Goal: Task Accomplishment & Management: Manage account settings

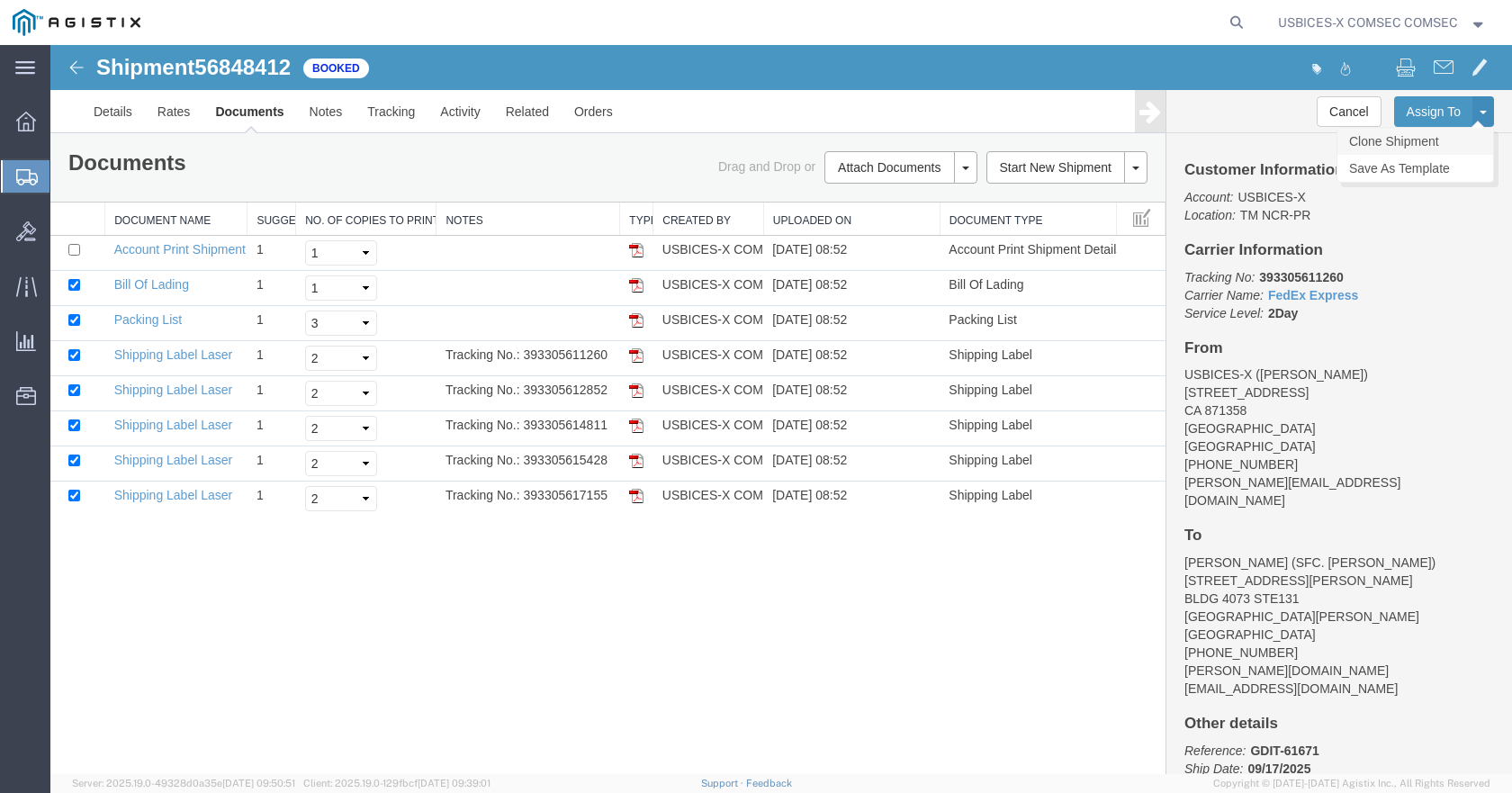
click at [1445, 132] on link "Clone Shipment" at bounding box center [1415, 141] width 156 height 27
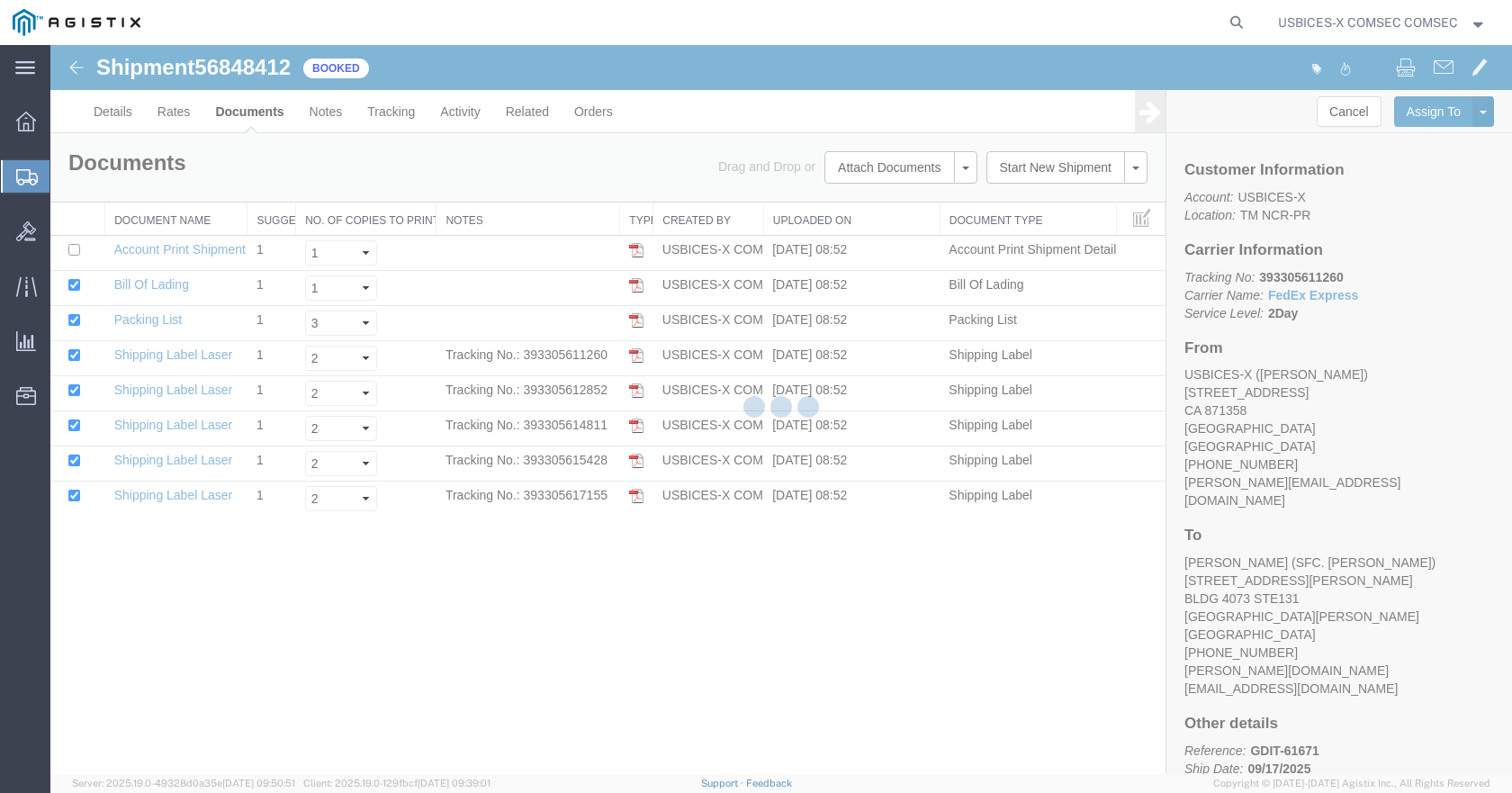
select select "59251"
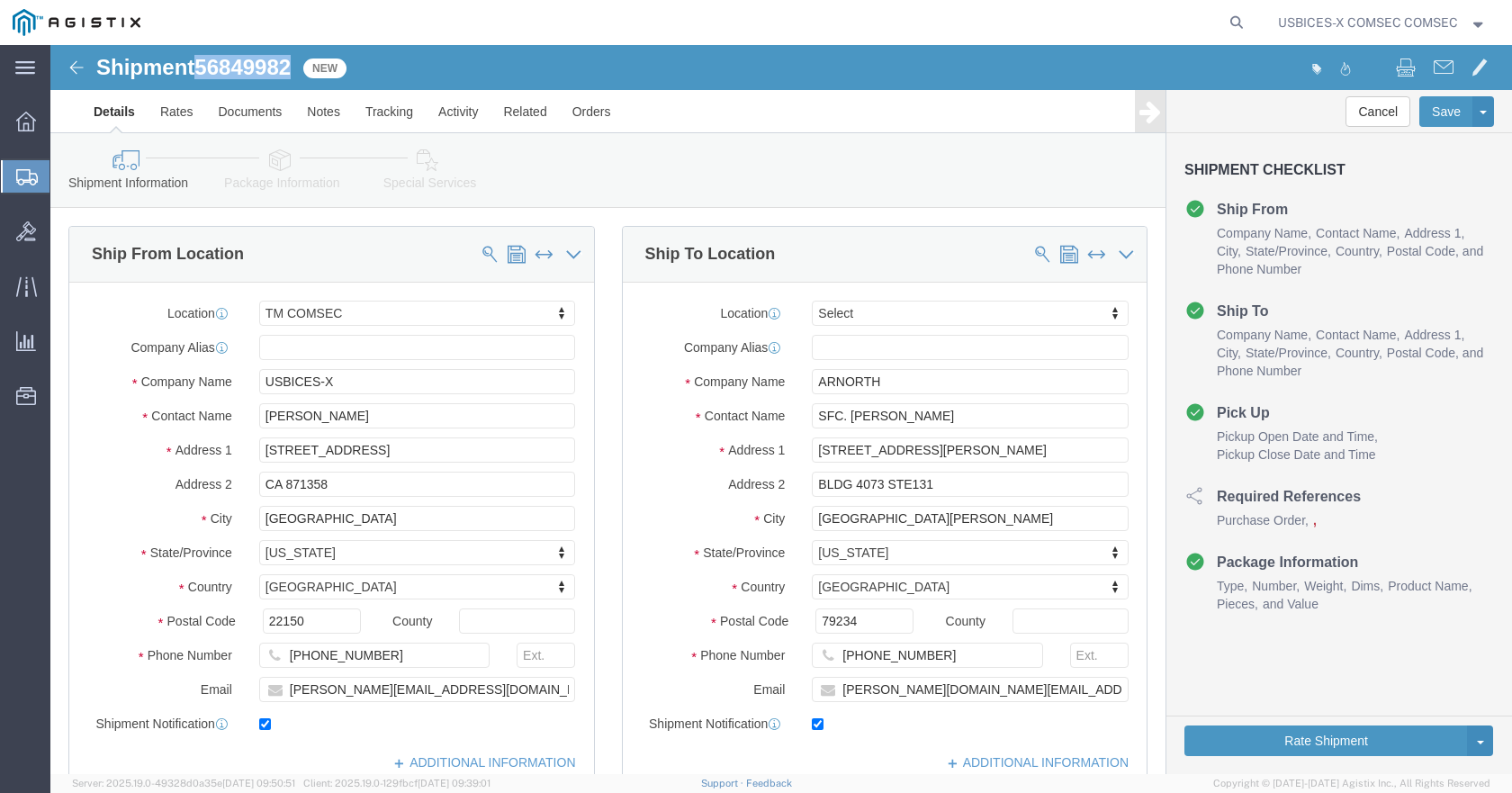
drag, startPoint x: 149, startPoint y: 20, endPoint x: 243, endPoint y: 29, distance: 94.4
click h1 "Shipment 56849982"
copy span "56849982"
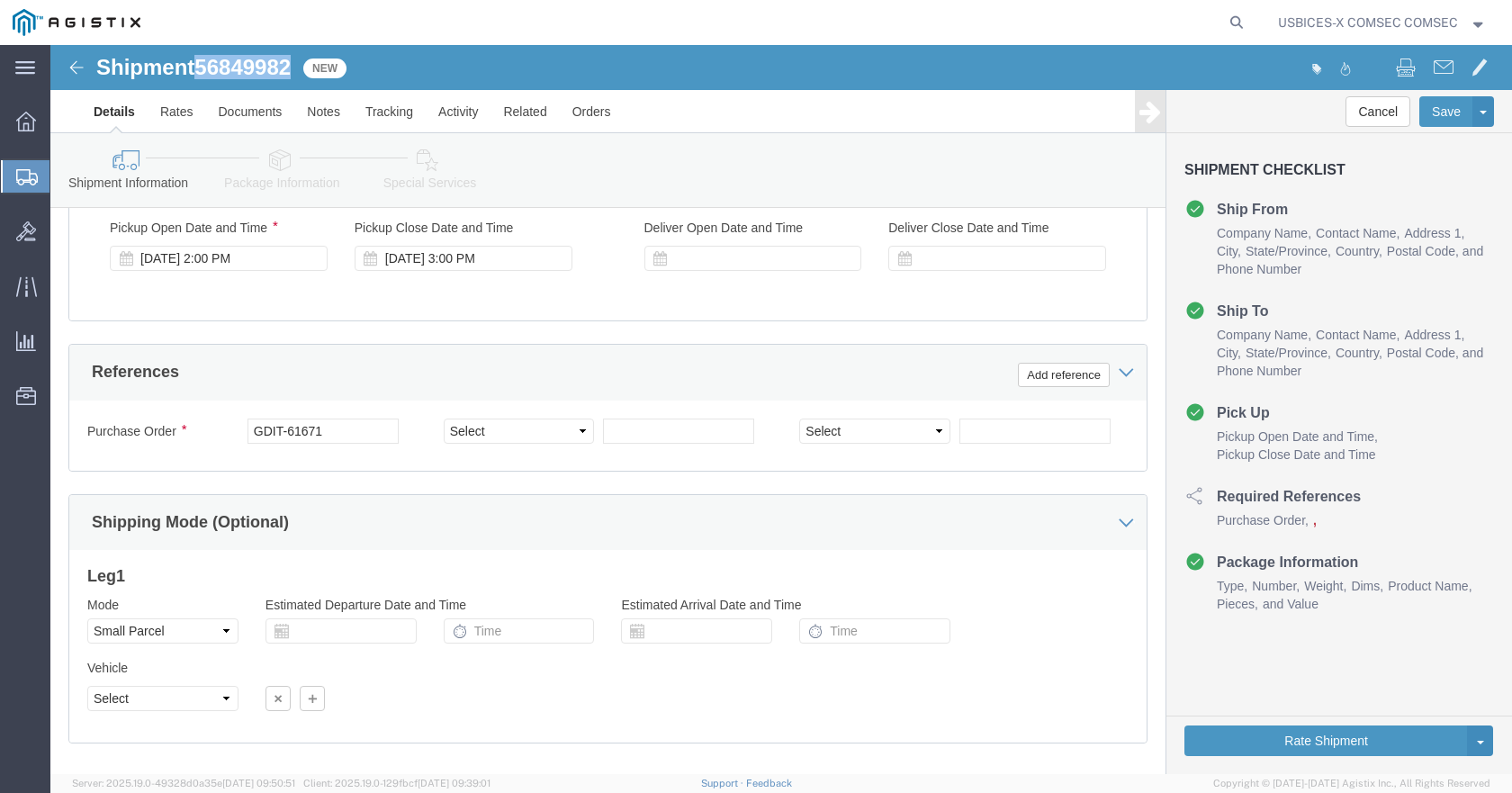
scroll to position [598, 0]
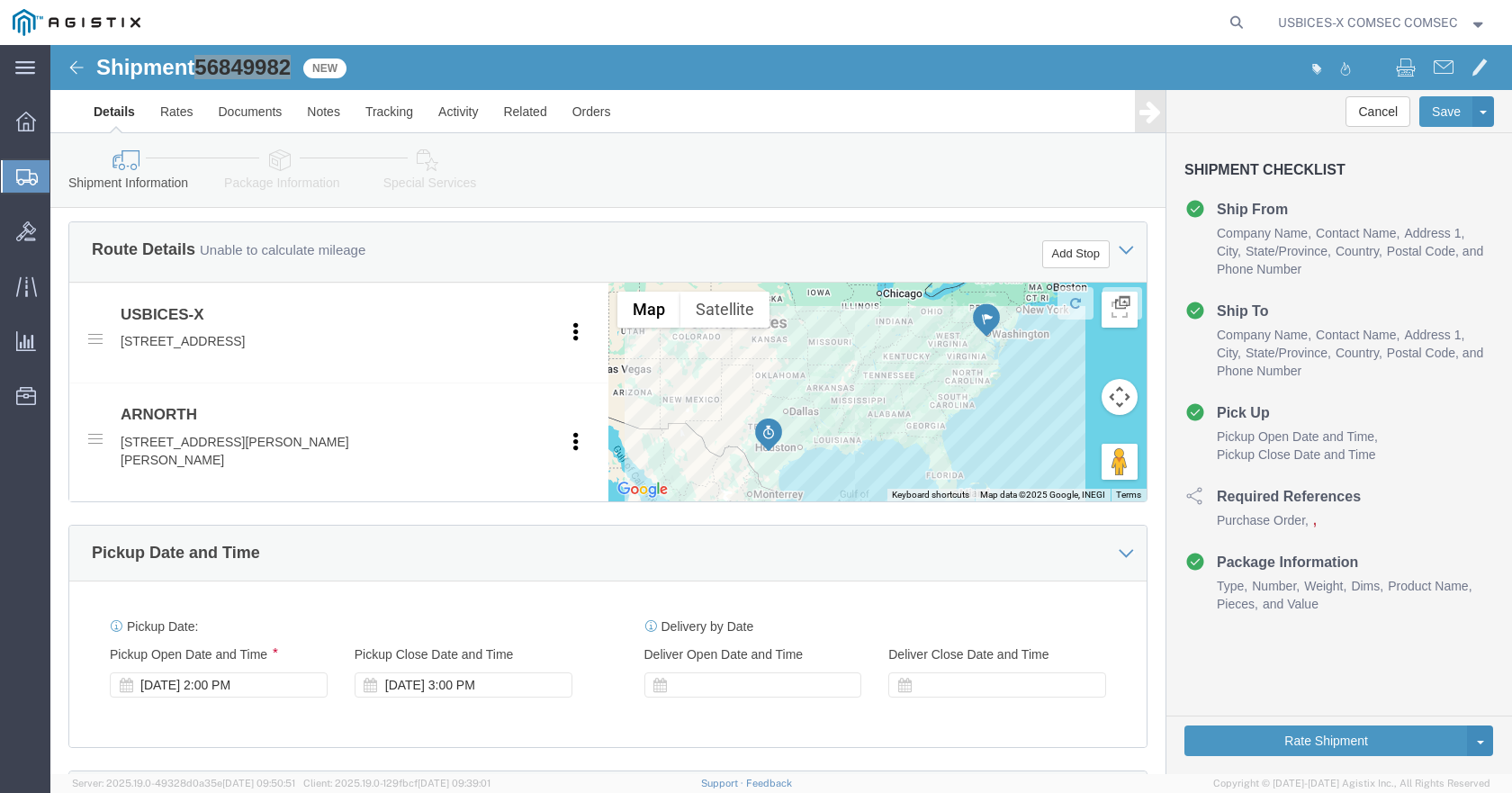
click at [30, 175] on icon at bounding box center [26, 176] width 21 height 16
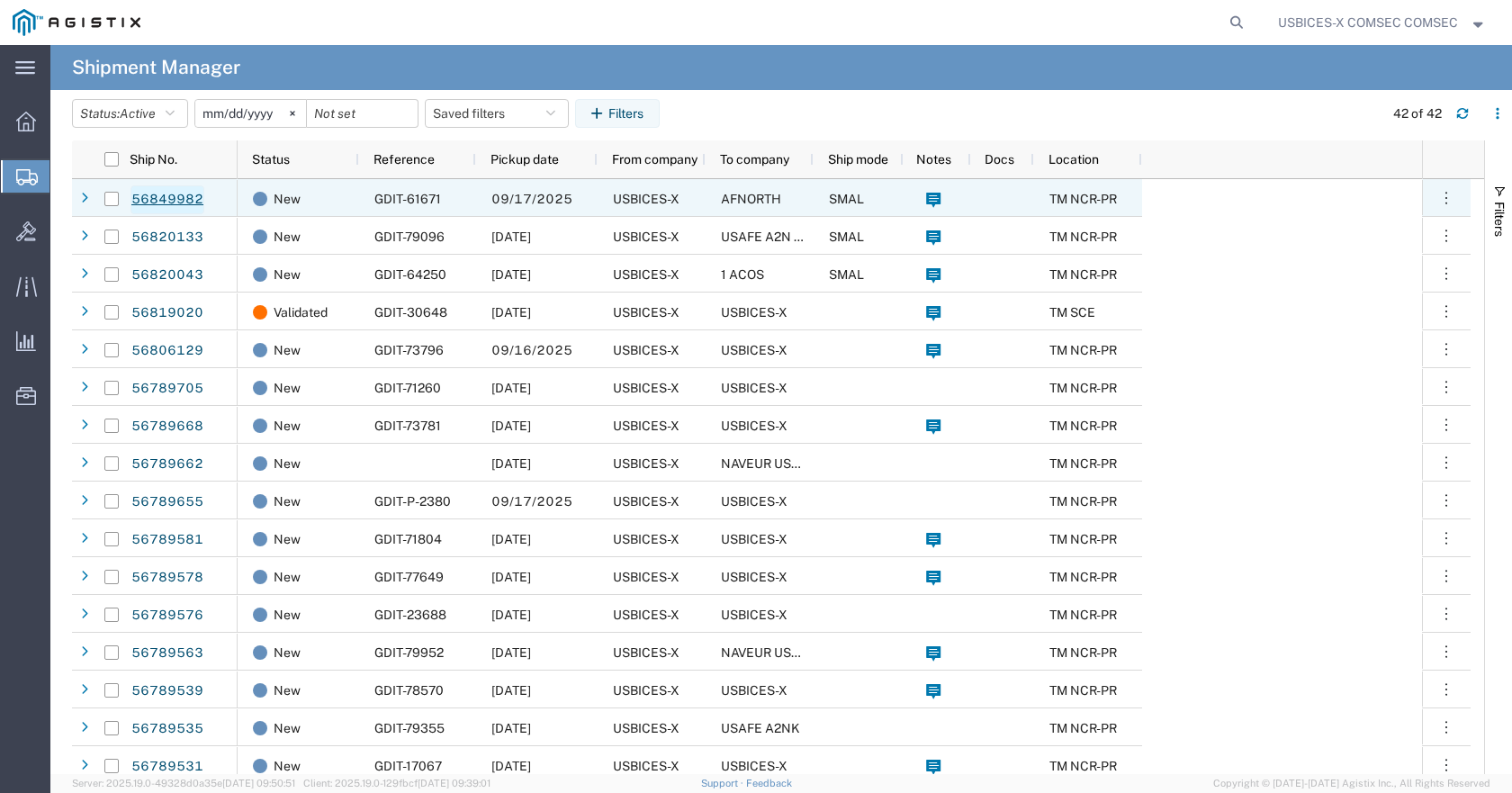
click at [177, 199] on link "56849982" at bounding box center [167, 200] width 73 height 29
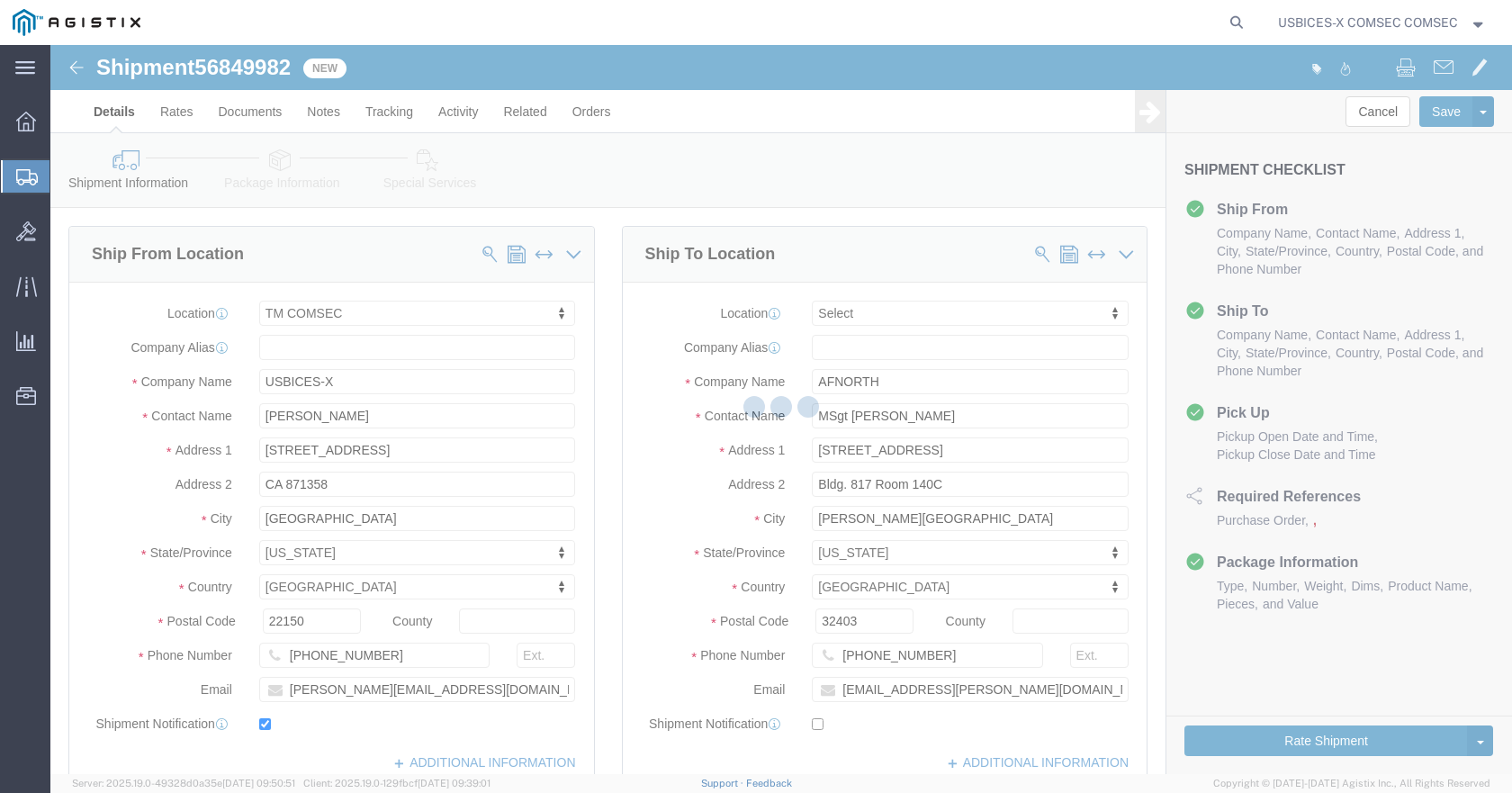
select select "59251"
select select
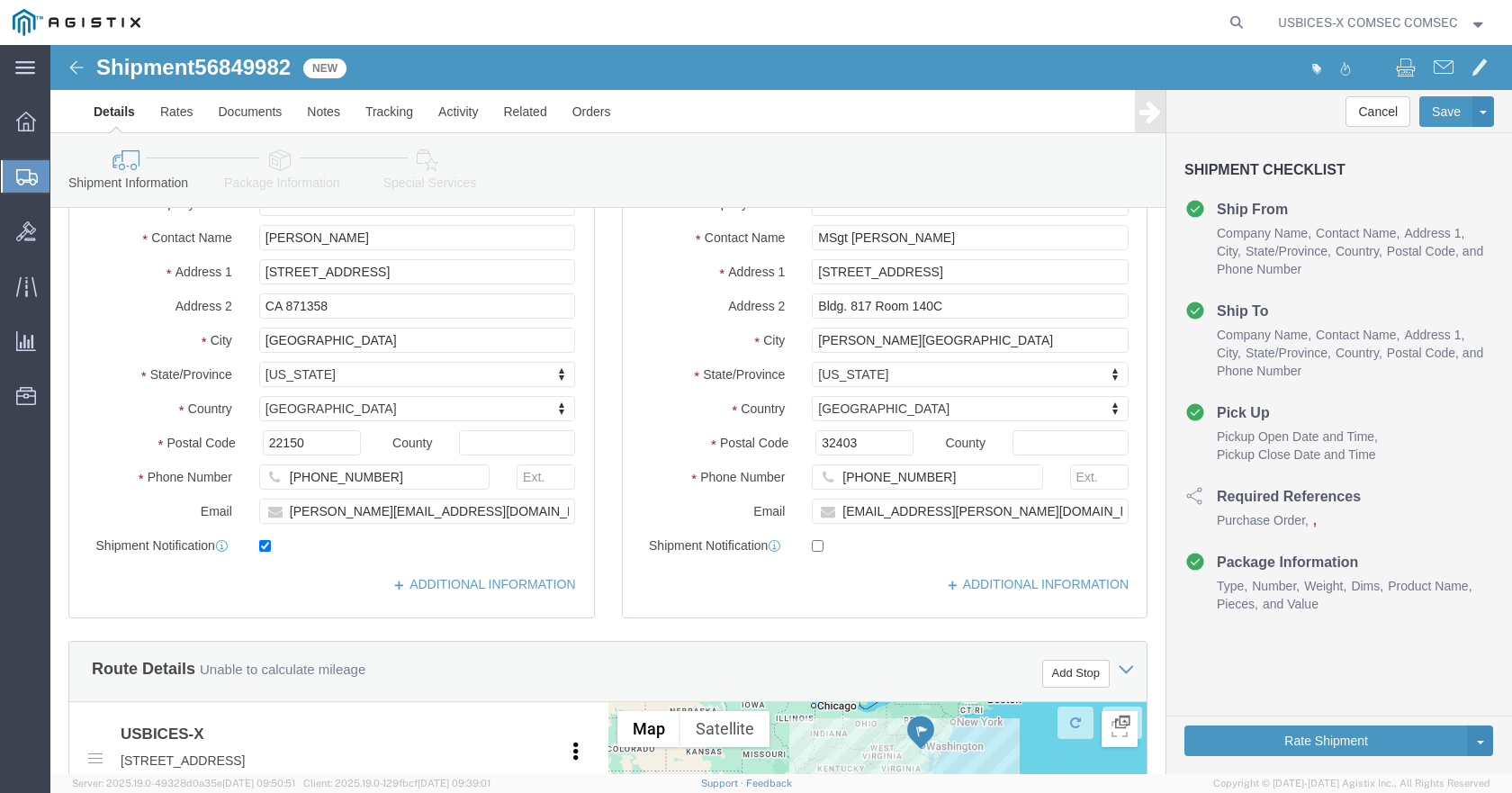
scroll to position [180, 0]
click input "checkbox"
checkbox input "true"
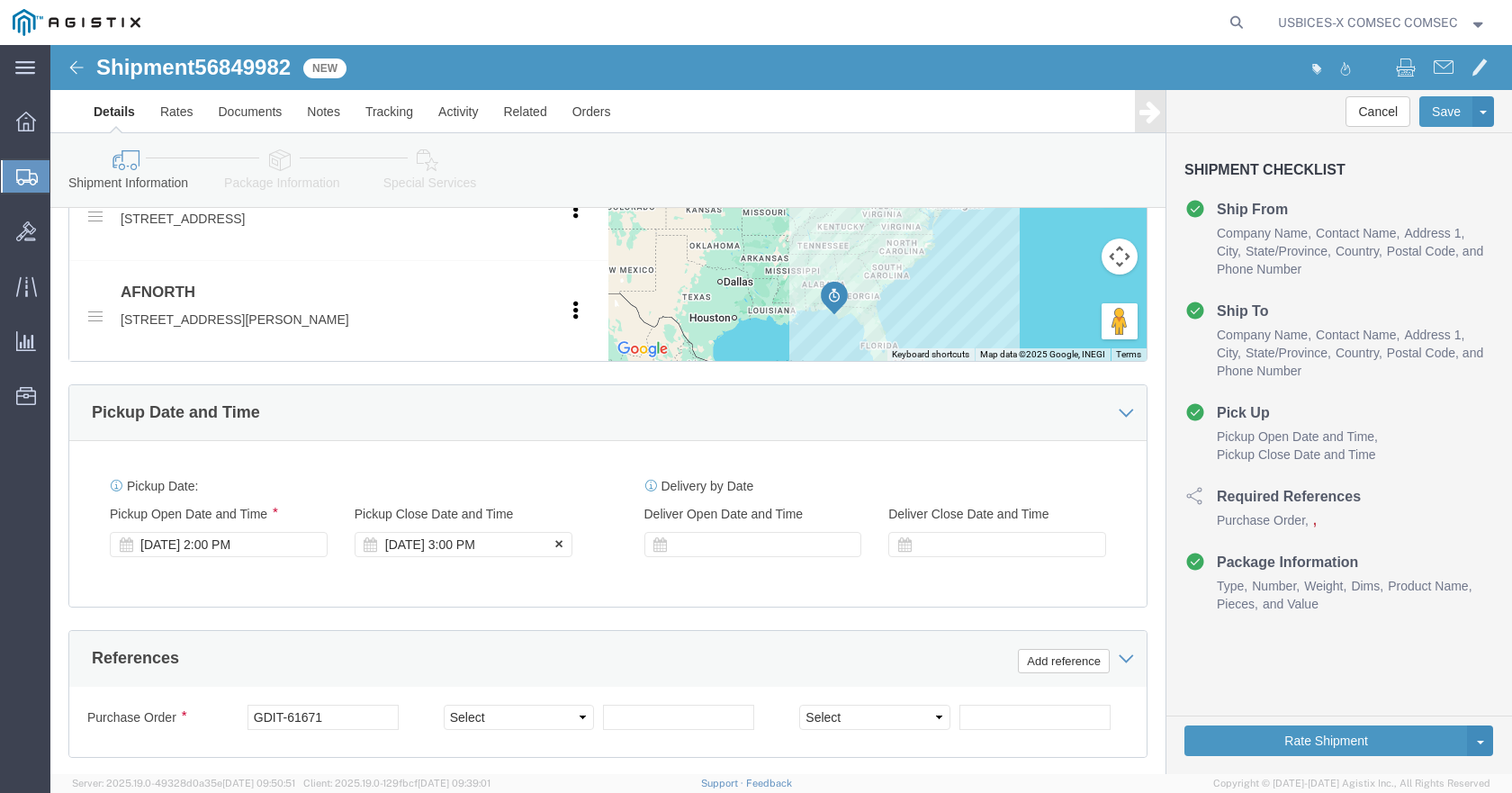
scroll to position [811, 0]
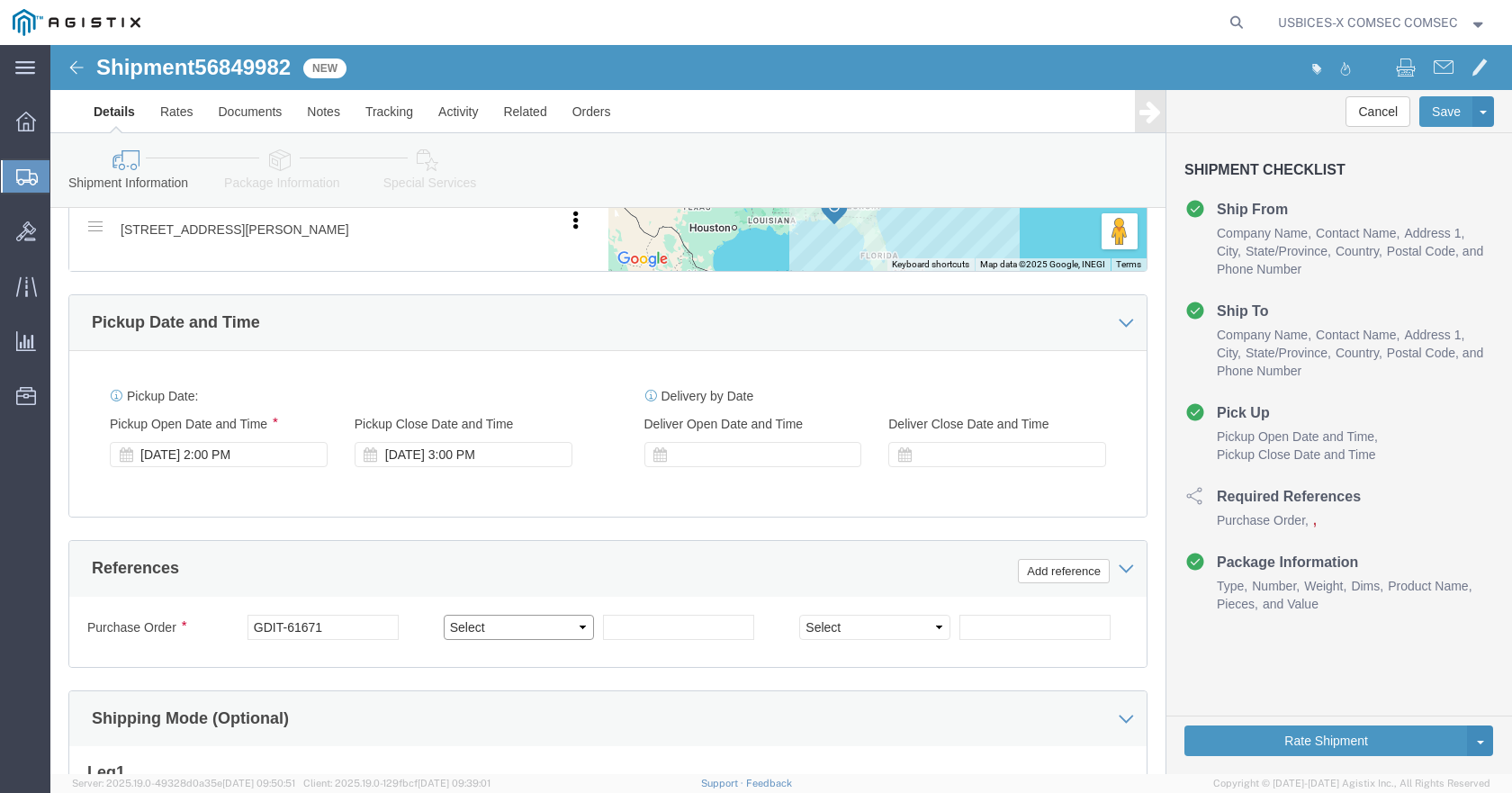
click select "Select Account Type Activity ID Airline Appointment Number ASN Batch Request # …"
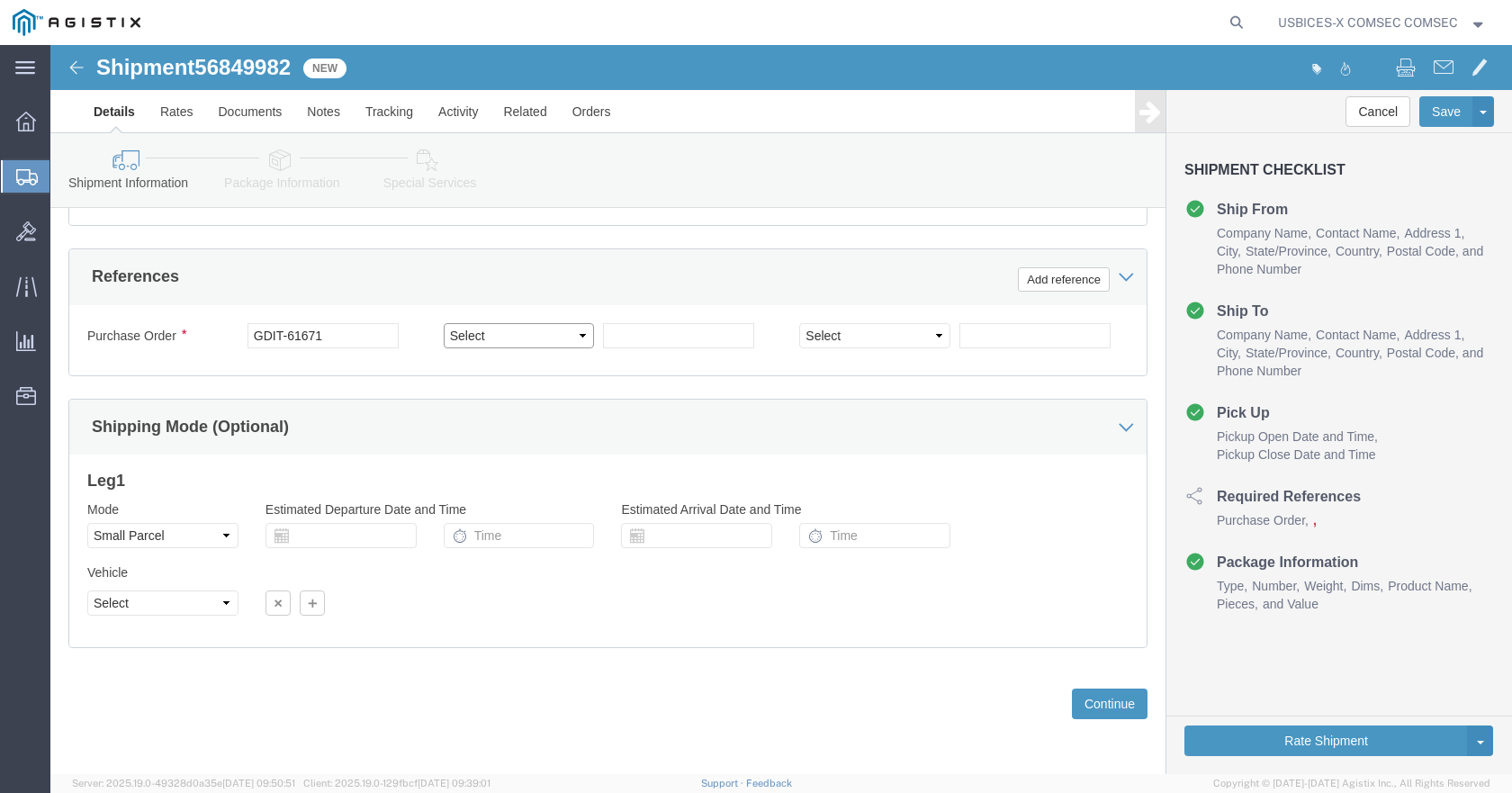
scroll to position [1138, 0]
click select "Select Air Less than Truckload Multi-Leg Ocean Freight Rail Small Parcel Truckl…"
click button "Continue"
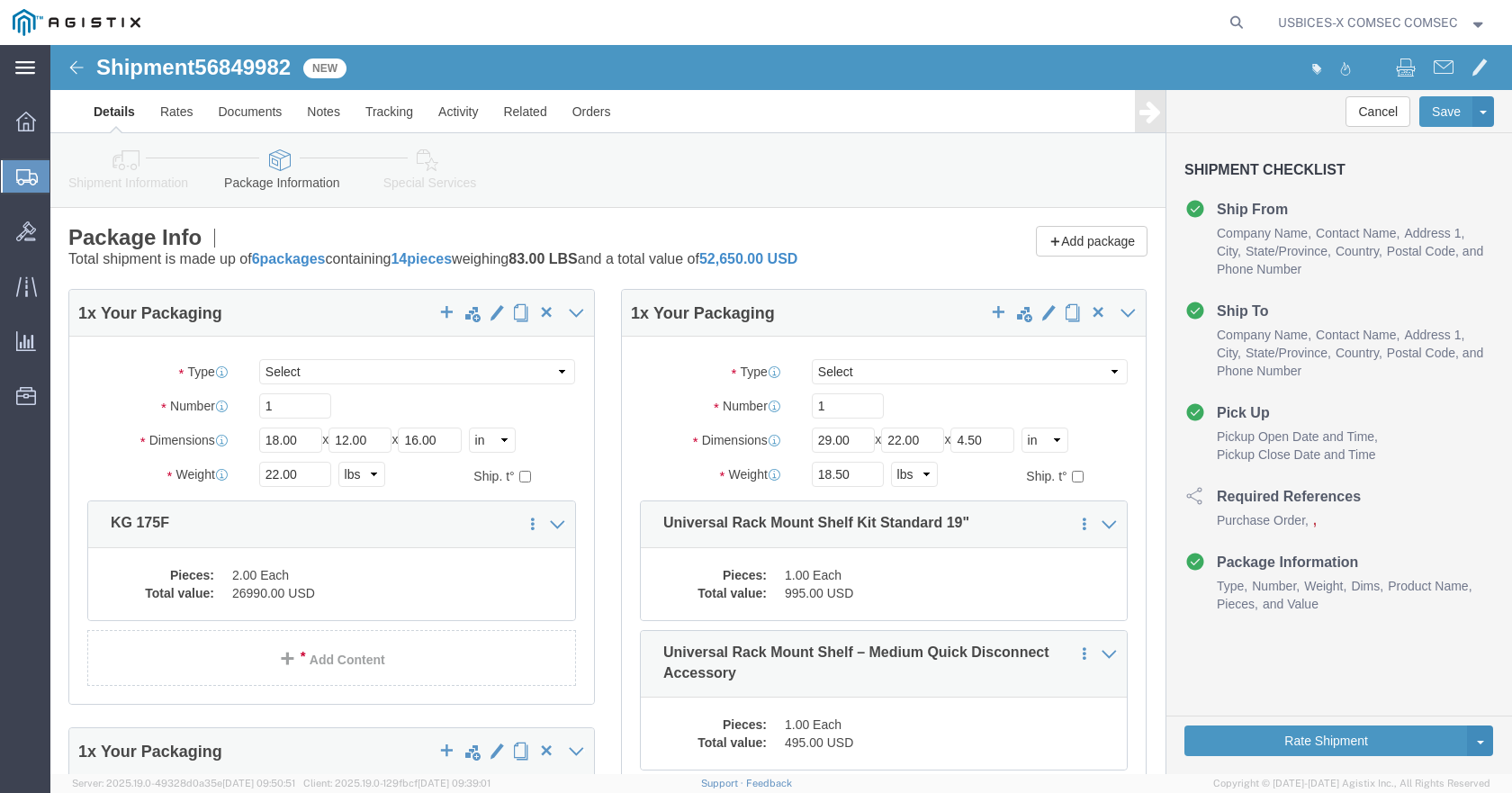
click at [26, 64] on icon at bounding box center [24, 68] width 19 height 14
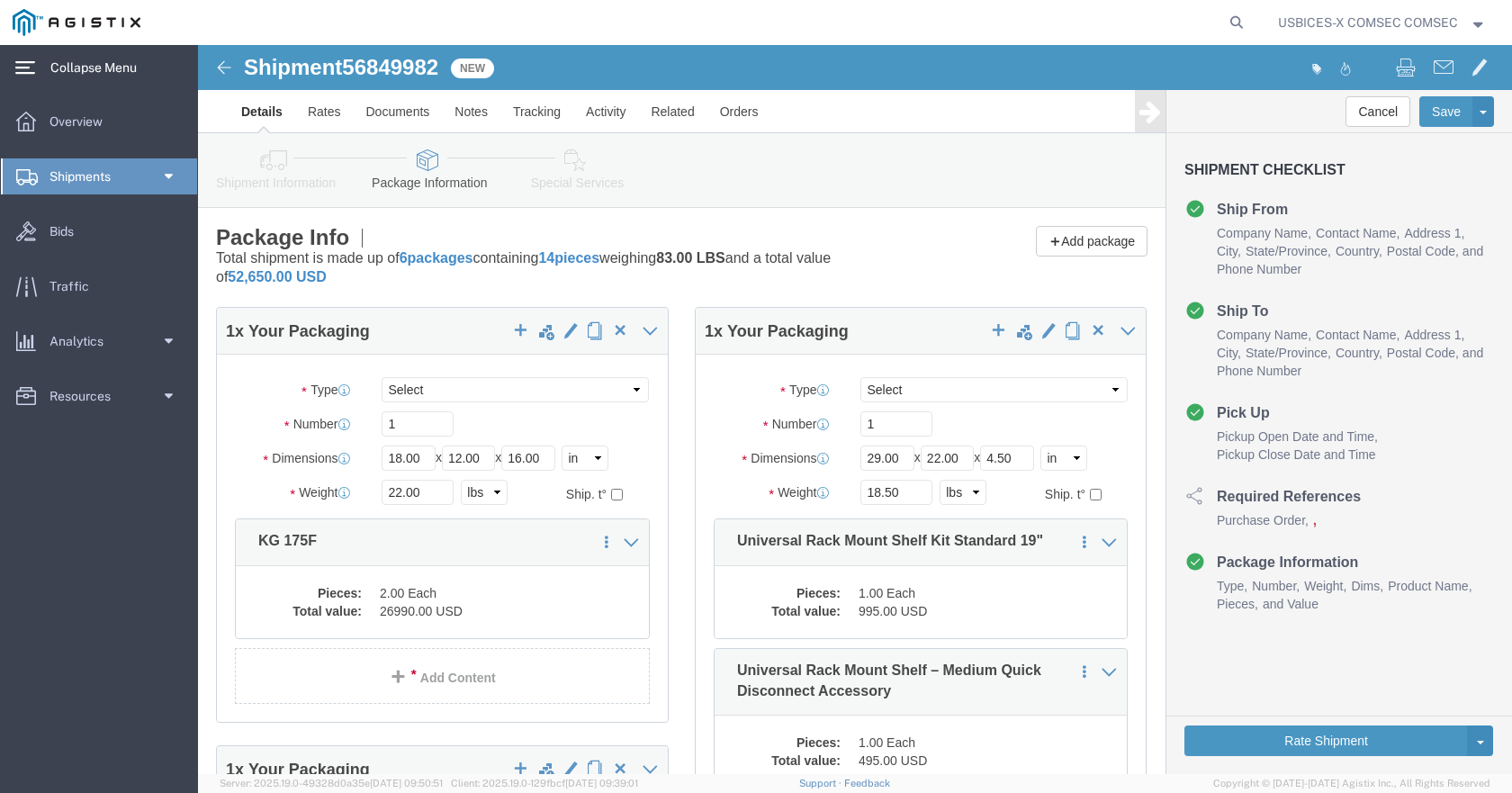
click at [130, 181] on link "Shipments" at bounding box center [98, 176] width 196 height 36
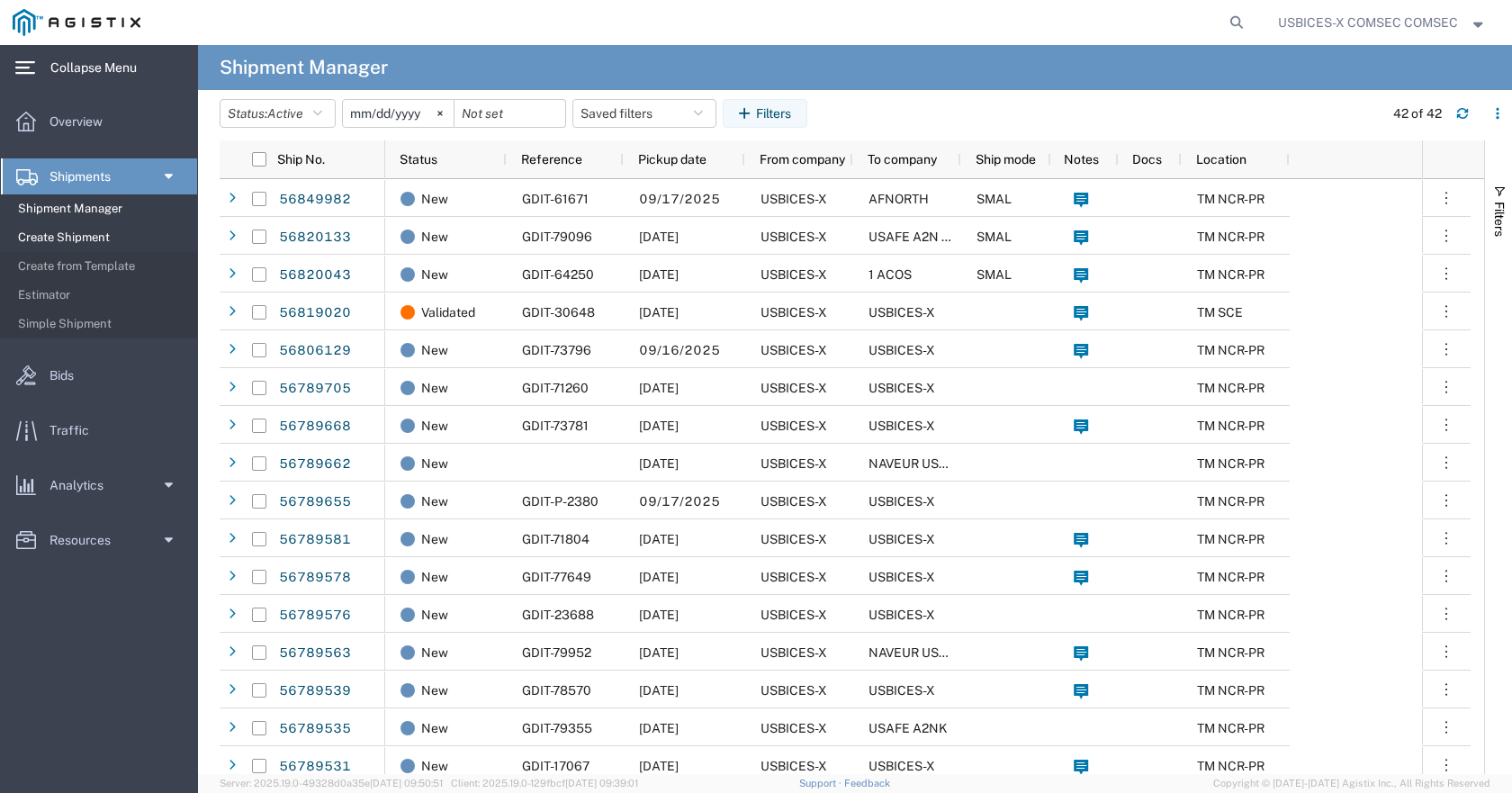
click at [83, 235] on span "Create Shipment" at bounding box center [100, 238] width 166 height 36
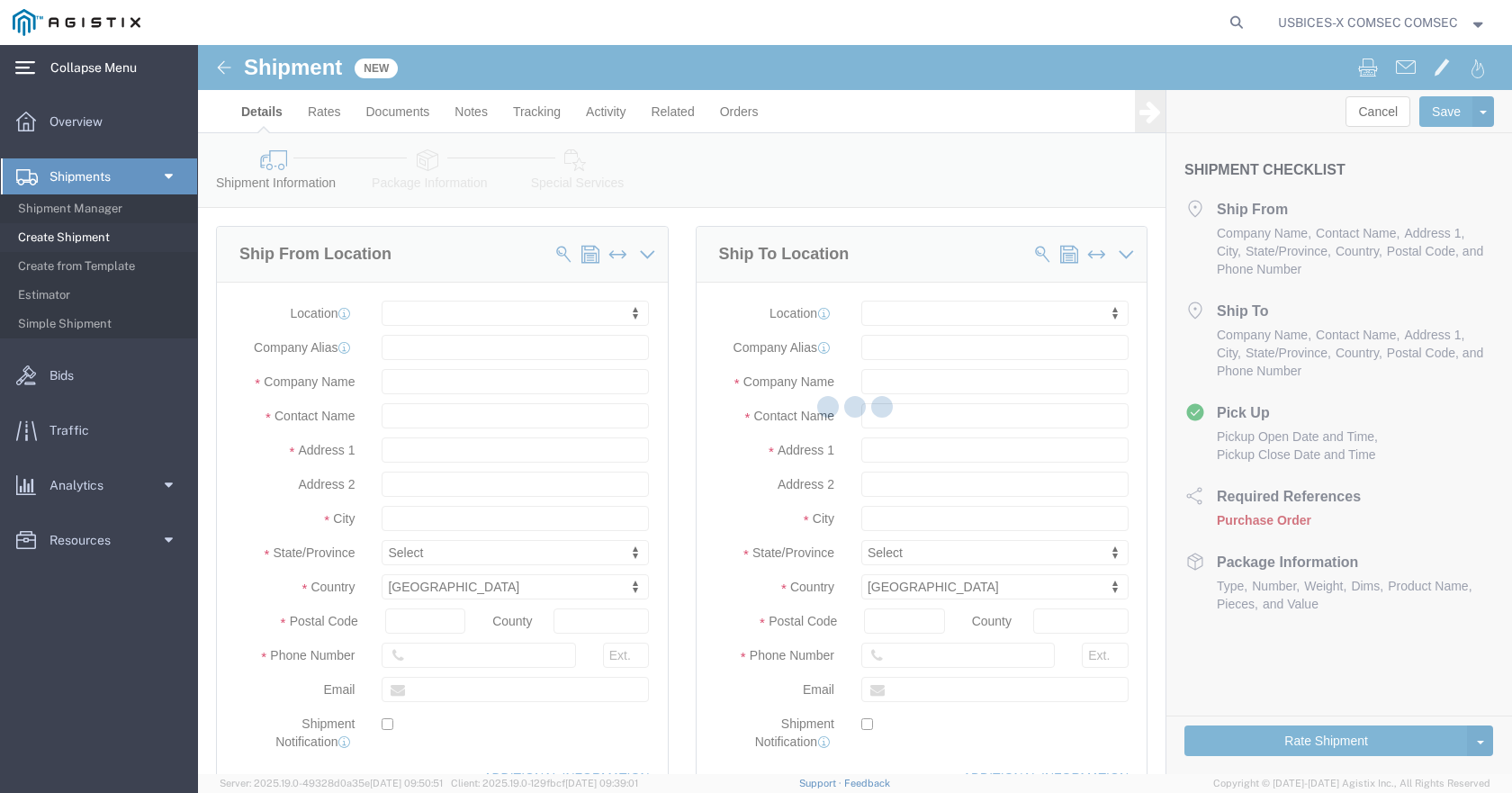
select select
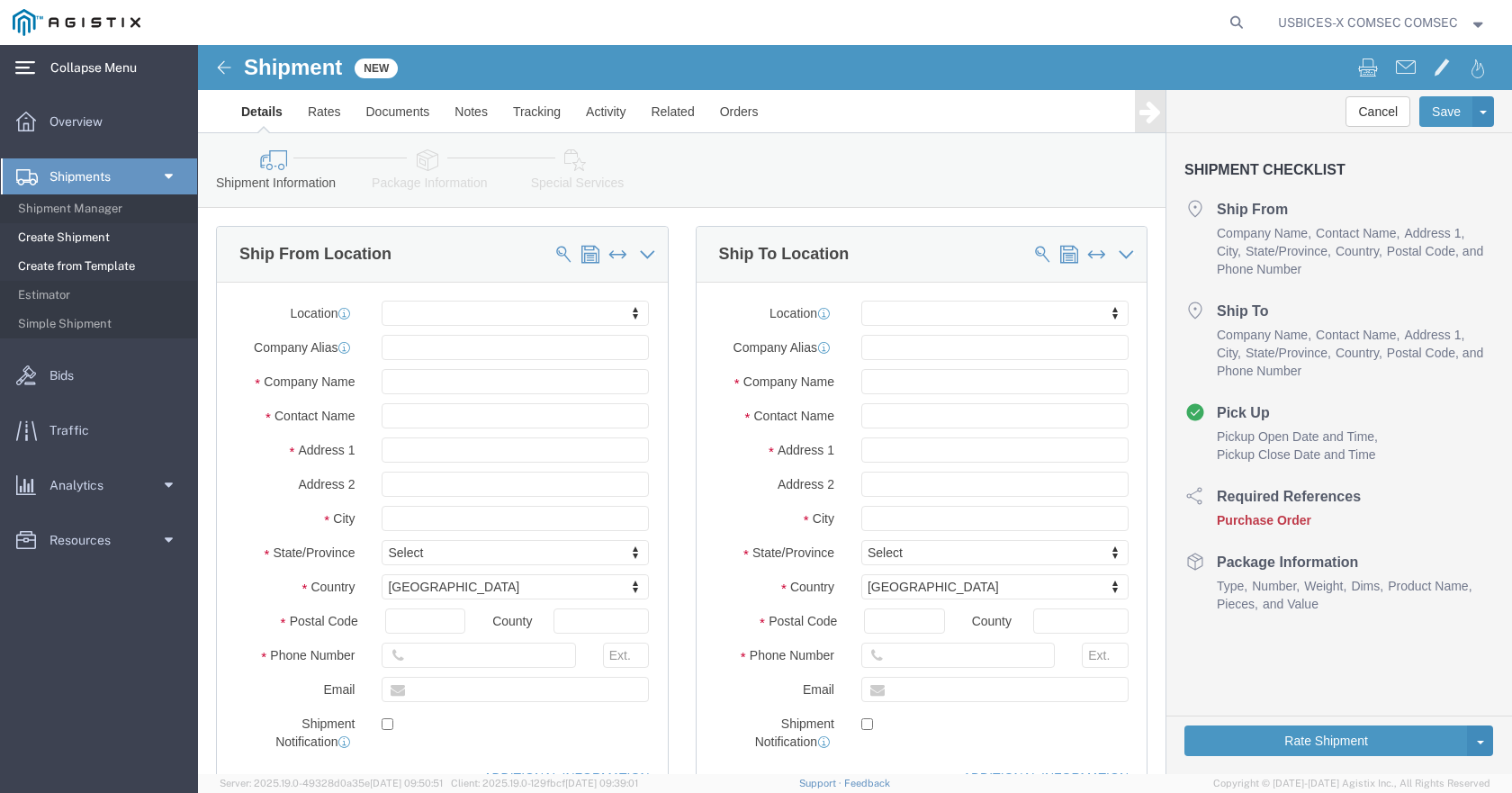
click at [90, 269] on span "Create from Template" at bounding box center [100, 266] width 166 height 36
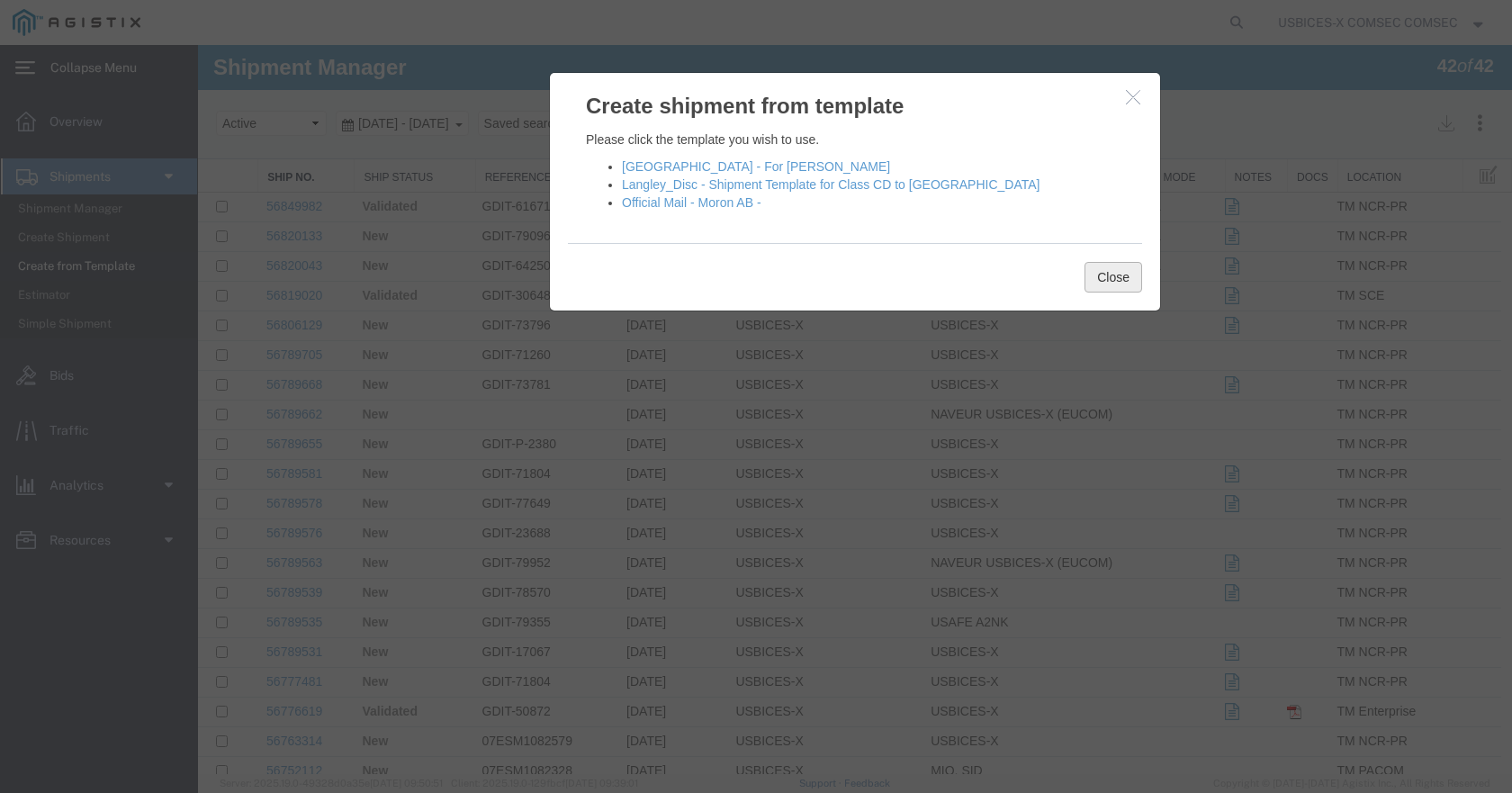
click at [1109, 279] on button "Close" at bounding box center [1113, 277] width 58 height 31
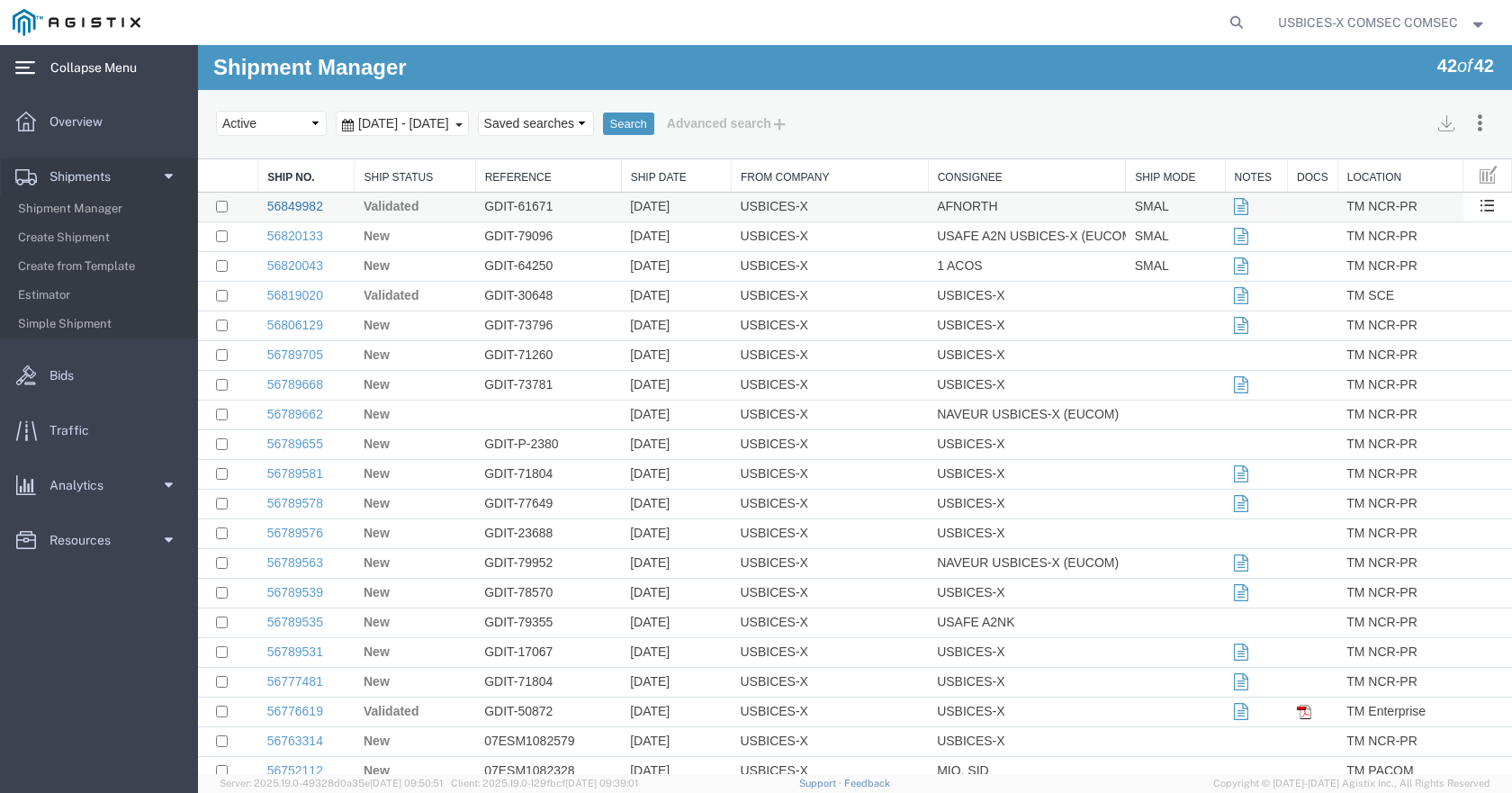
click at [288, 207] on link "56849982" at bounding box center [295, 206] width 56 height 15
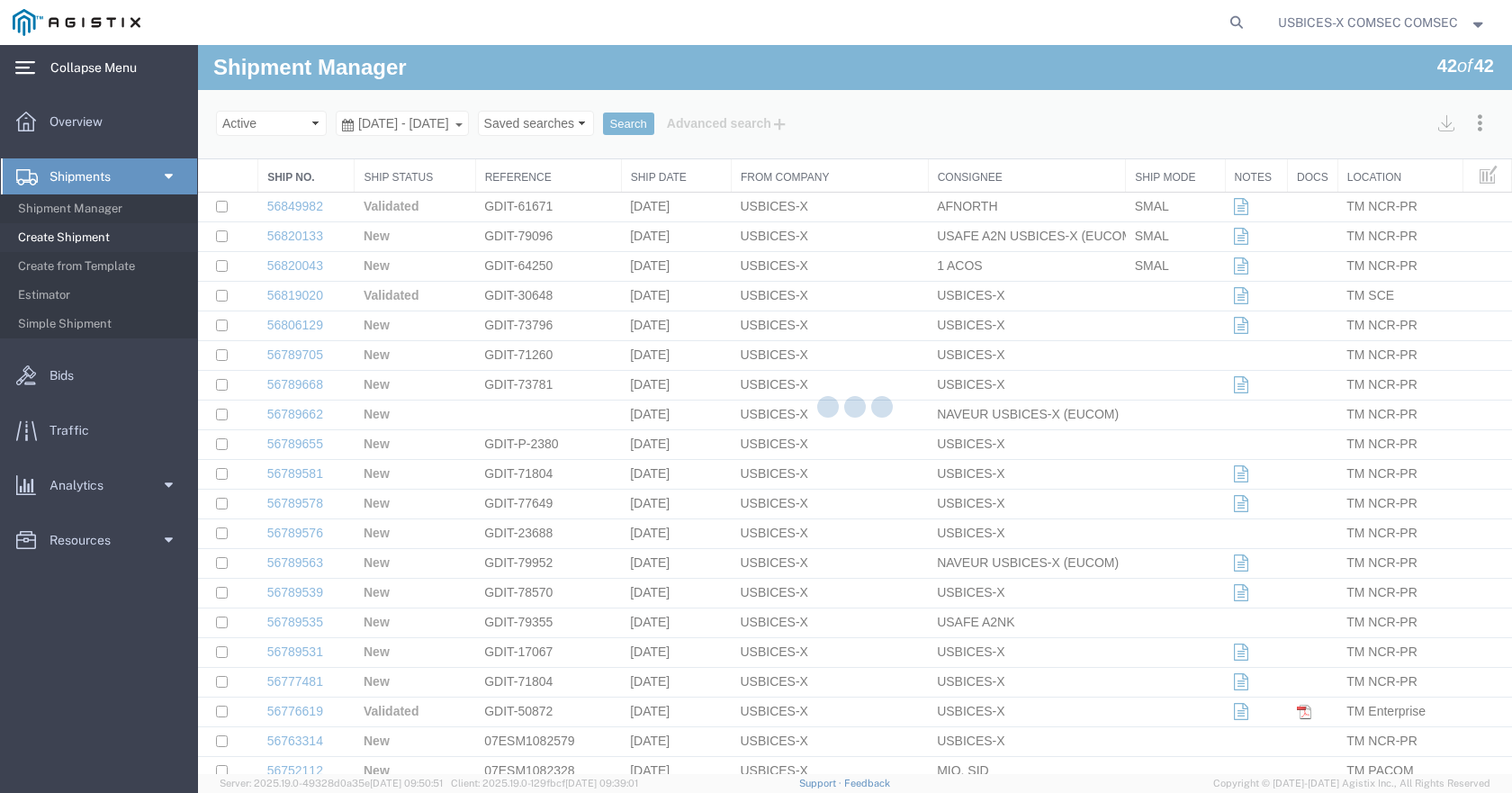
select select "59251"
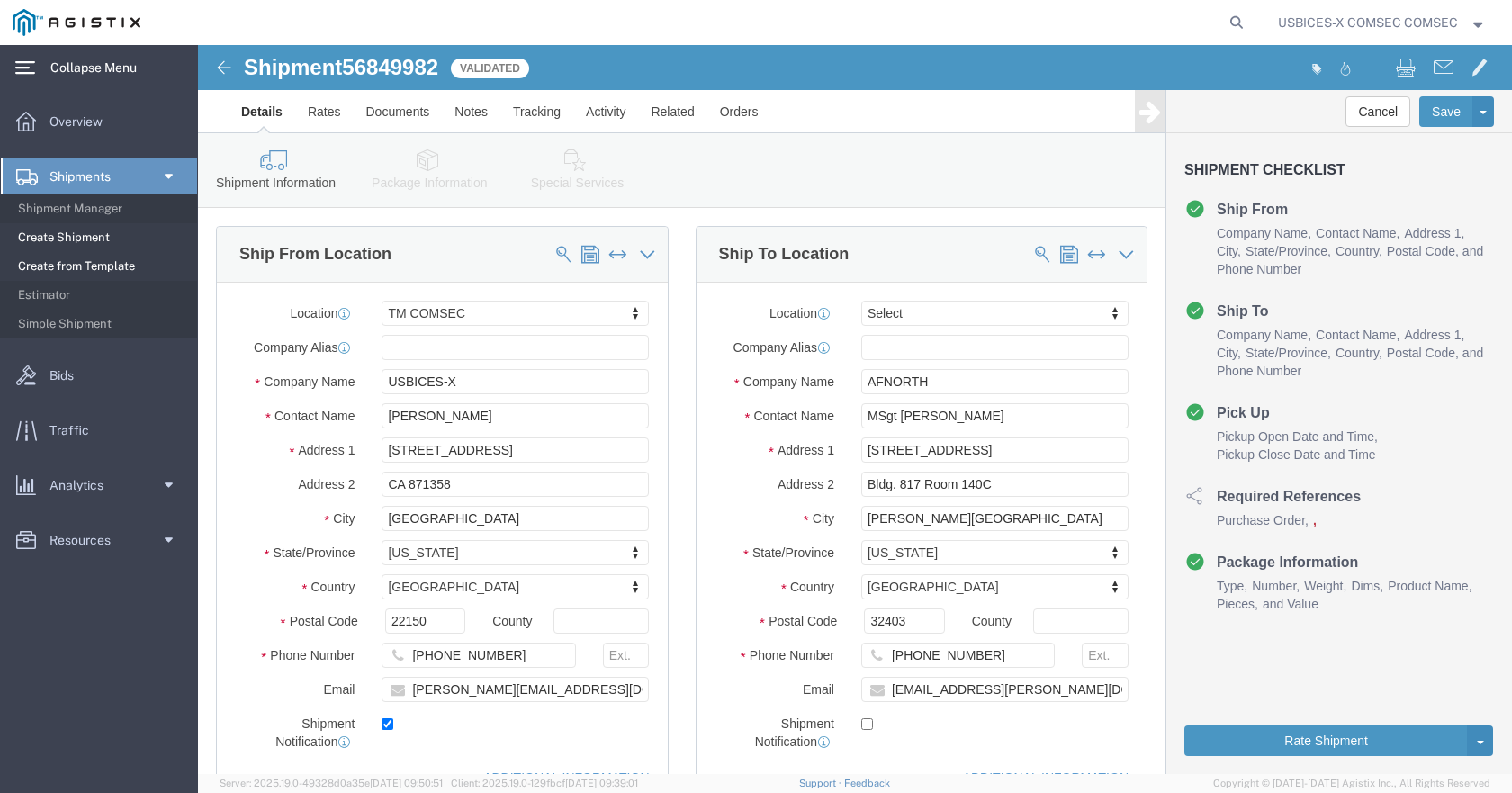
click at [60, 264] on span "Create from Template" at bounding box center [100, 266] width 166 height 36
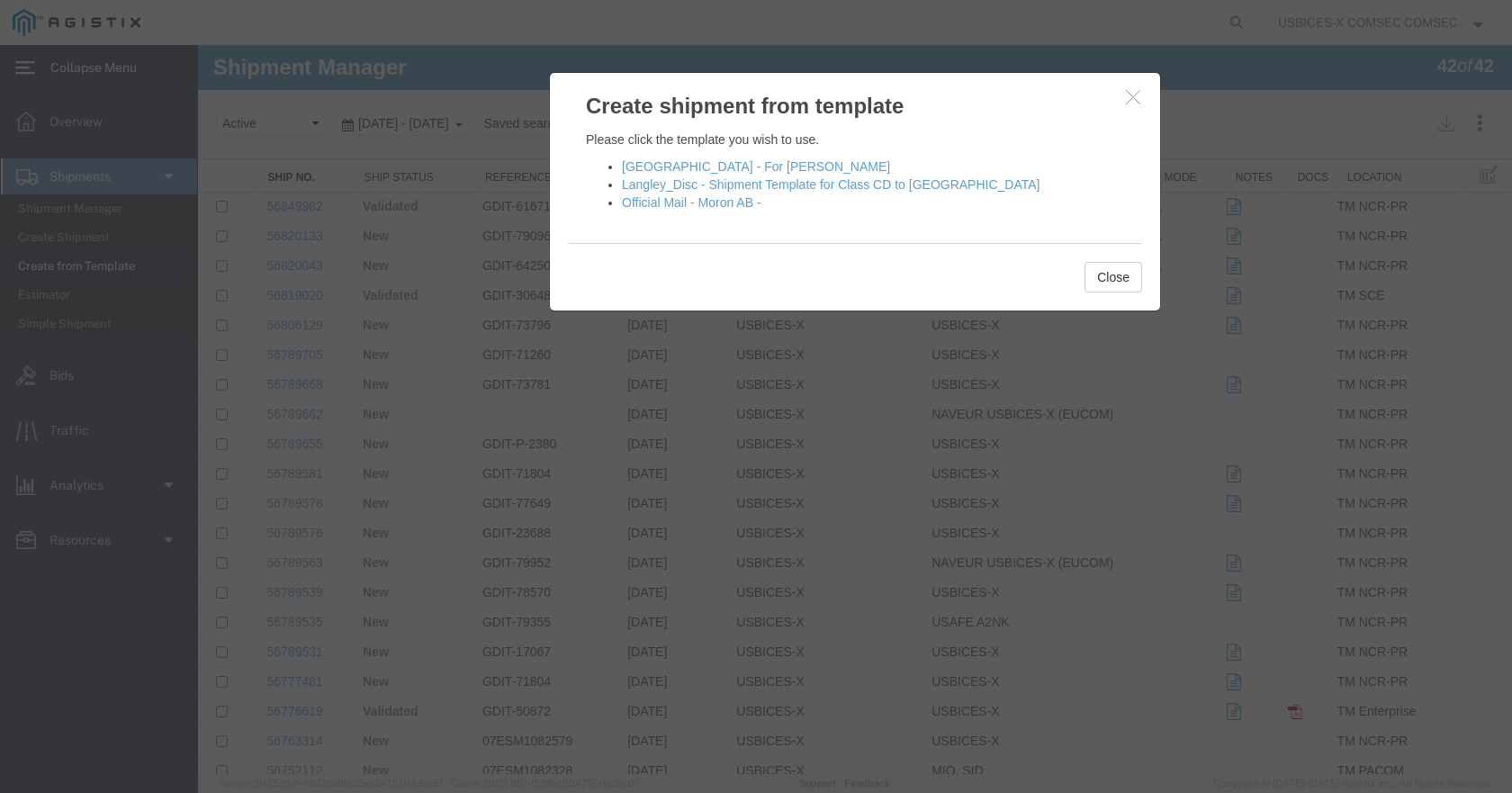
click at [1126, 98] on icon "button" at bounding box center [1133, 97] width 15 height 15
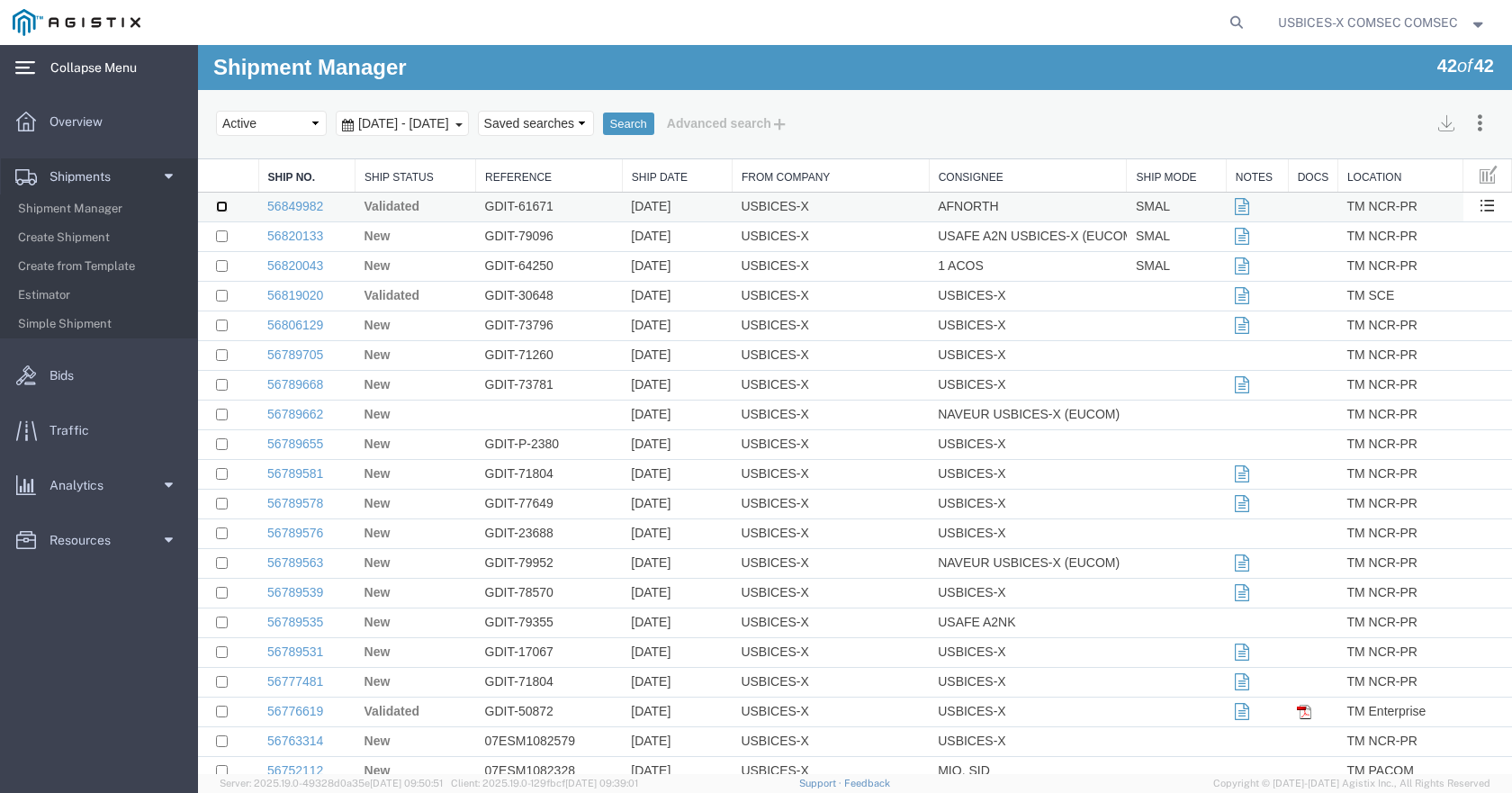
click at [226, 207] on input "checkbox" at bounding box center [222, 206] width 12 height 12
checkbox input "true"
click at [1410, 338] on link "Clone Shipment" at bounding box center [1428, 343] width 156 height 27
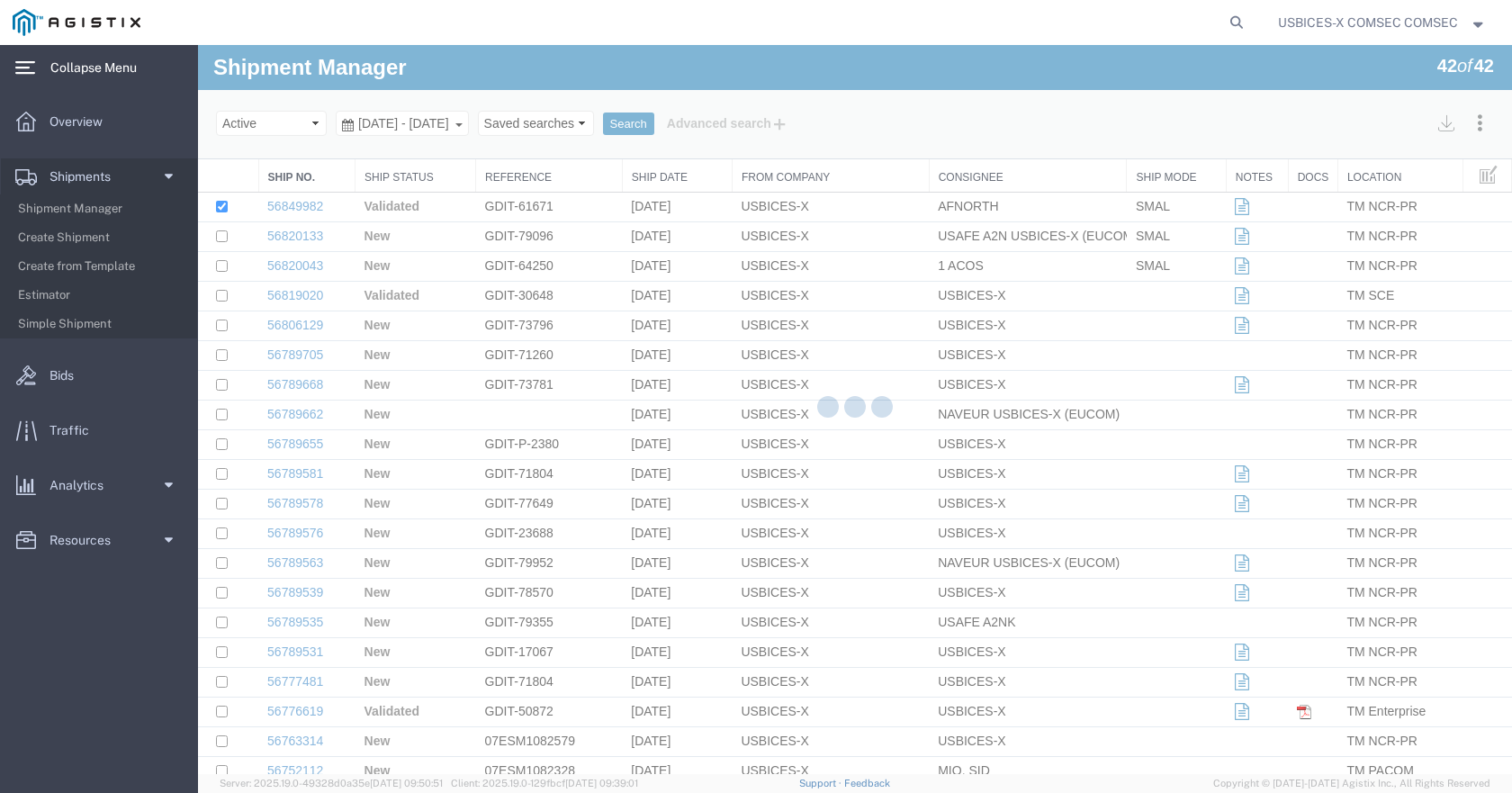
select select "59251"
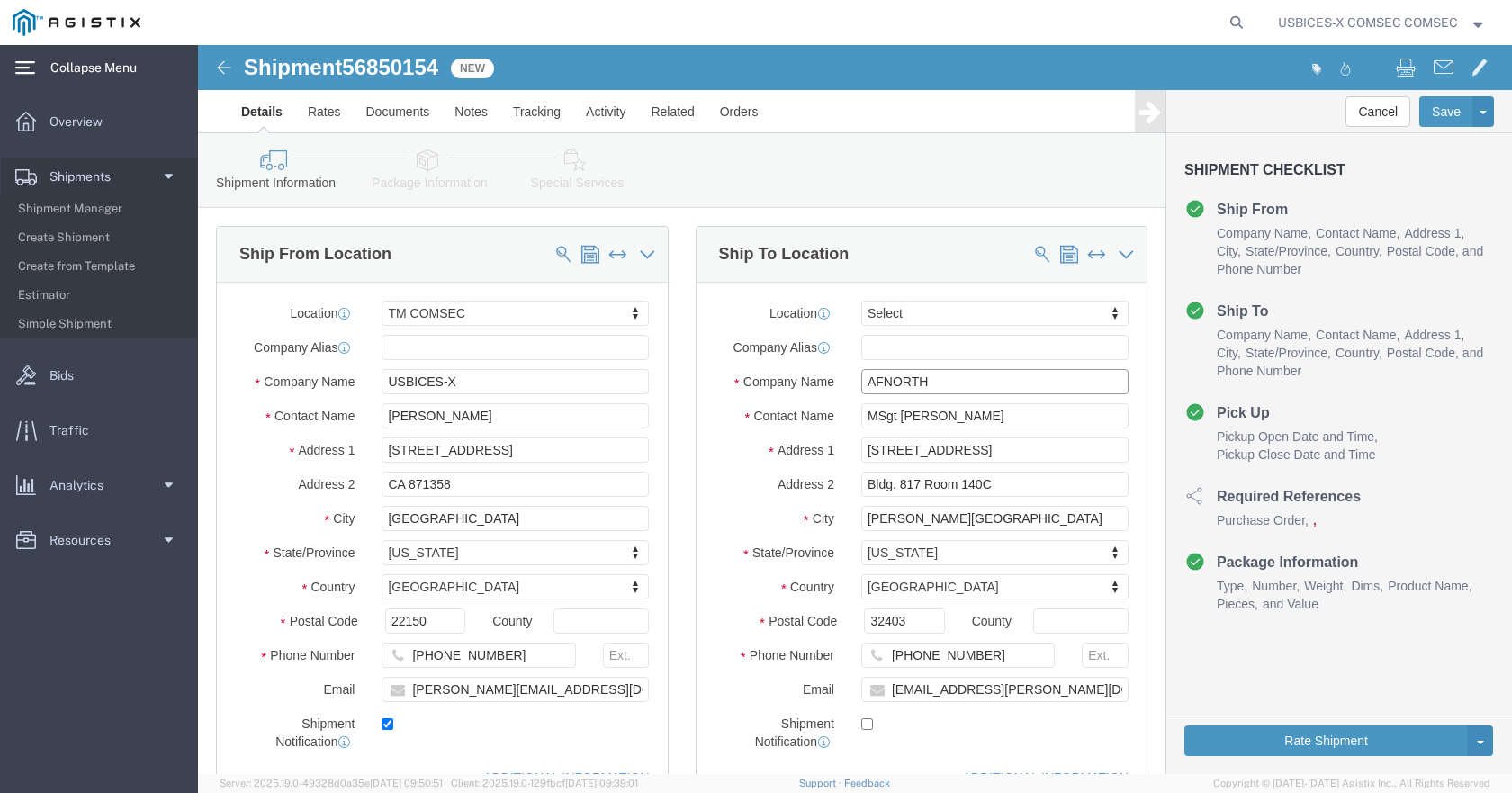
click input "AFNORTH"
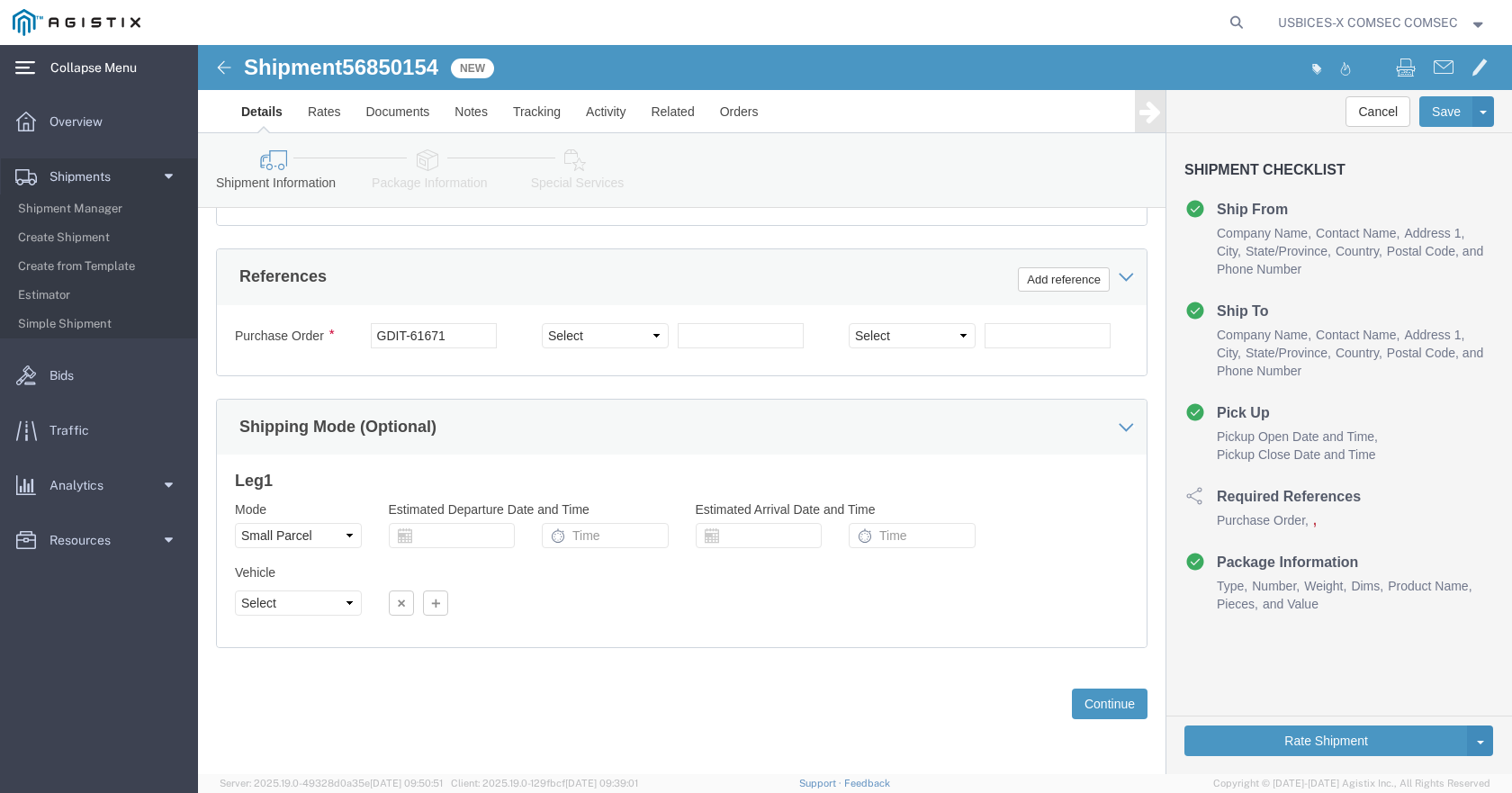
scroll to position [1301, 0]
click at [123, 221] on span "Shipment Manager" at bounding box center [100, 209] width 166 height 36
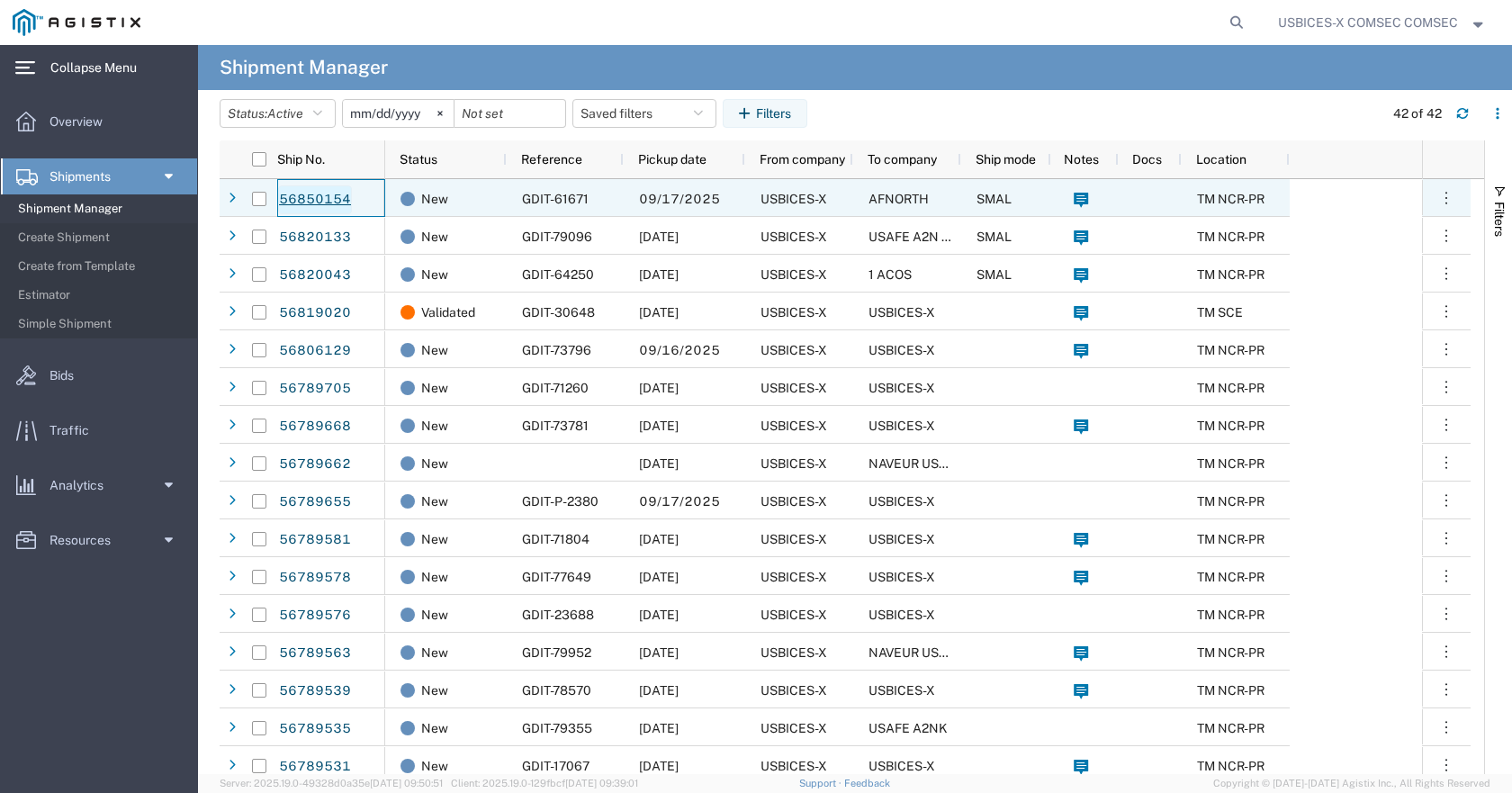
click at [342, 199] on link "56850154" at bounding box center [315, 200] width 73 height 29
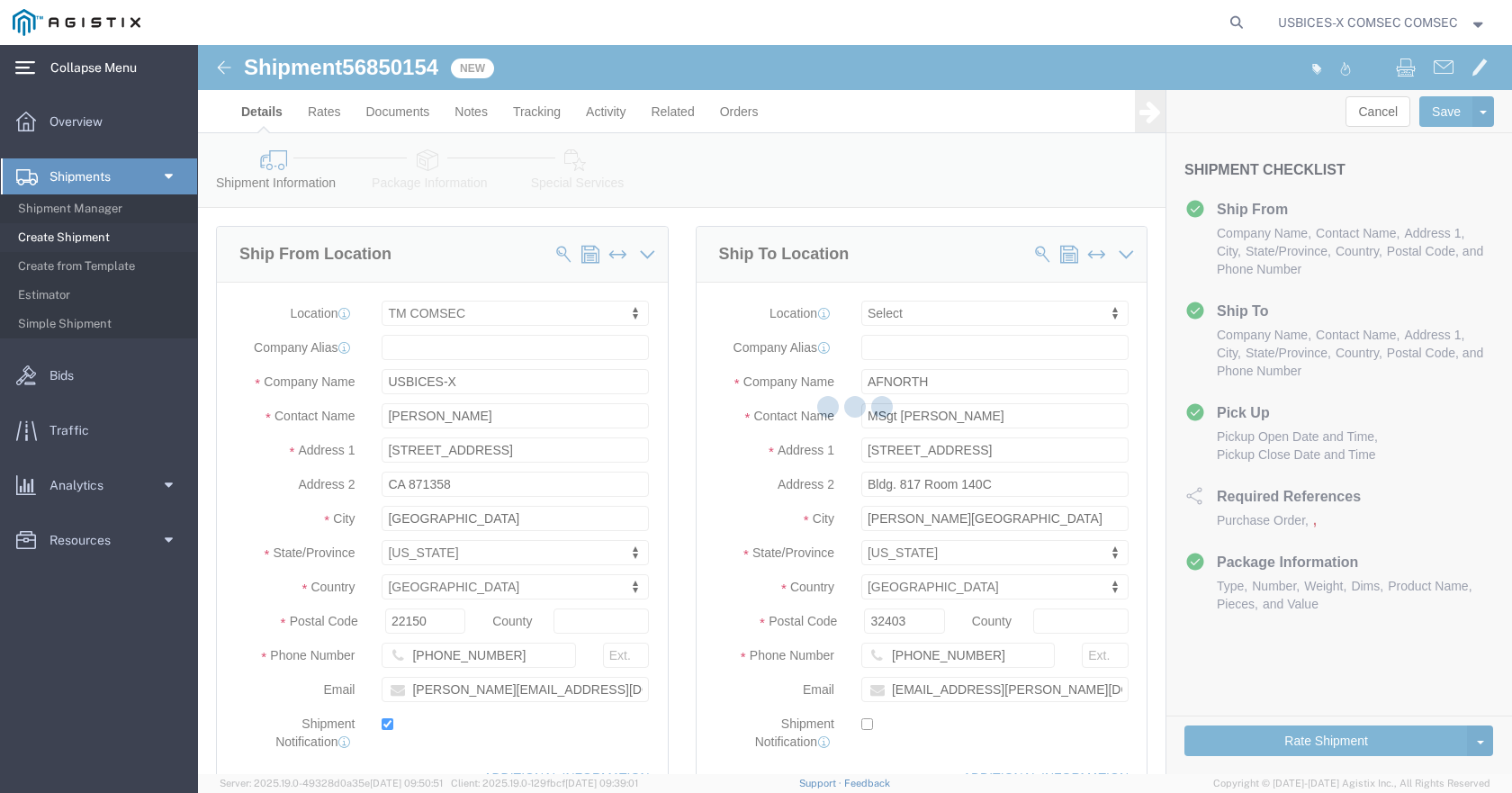
select select "59251"
select select
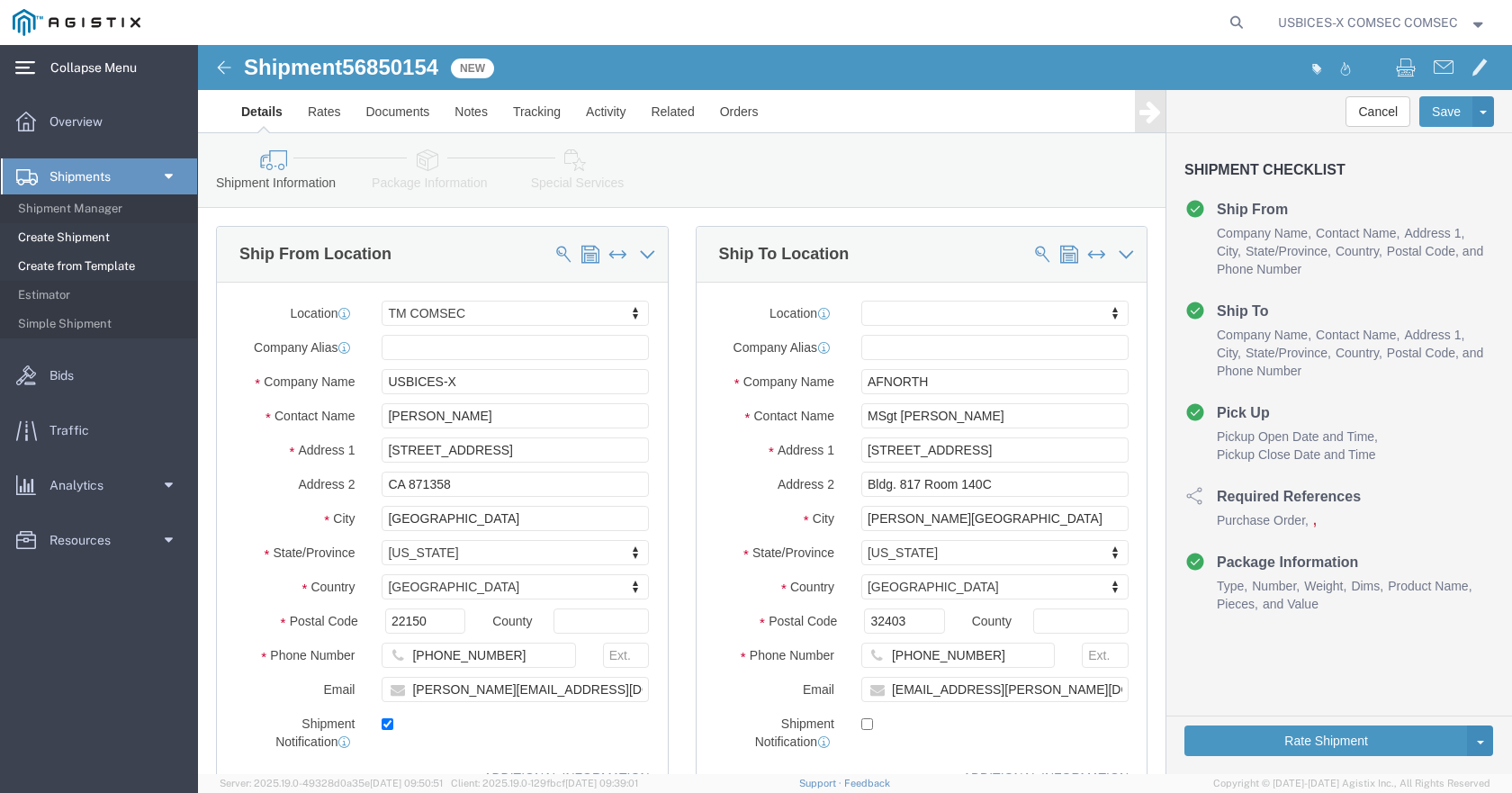
click at [76, 268] on span "Create from Template" at bounding box center [100, 266] width 166 height 36
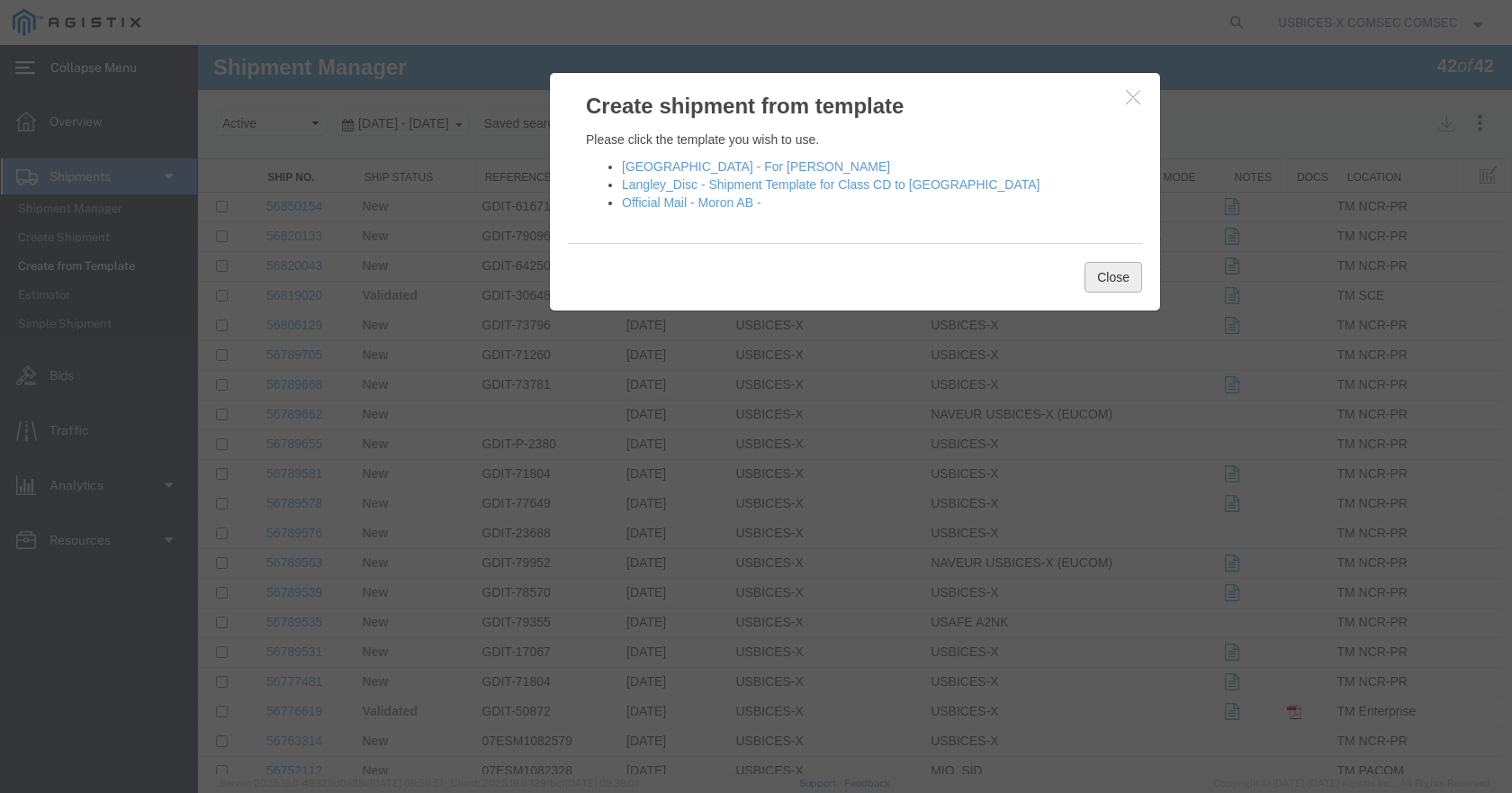
click at [1111, 281] on button "Close" at bounding box center [1113, 277] width 58 height 31
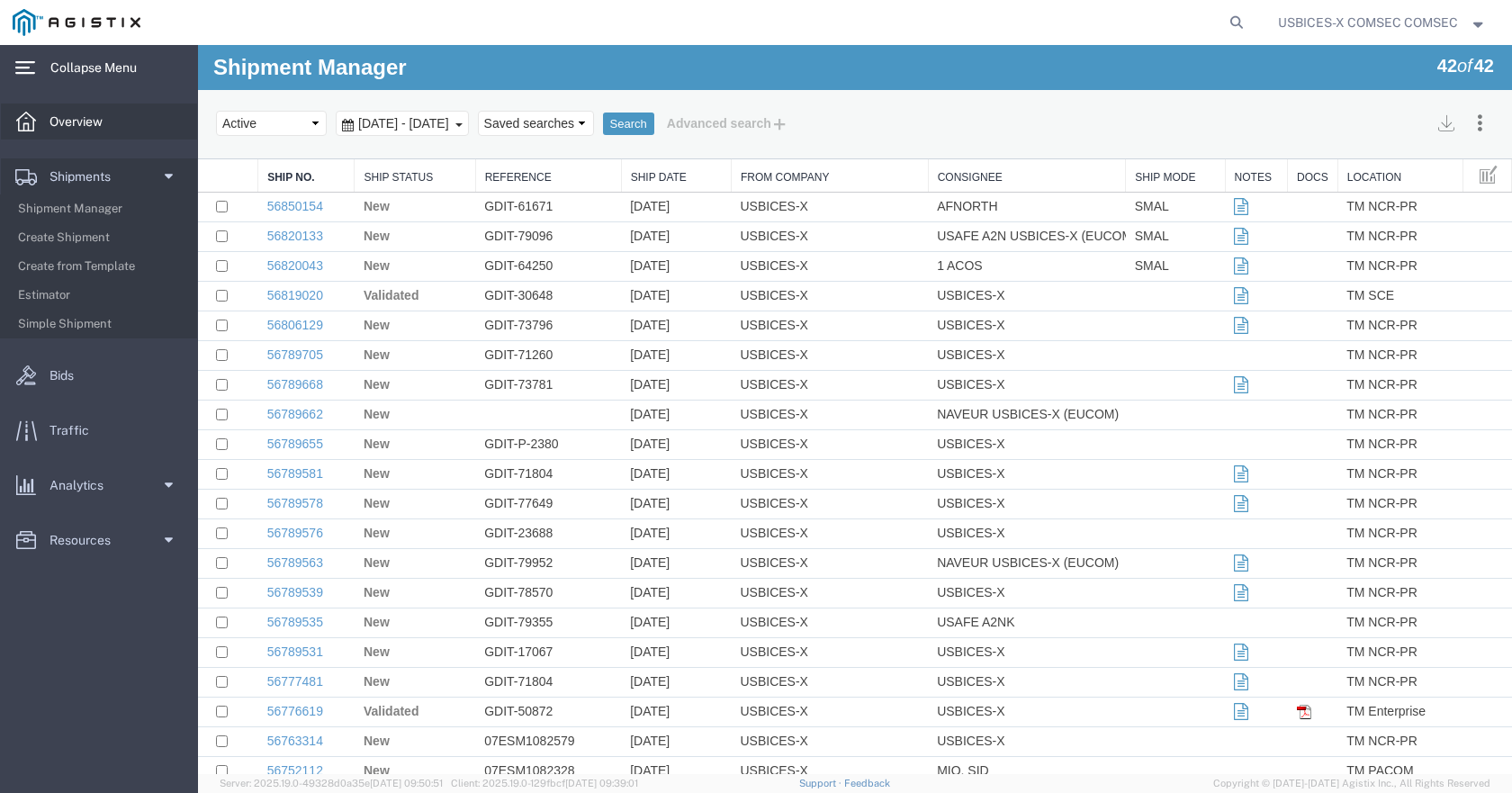
click at [63, 113] on span "Overview" at bounding box center [82, 121] width 66 height 36
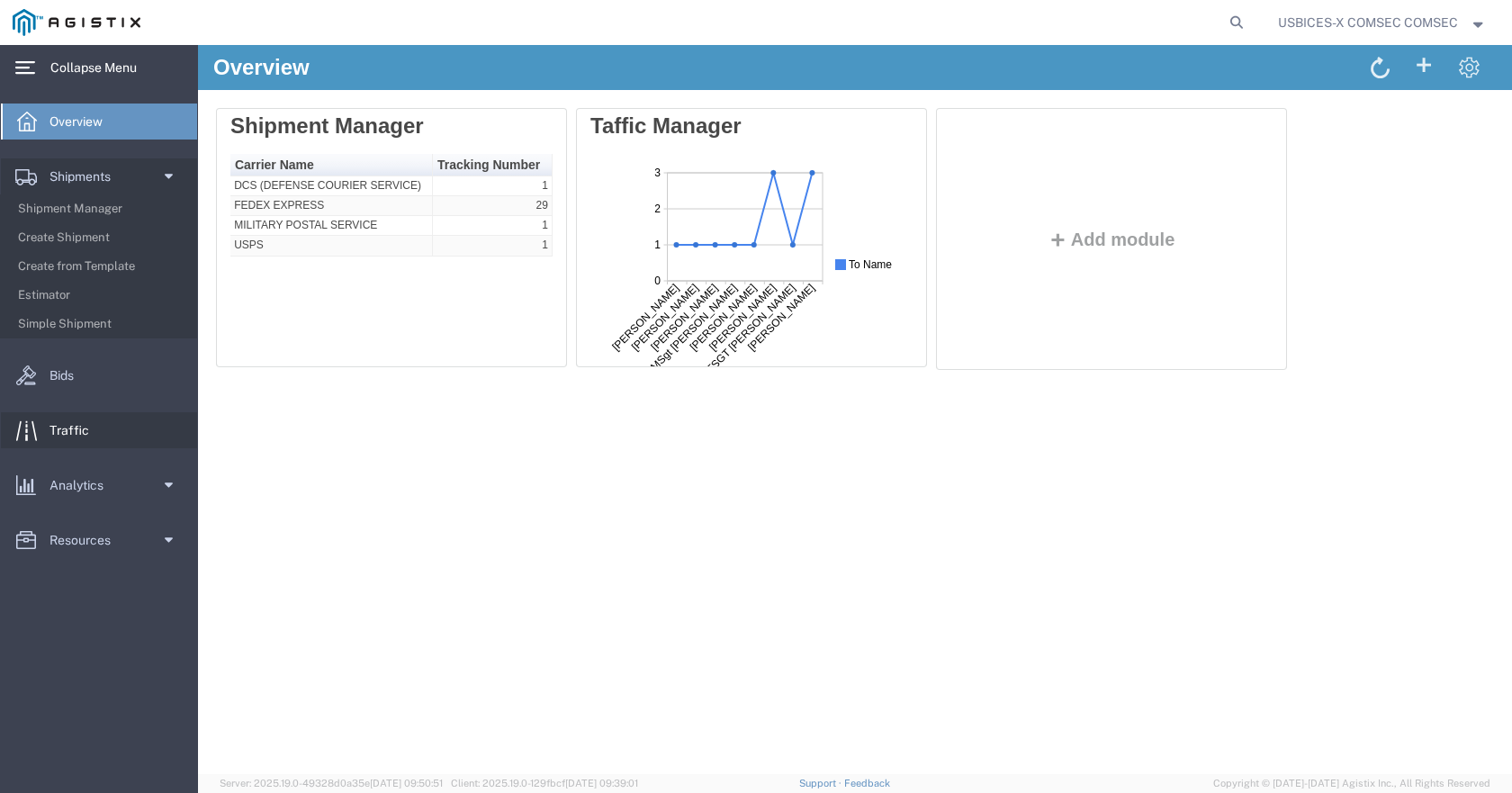
click at [80, 432] on span "Traffic" at bounding box center [75, 430] width 52 height 36
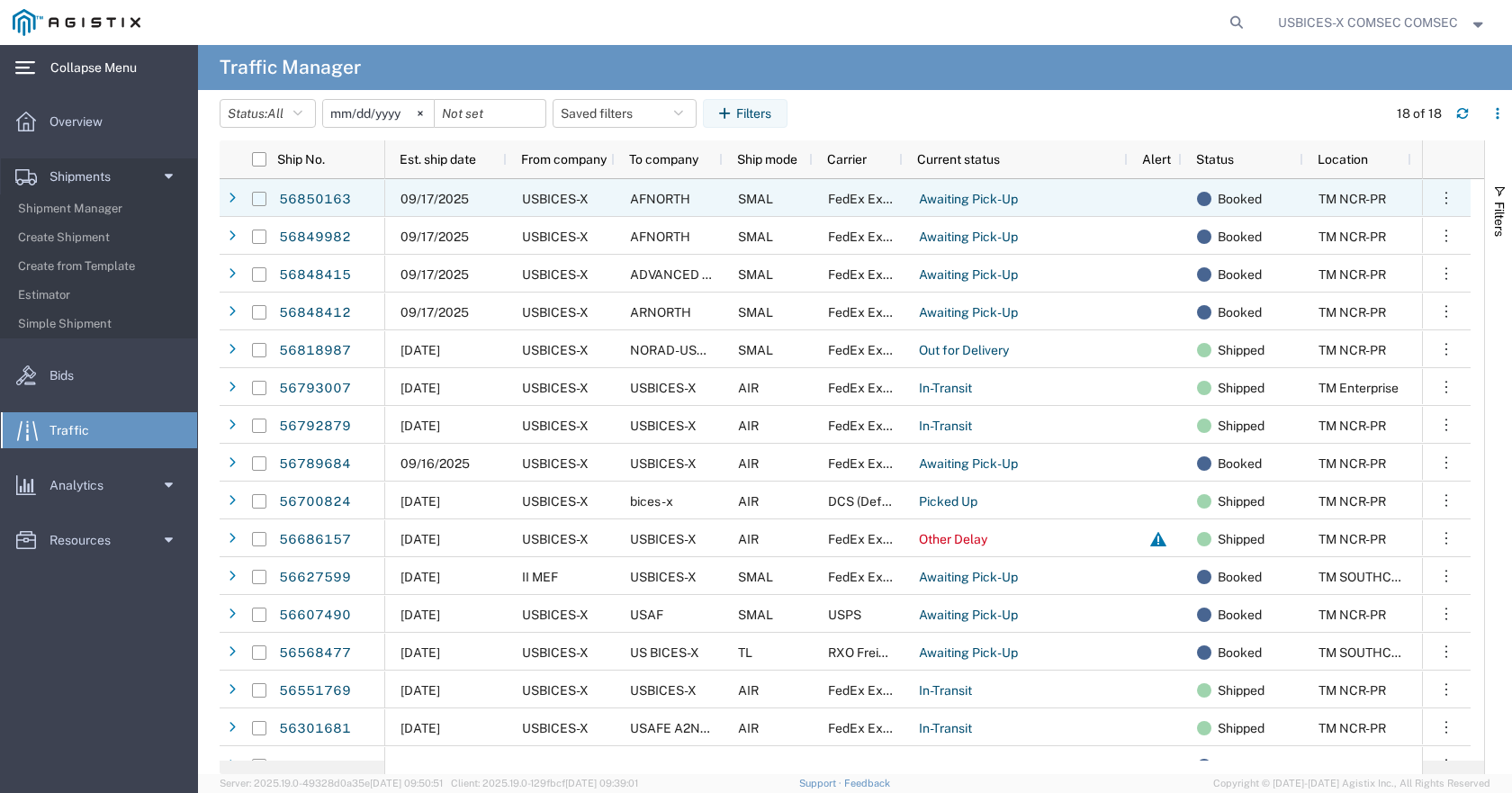
click at [258, 197] on input "Press Space to toggle row selection (unchecked)" at bounding box center [259, 199] width 15 height 15
checkbox input "true"
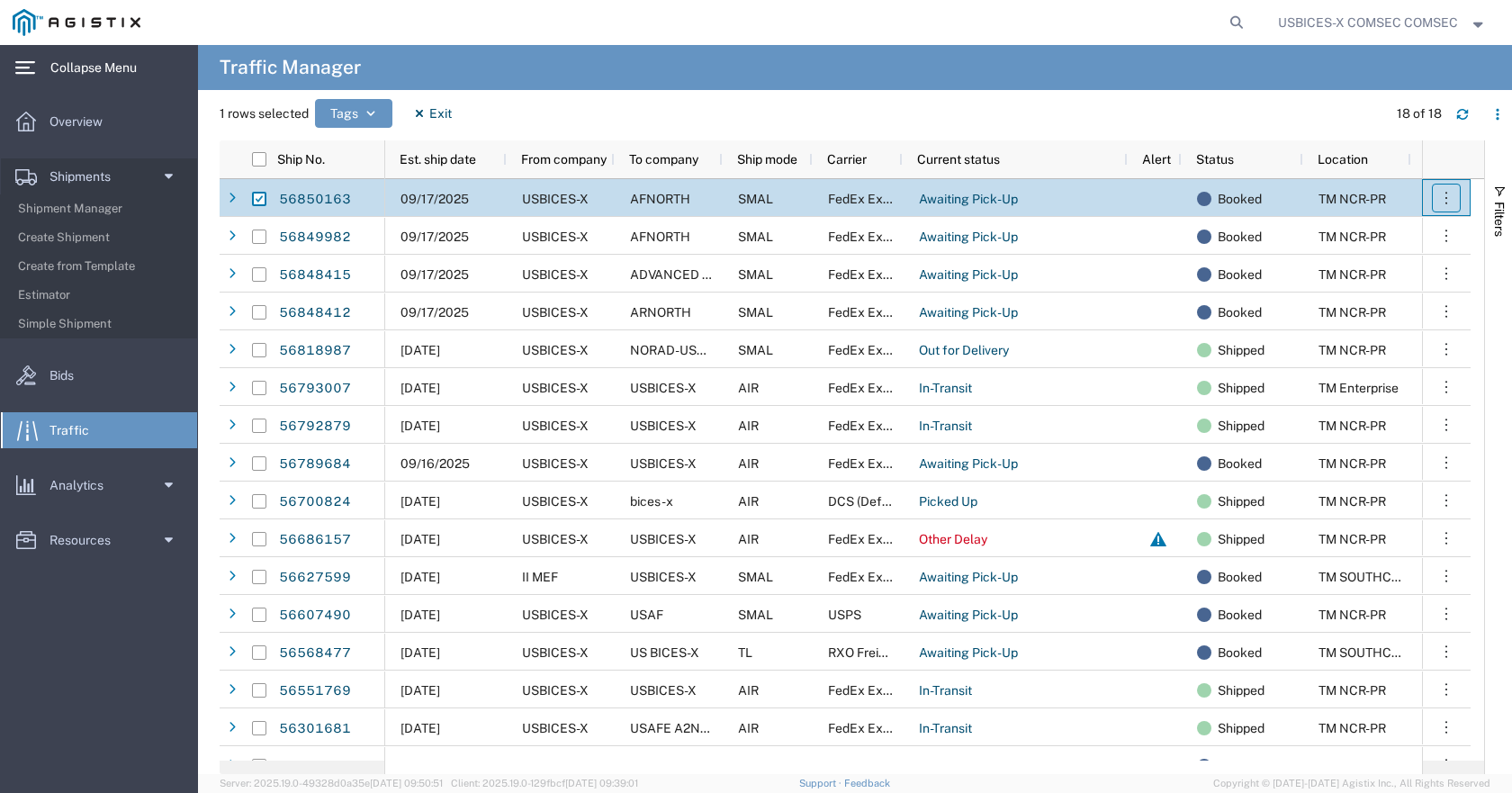
click at [1444, 192] on icon "button" at bounding box center [1445, 198] width 18 height 18
drag, startPoint x: 309, startPoint y: 198, endPoint x: 230, endPoint y: 201, distance: 79.1
click at [230, 201] on icon at bounding box center [232, 199] width 7 height 13
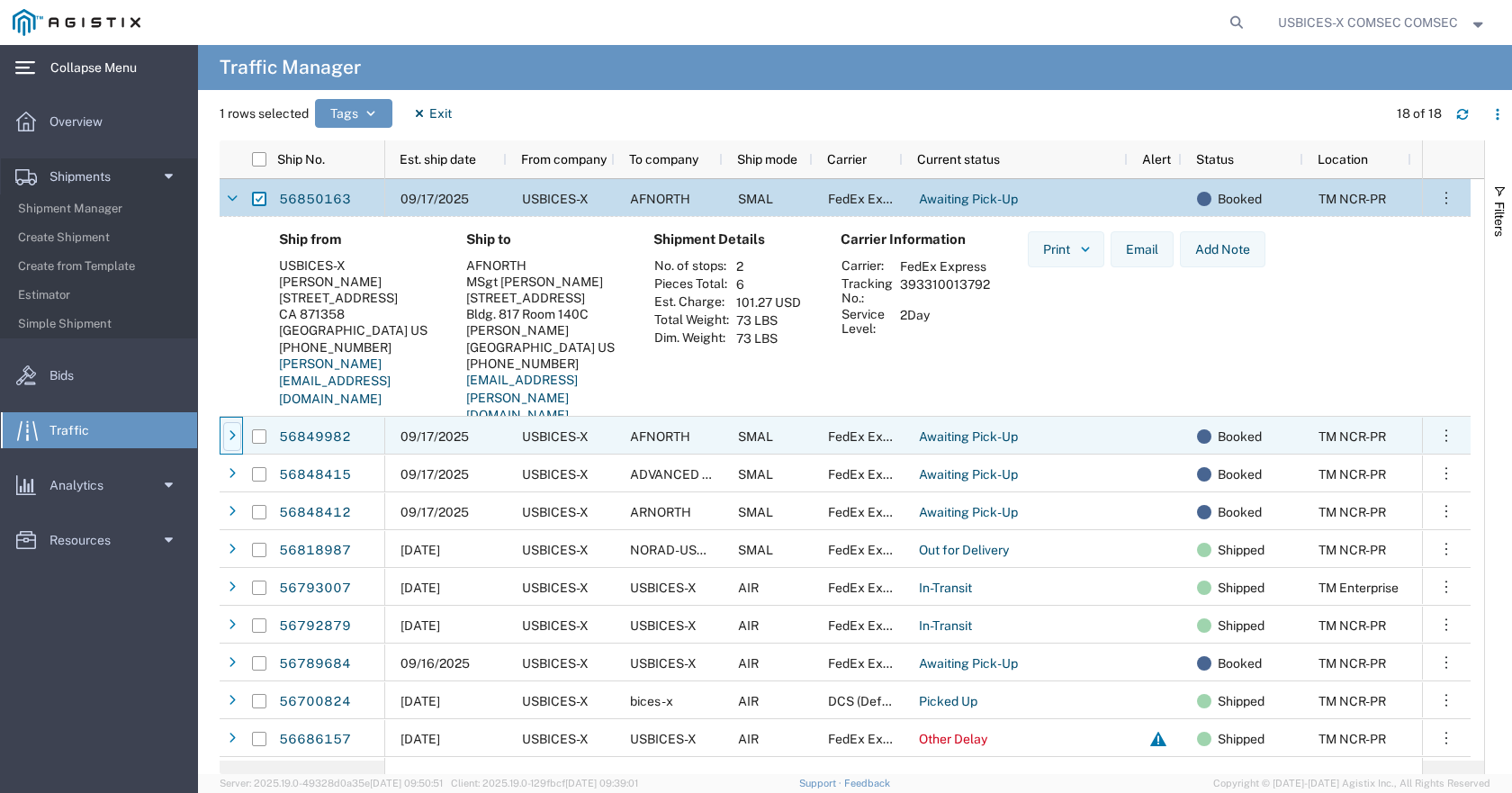
click at [227, 444] on div at bounding box center [231, 436] width 18 height 29
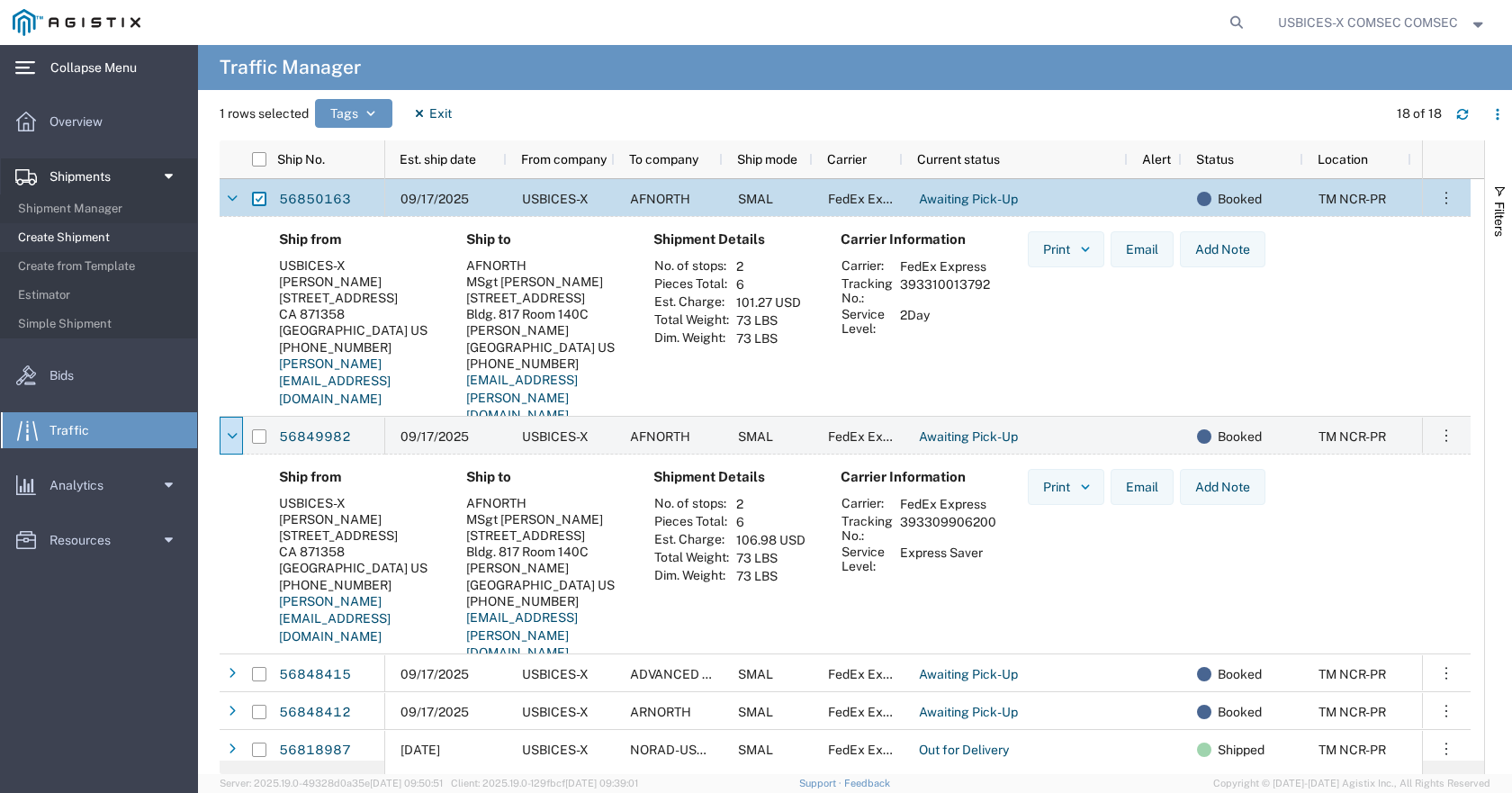
click at [92, 232] on span "Create Shipment" at bounding box center [100, 238] width 166 height 36
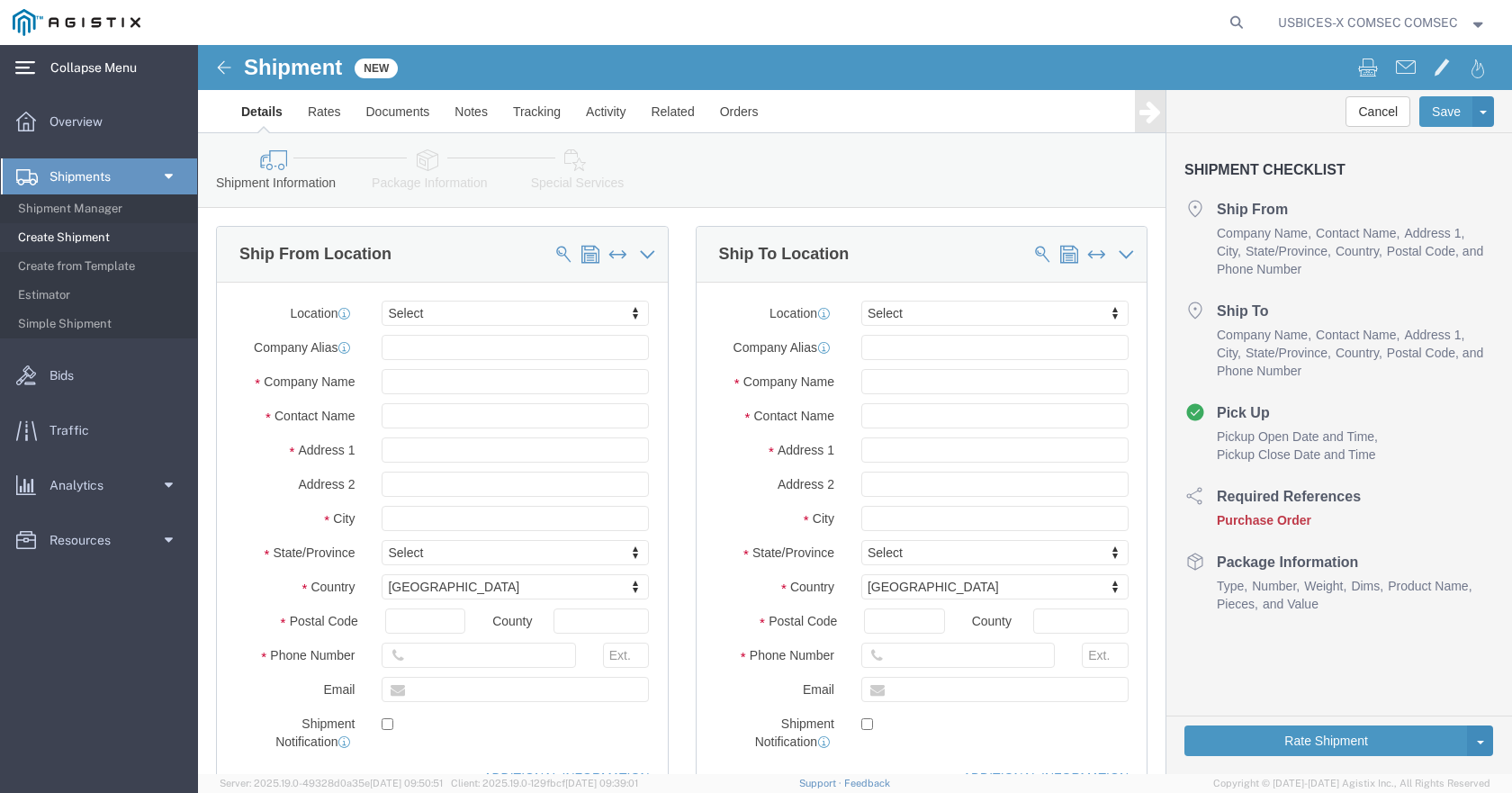
select select
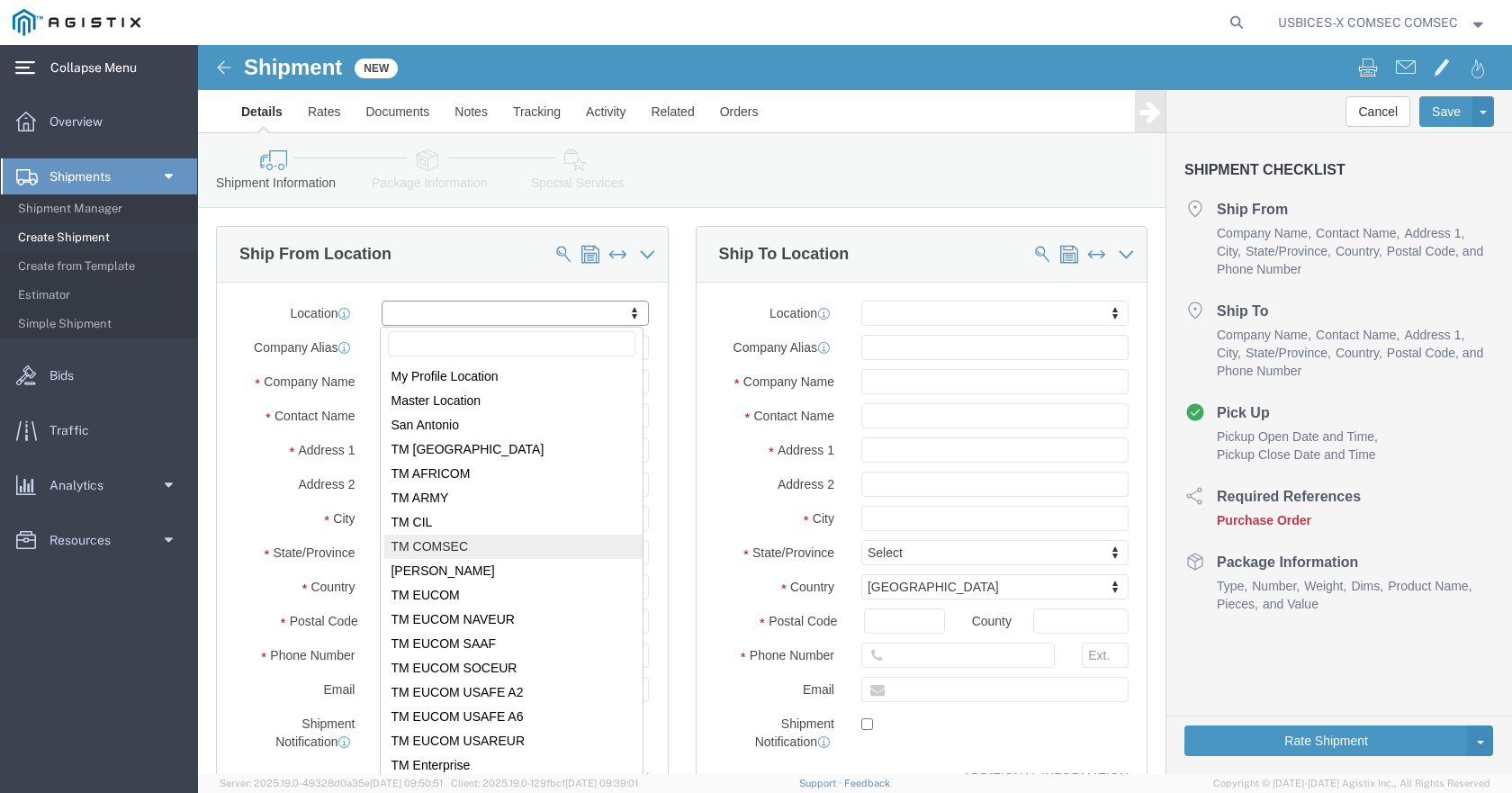
select select "59251"
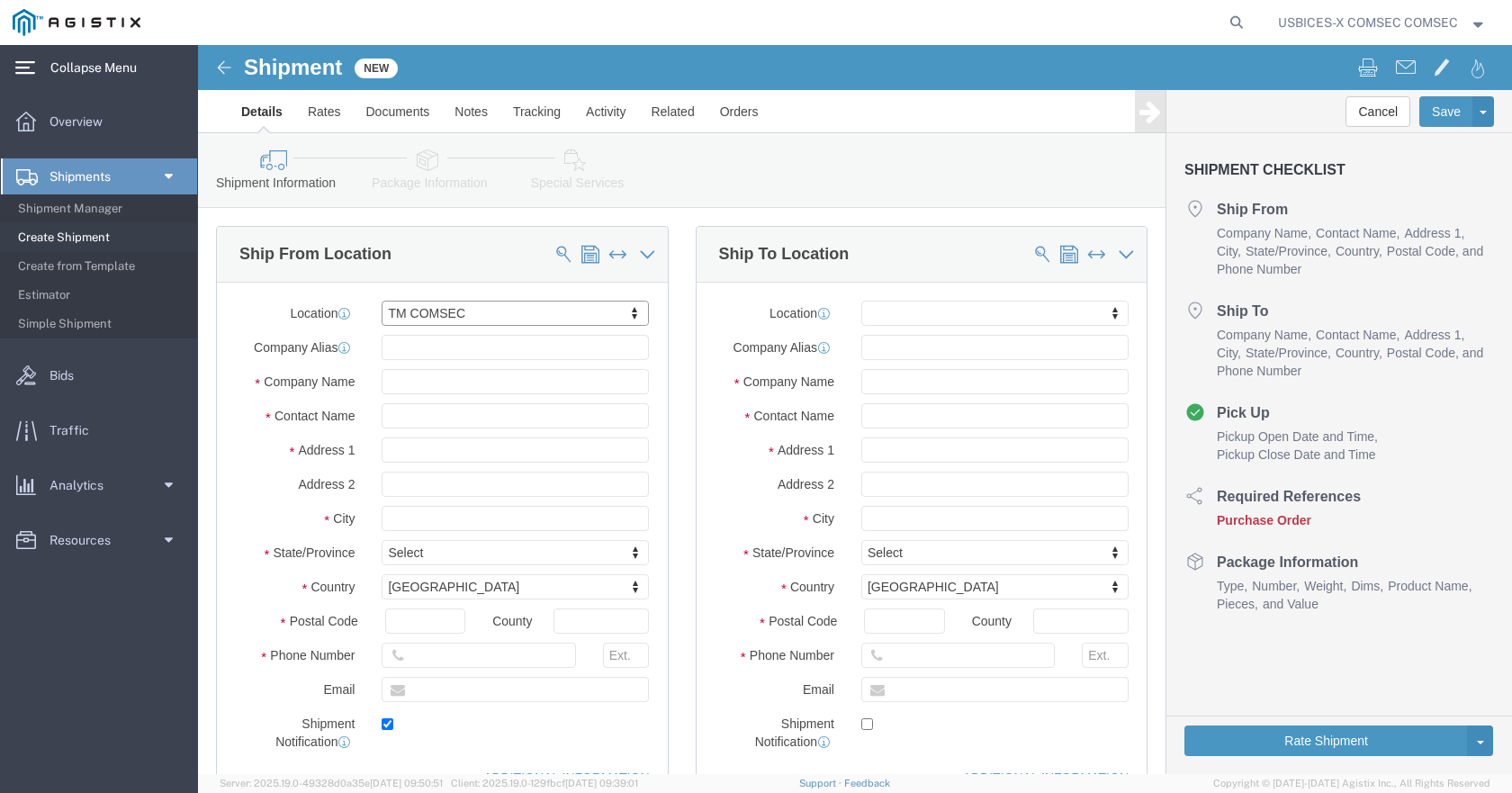
type input "[STREET_ADDRESS]"
type input "CA 871358"
type input "22150"
type input "[PHONE_NUMBER]"
type input "[PERSON_NAME][EMAIL_ADDRESS][PERSON_NAME][DOMAIN_NAME]"
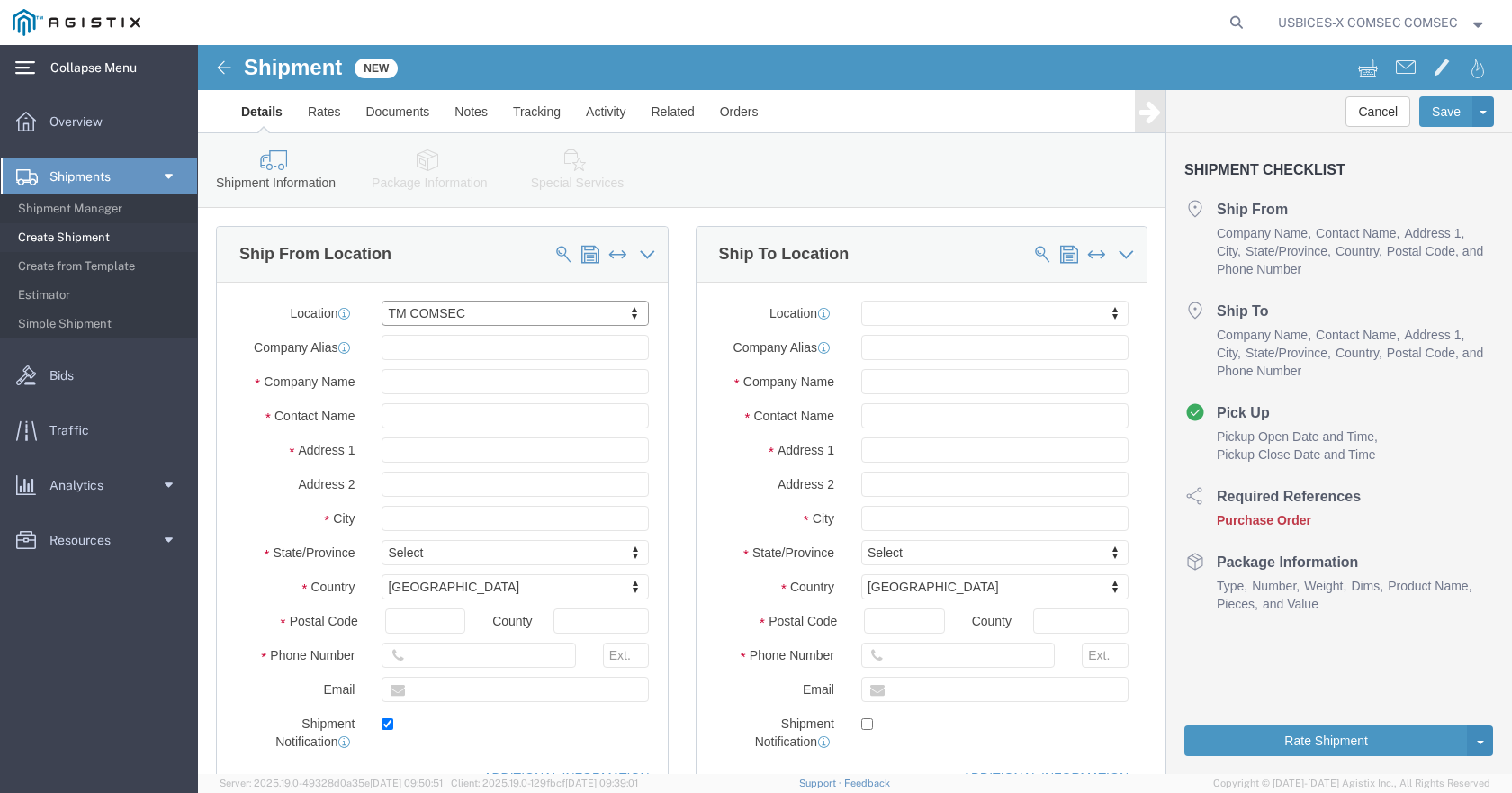
checkbox input "true"
type input "USBICES-X"
type input "[PERSON_NAME]"
type input "[GEOGRAPHIC_DATA]"
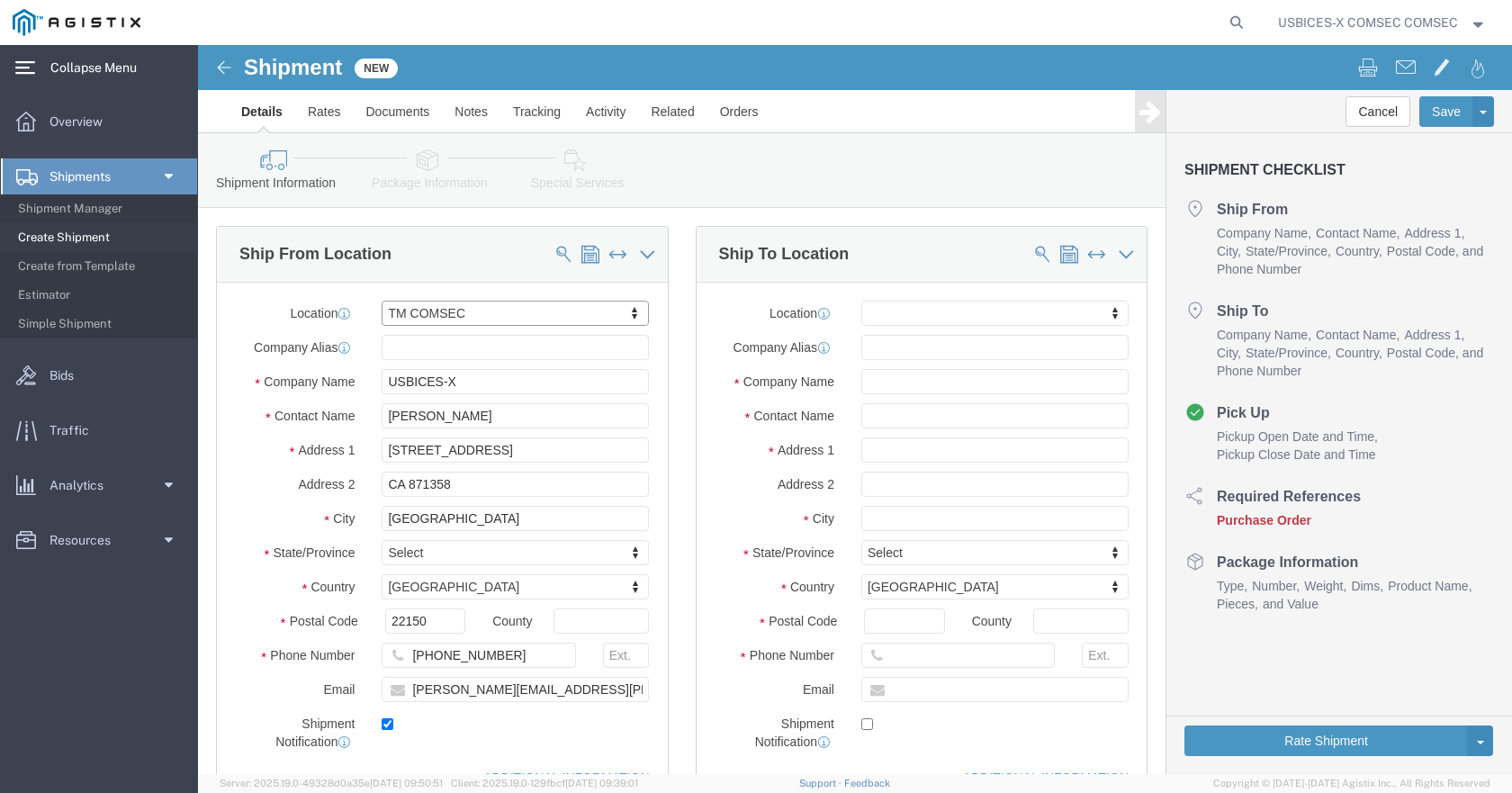
select select "VA"
drag, startPoint x: 285, startPoint y: 368, endPoint x: 79, endPoint y: 355, distance: 206.4
click div "Location TM COMSEC My Profile Location Master Location [GEOGRAPHIC_DATA] TM [GE…"
type input "[PERSON_NAME]"
drag, startPoint x: 343, startPoint y: 644, endPoint x: 133, endPoint y: 626, distance: 210.8
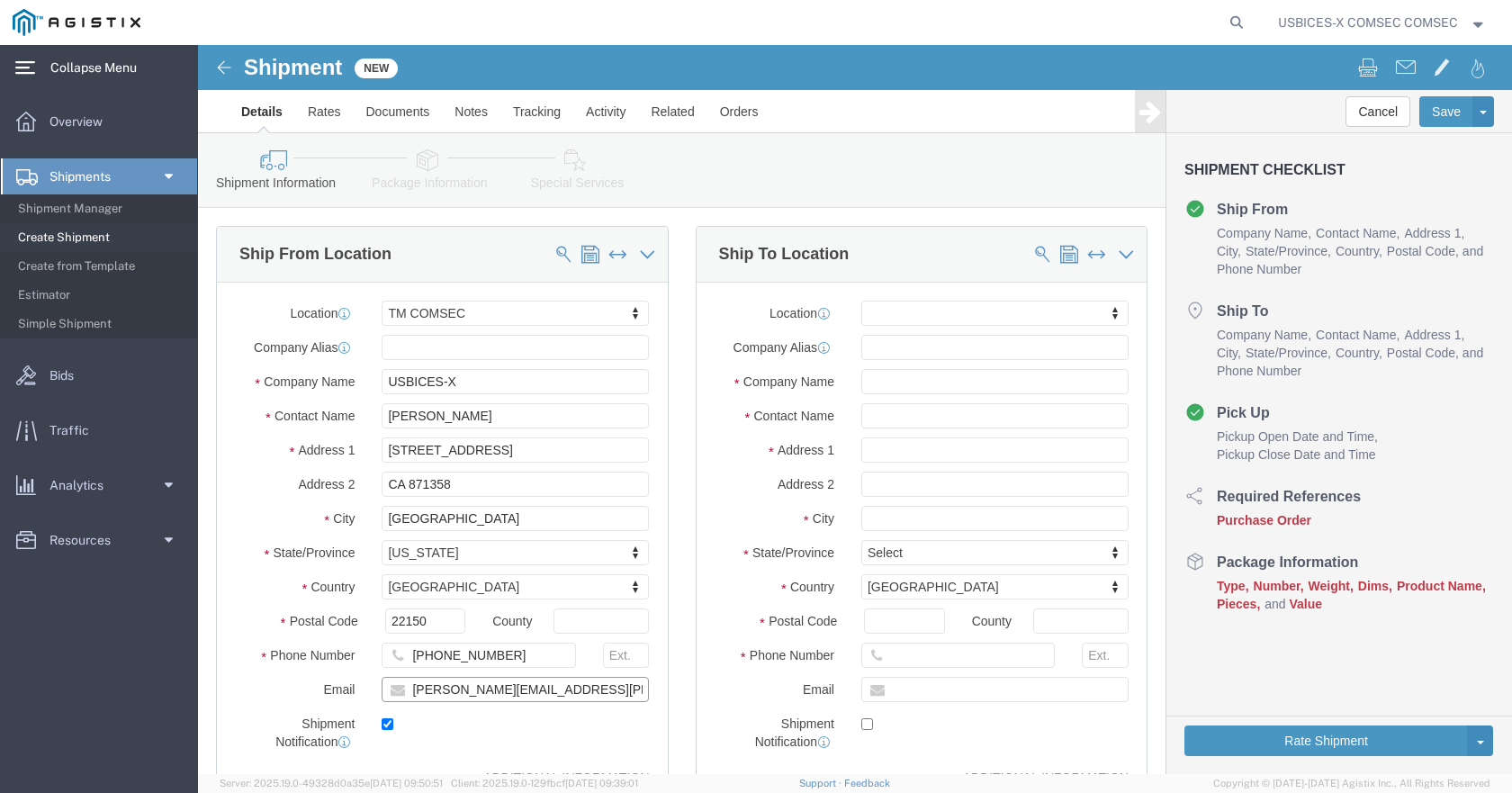
click div "Location TM COMSEC My Profile Location Master Location [GEOGRAPHIC_DATA] TM [GE…"
type input "[PERSON_NAME][EMAIL_ADDRESS][DOMAIN_NAME]"
type input "u"
type input "n"
click input "text"
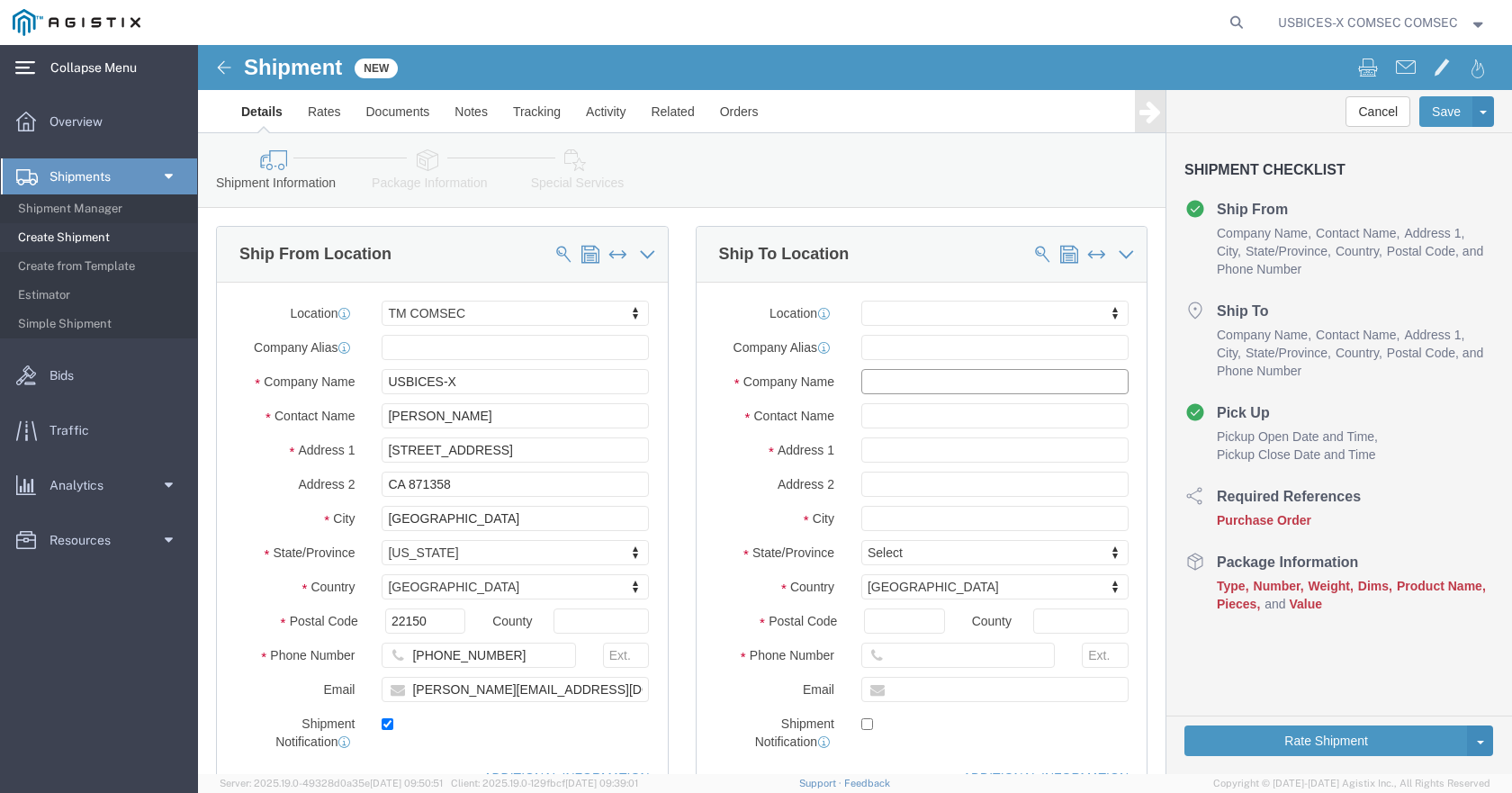
click input "text"
drag, startPoint x: 684, startPoint y: 335, endPoint x: 607, endPoint y: 326, distance: 77.5
click div "Company Name USARNORTH USAR"
click input "ARNORTH"
type input "ARNORTH"
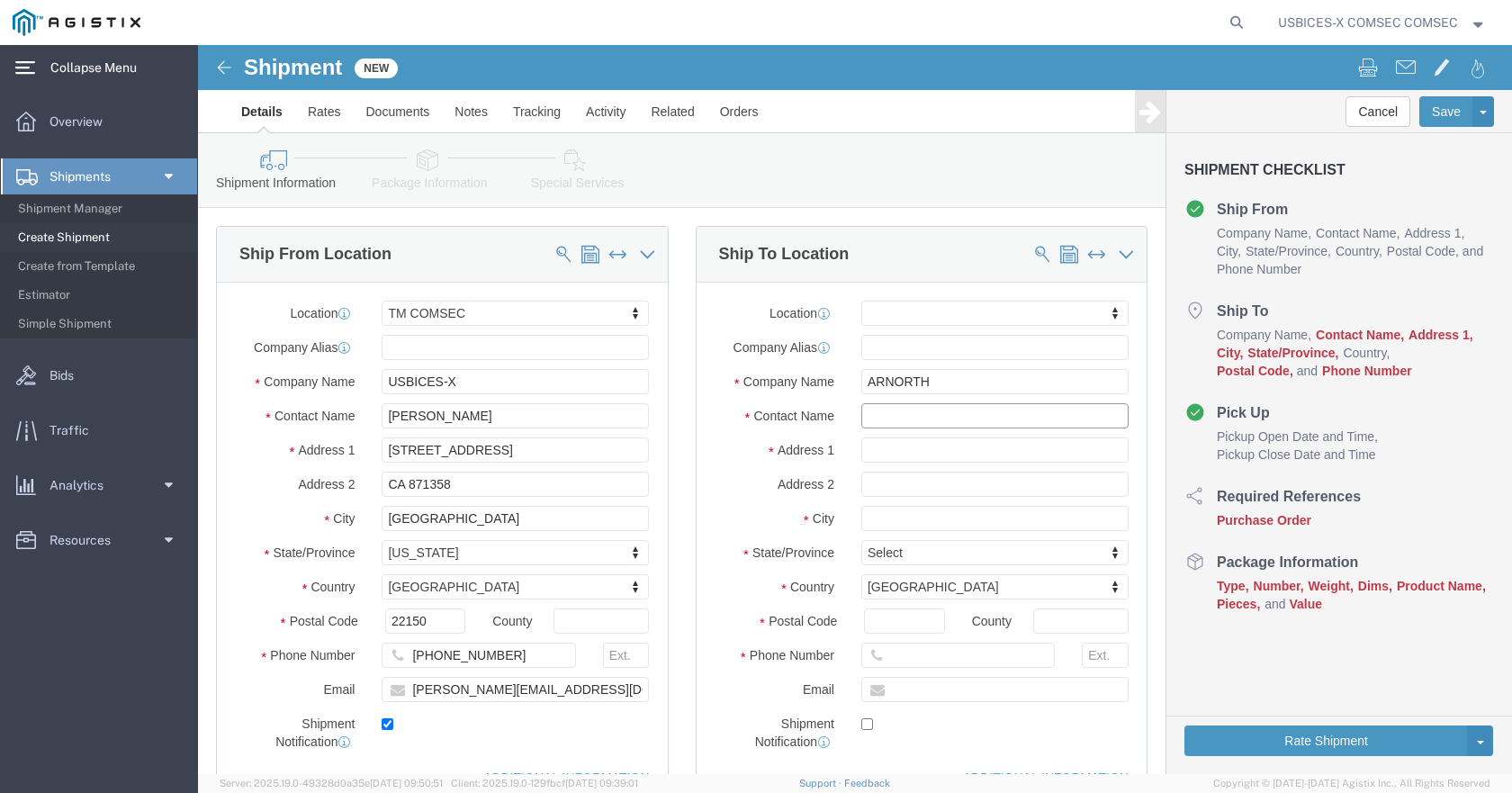
click input "text"
type input "SFC [PERSON_NAME]"
type input "[STREET_ADDRESS][PERSON_NAME]"
select select
type input "BLDG 4073, STE 131"
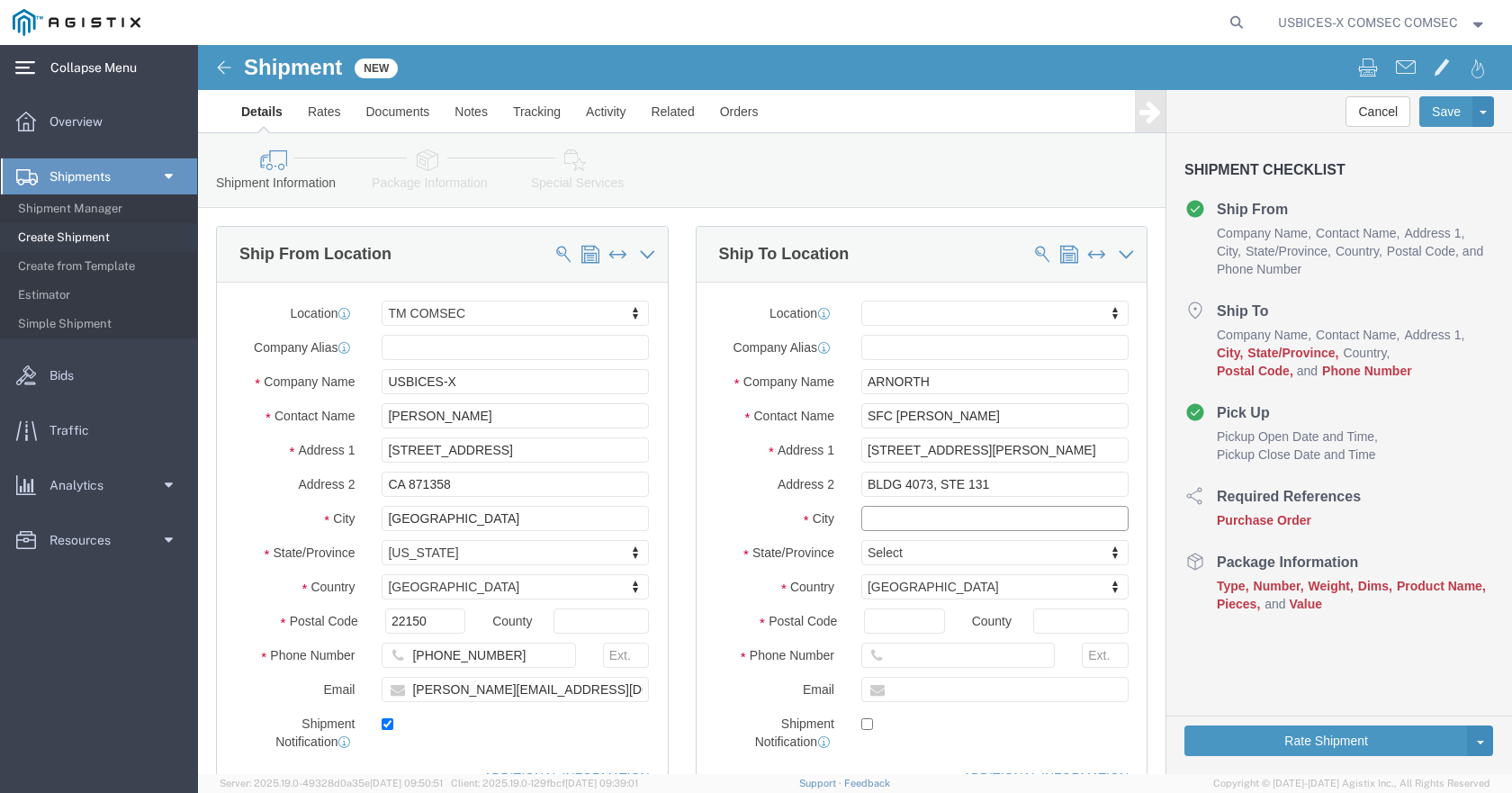
click input "text"
type input "[GEOGRAPHIC_DATA][PERSON_NAME]"
select select
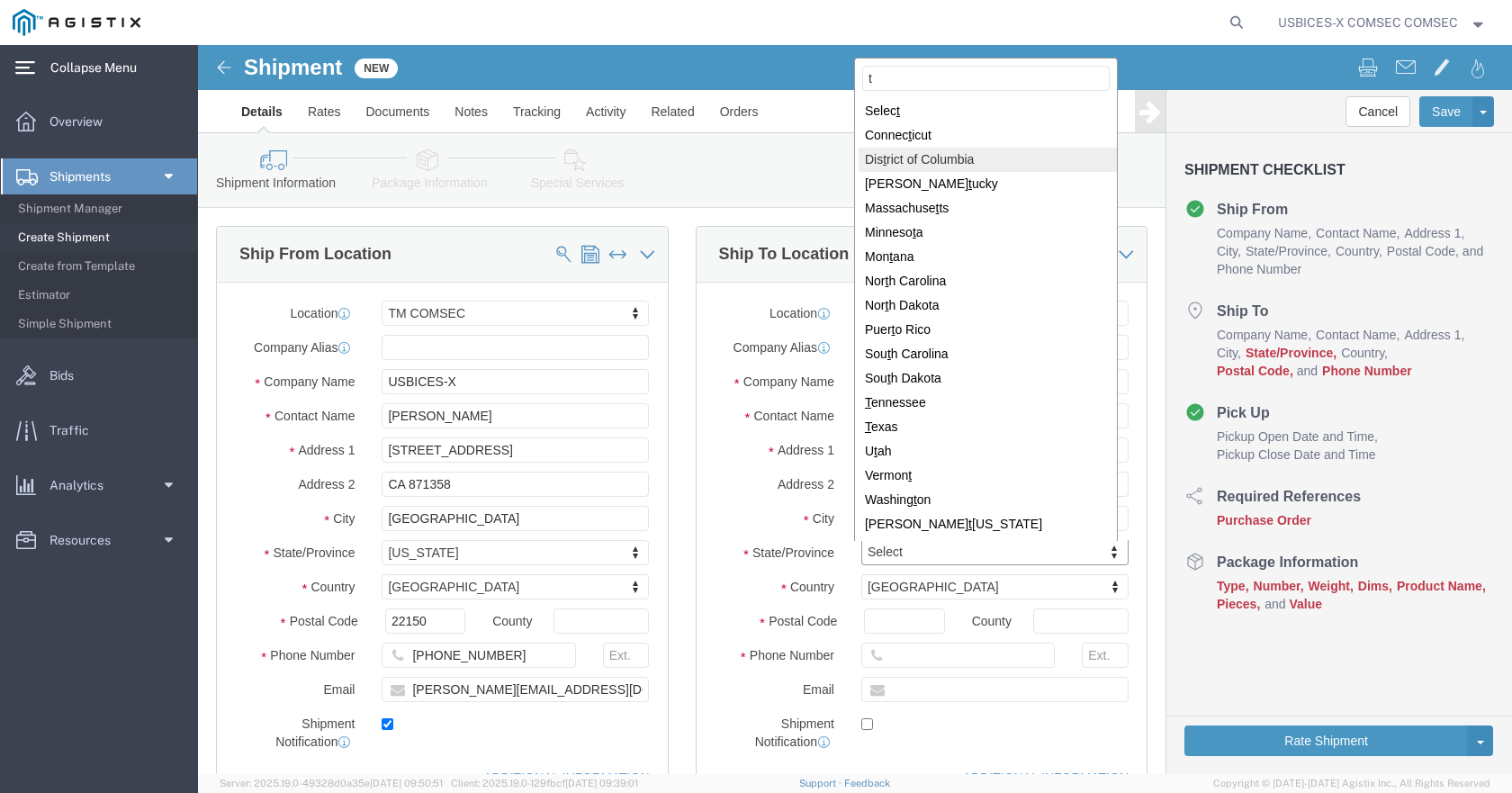
type input "te"
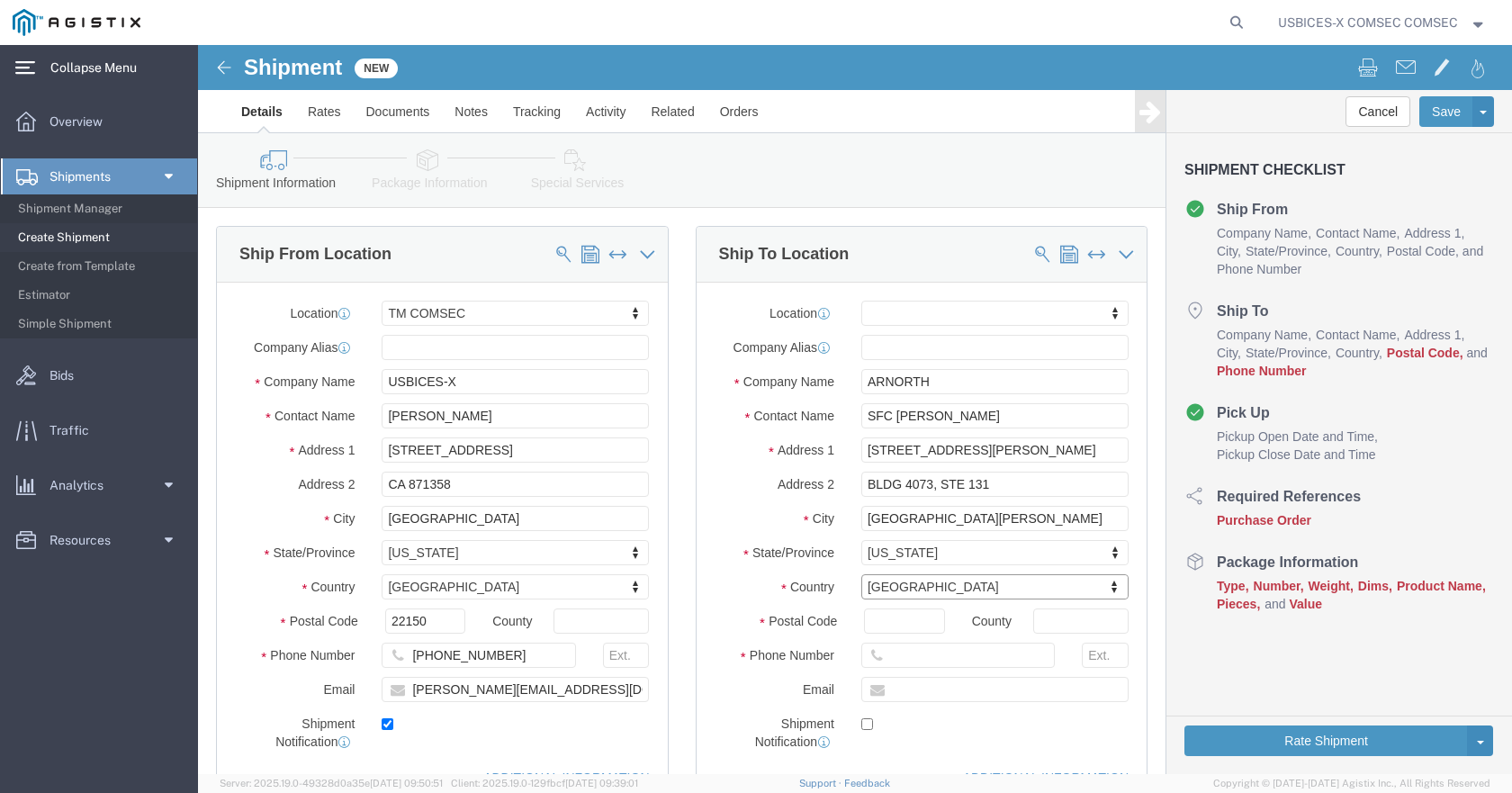
select select
select select "[GEOGRAPHIC_DATA]"
type input "79234"
select select
type input "3055043776"
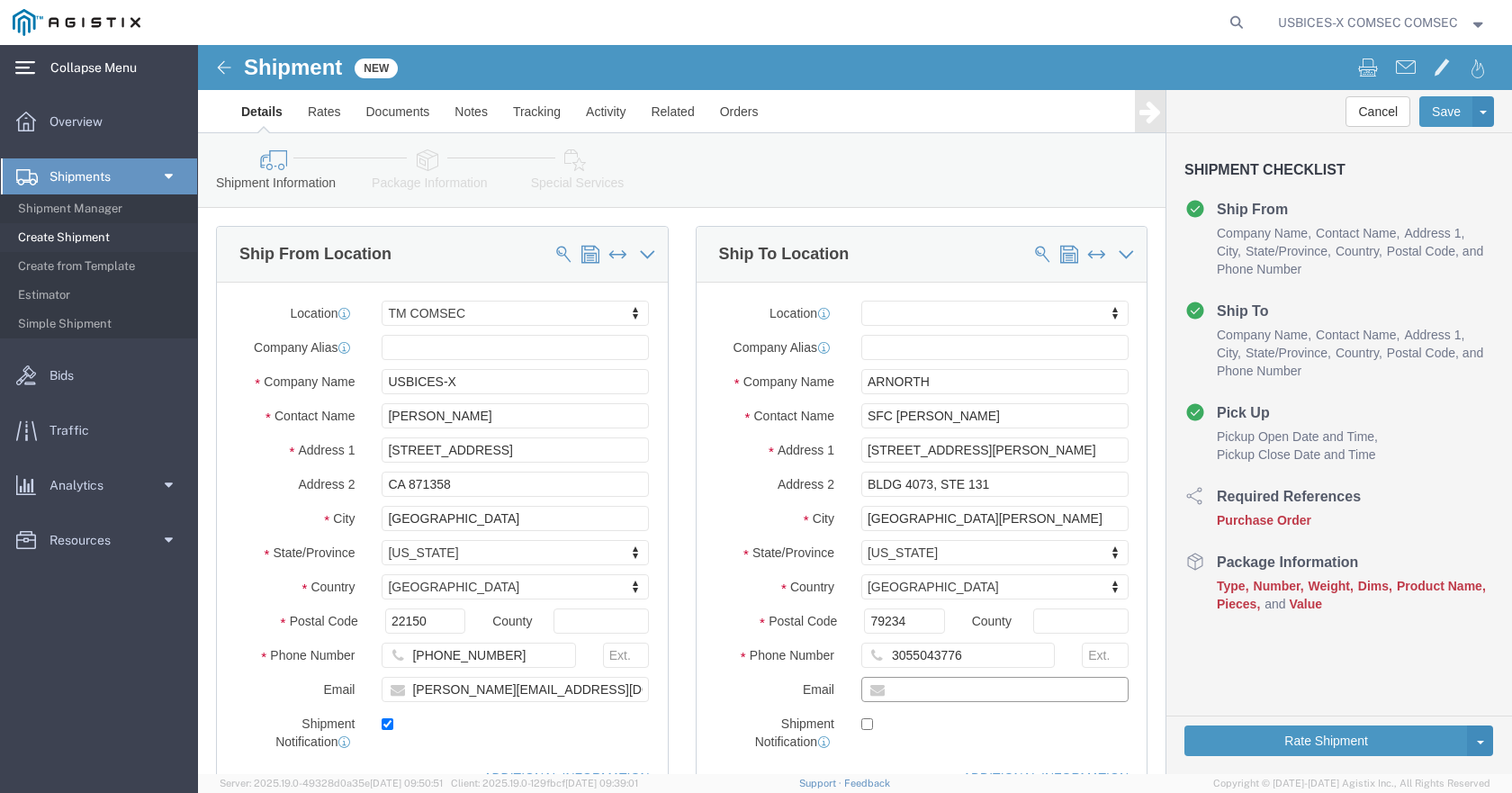
click input "text"
paste input "[PERSON_NAME][DOMAIN_NAME][EMAIL_ADDRESS][DOMAIN_NAME]"
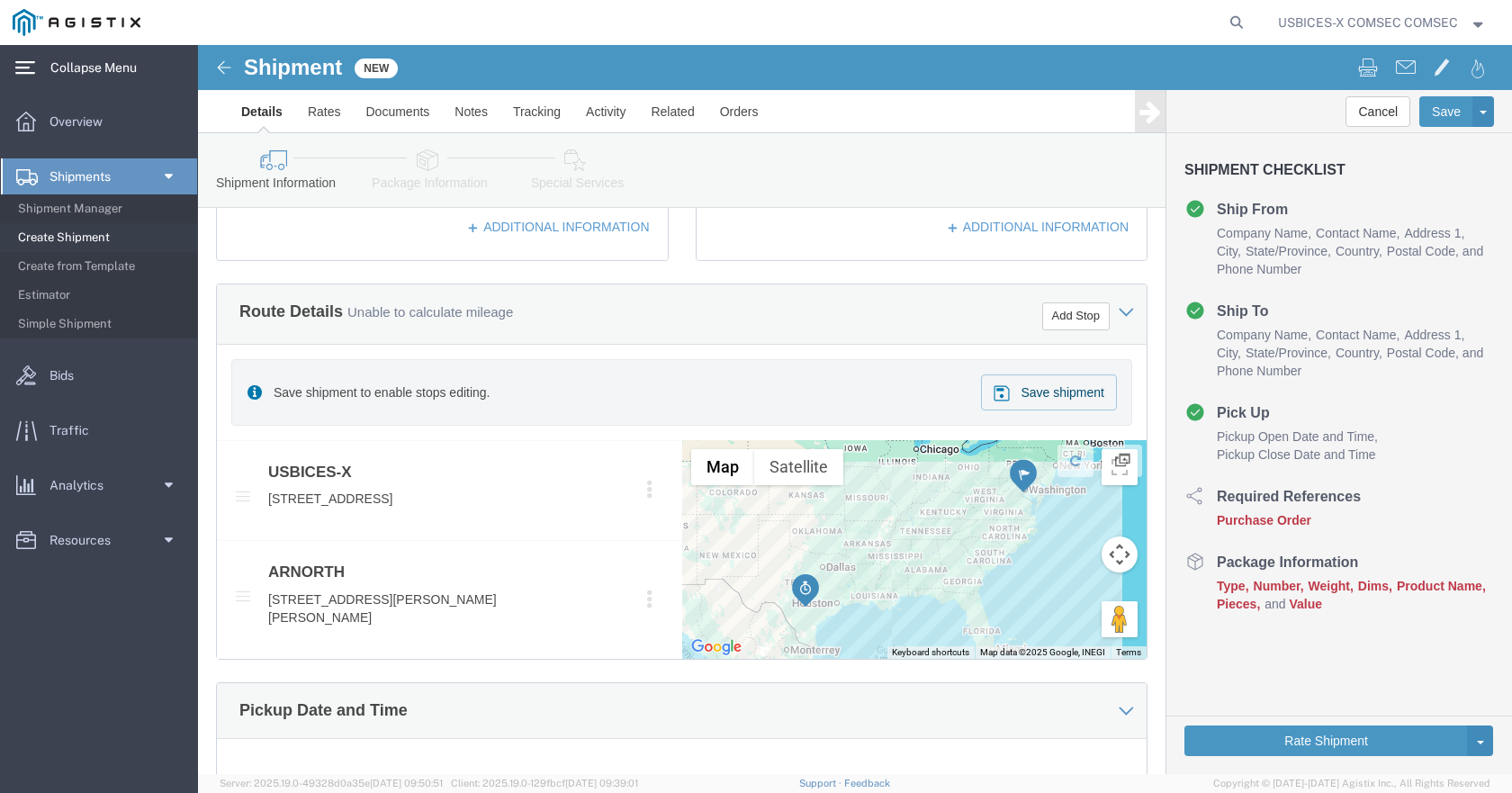
scroll to position [630, 0]
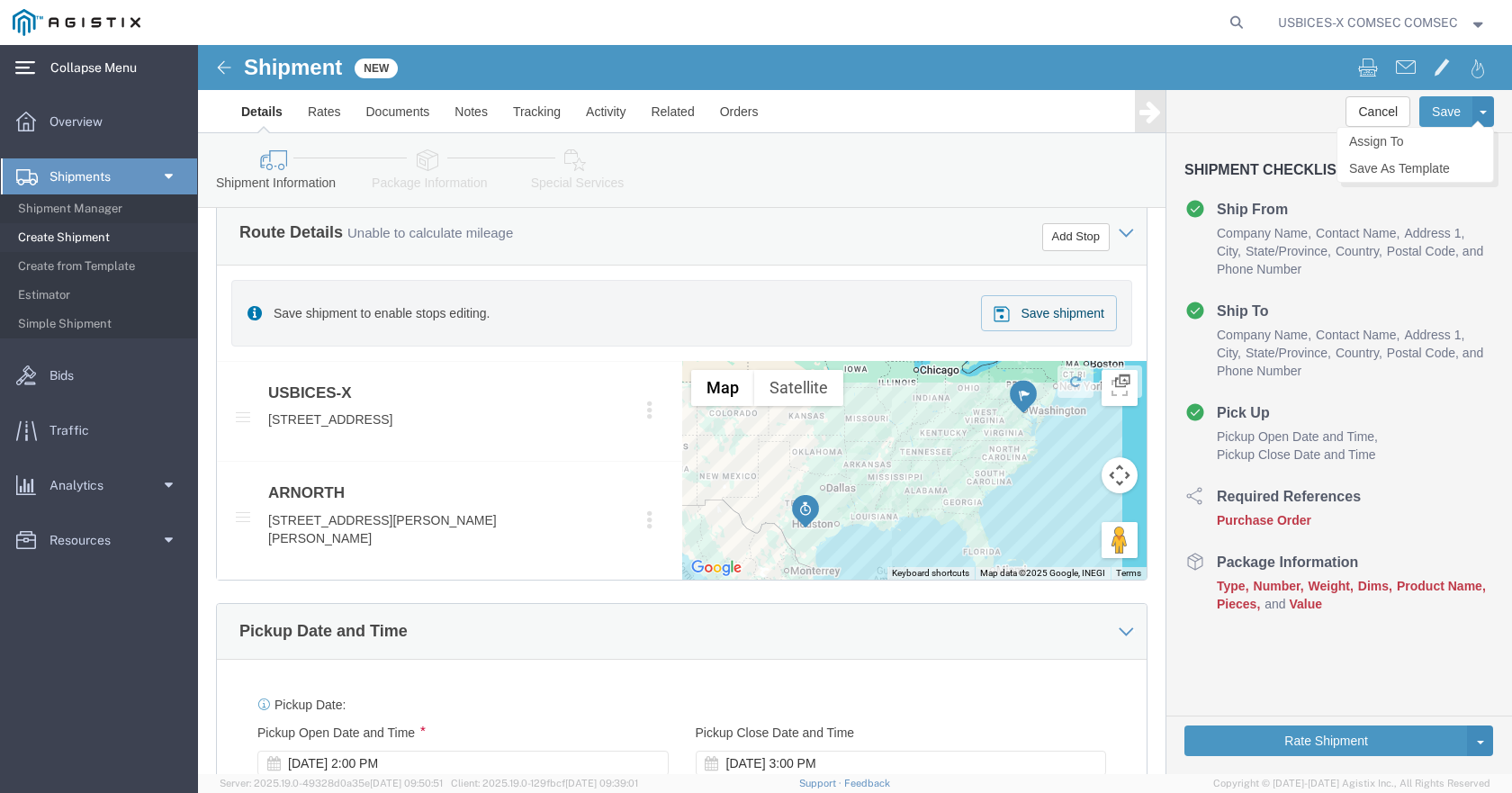
type input "[PERSON_NAME][DOMAIN_NAME][EMAIL_ADDRESS][DOMAIN_NAME]"
checkbox input "true"
click button
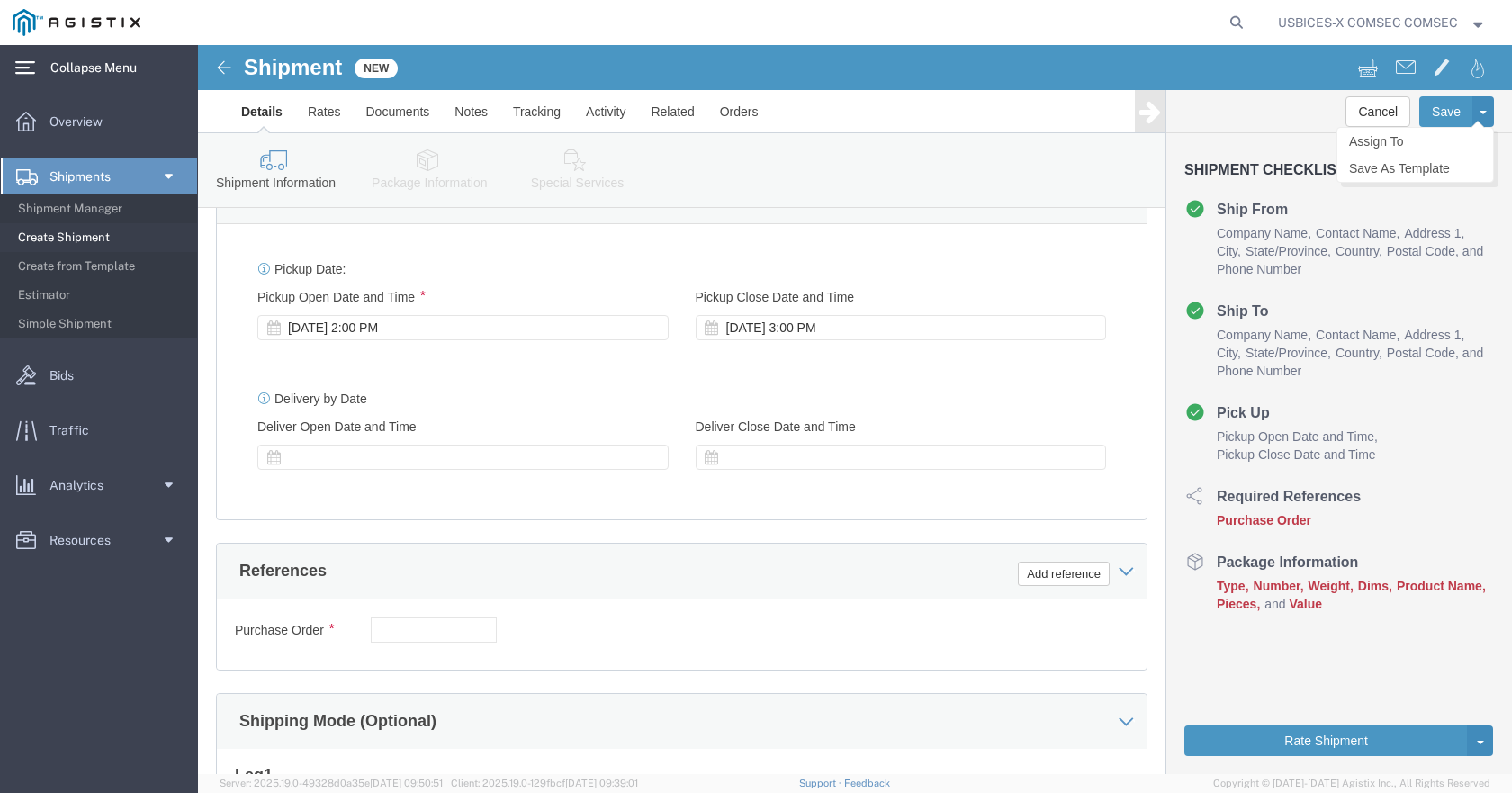
scroll to position [1080, 0]
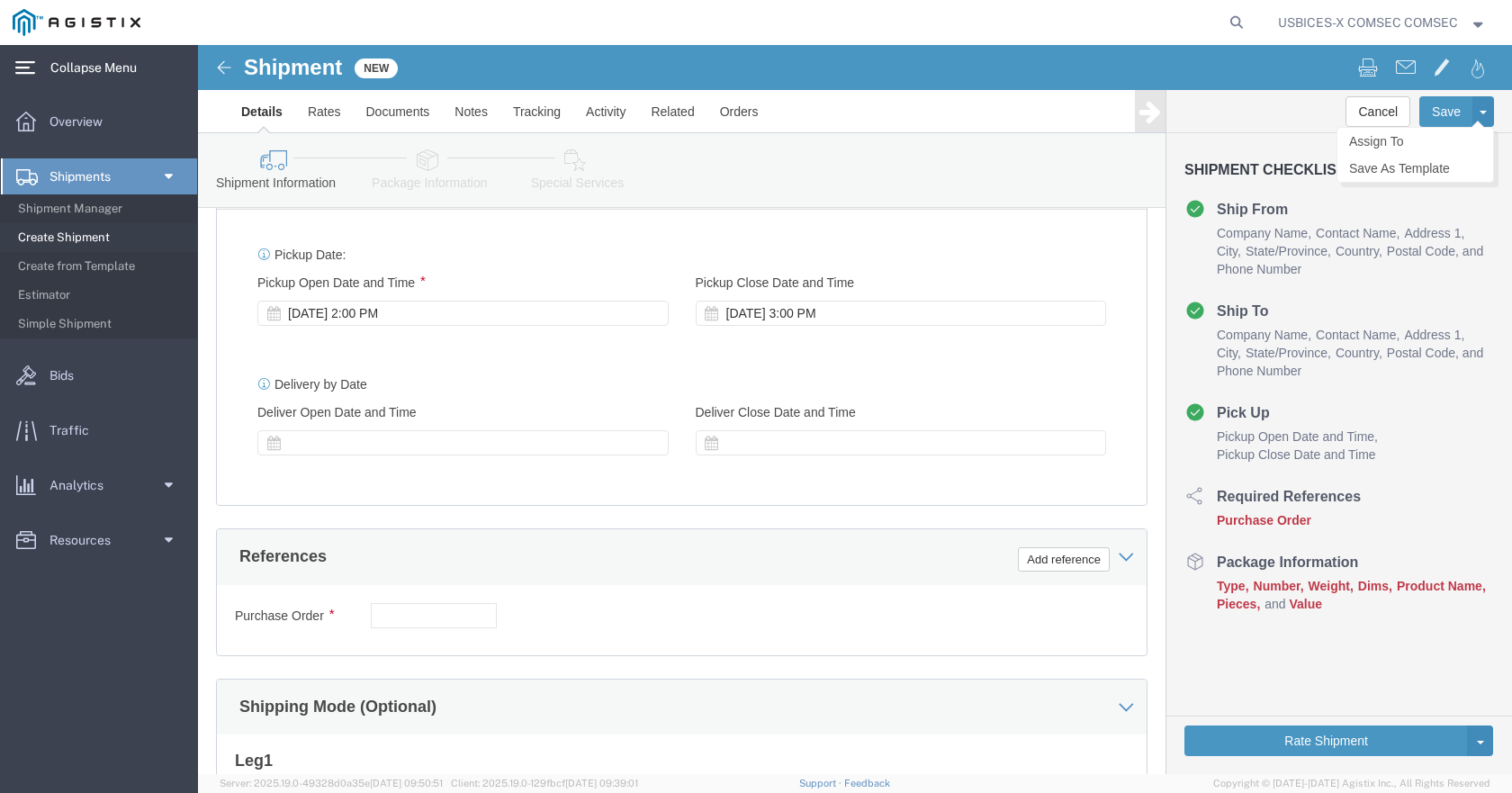
click div "Purchase Order Select Account Type Activity ID Airline Appointment Number ASN B…"
click input "text"
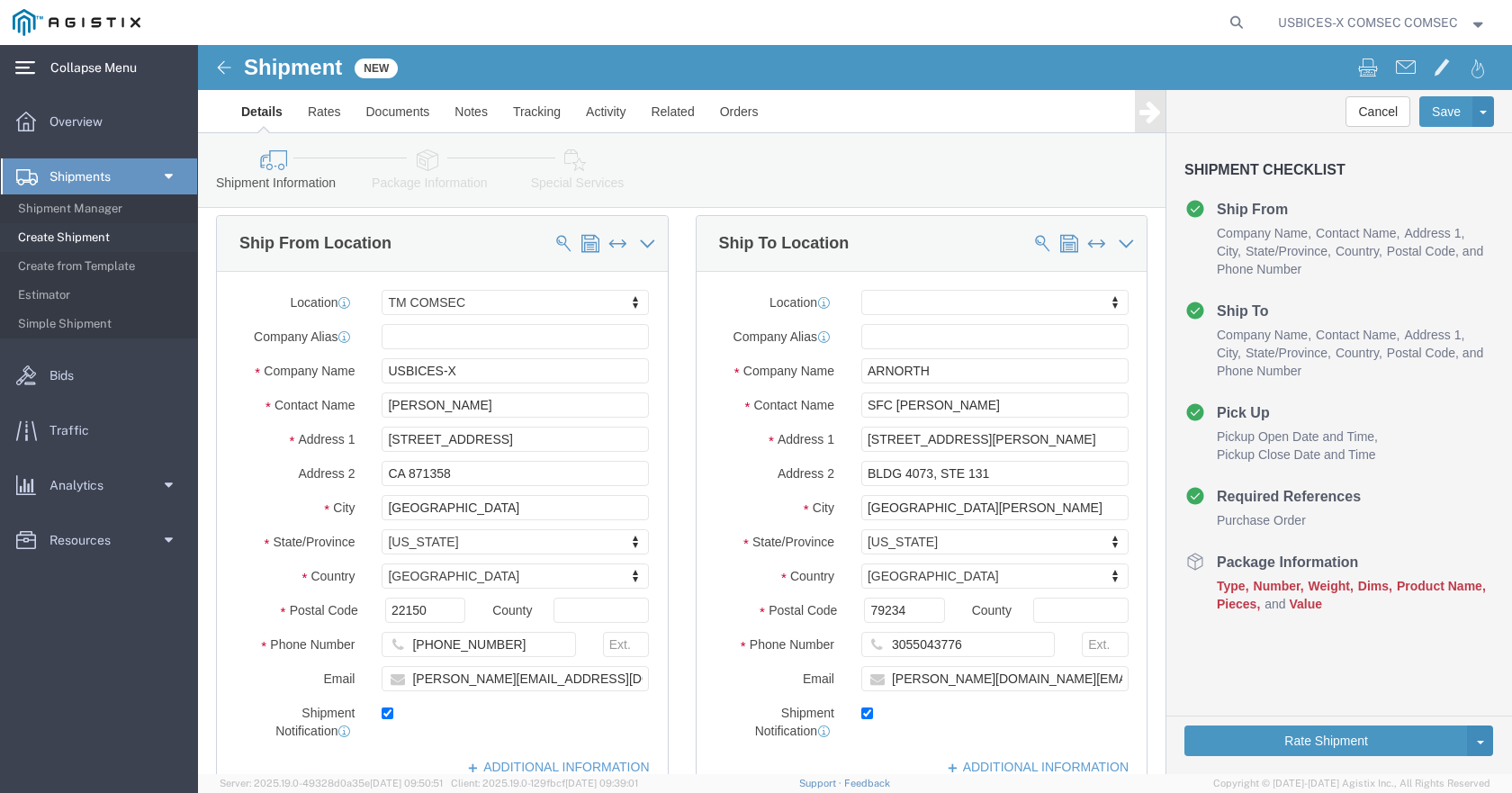
scroll to position [0, 0]
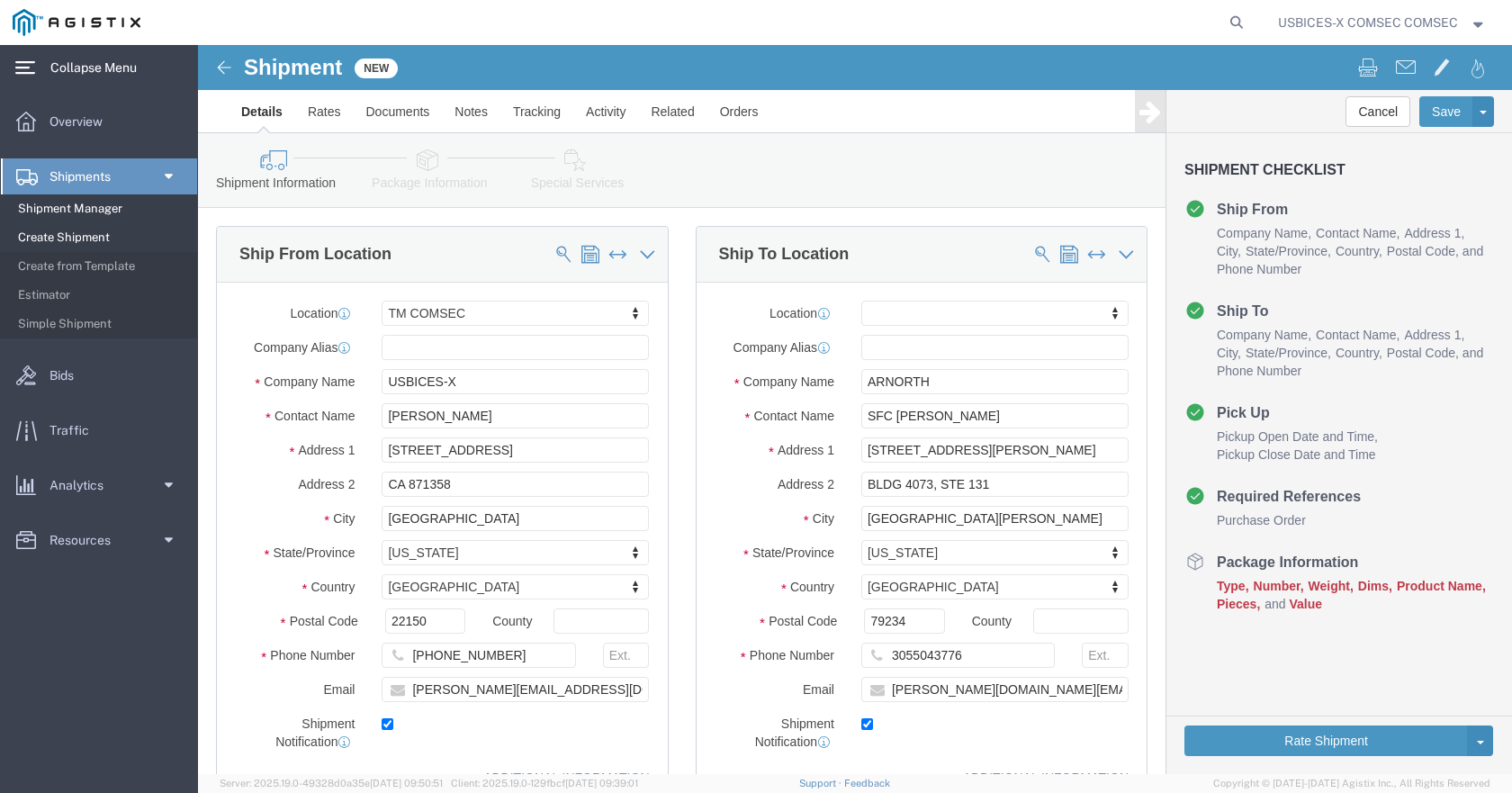
type input "PO GDIT-61671"
click button "Cancel"
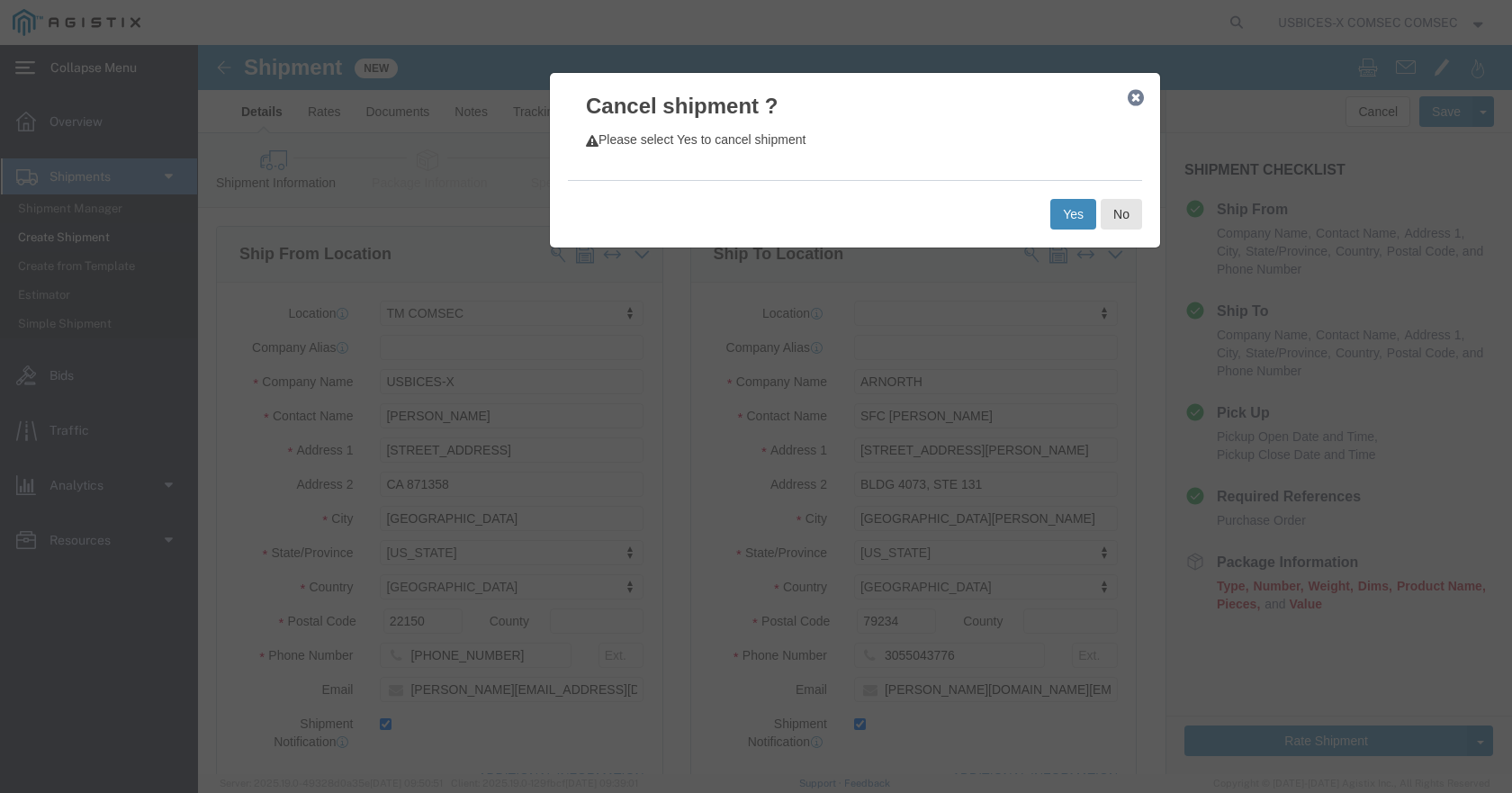
click button "Yes"
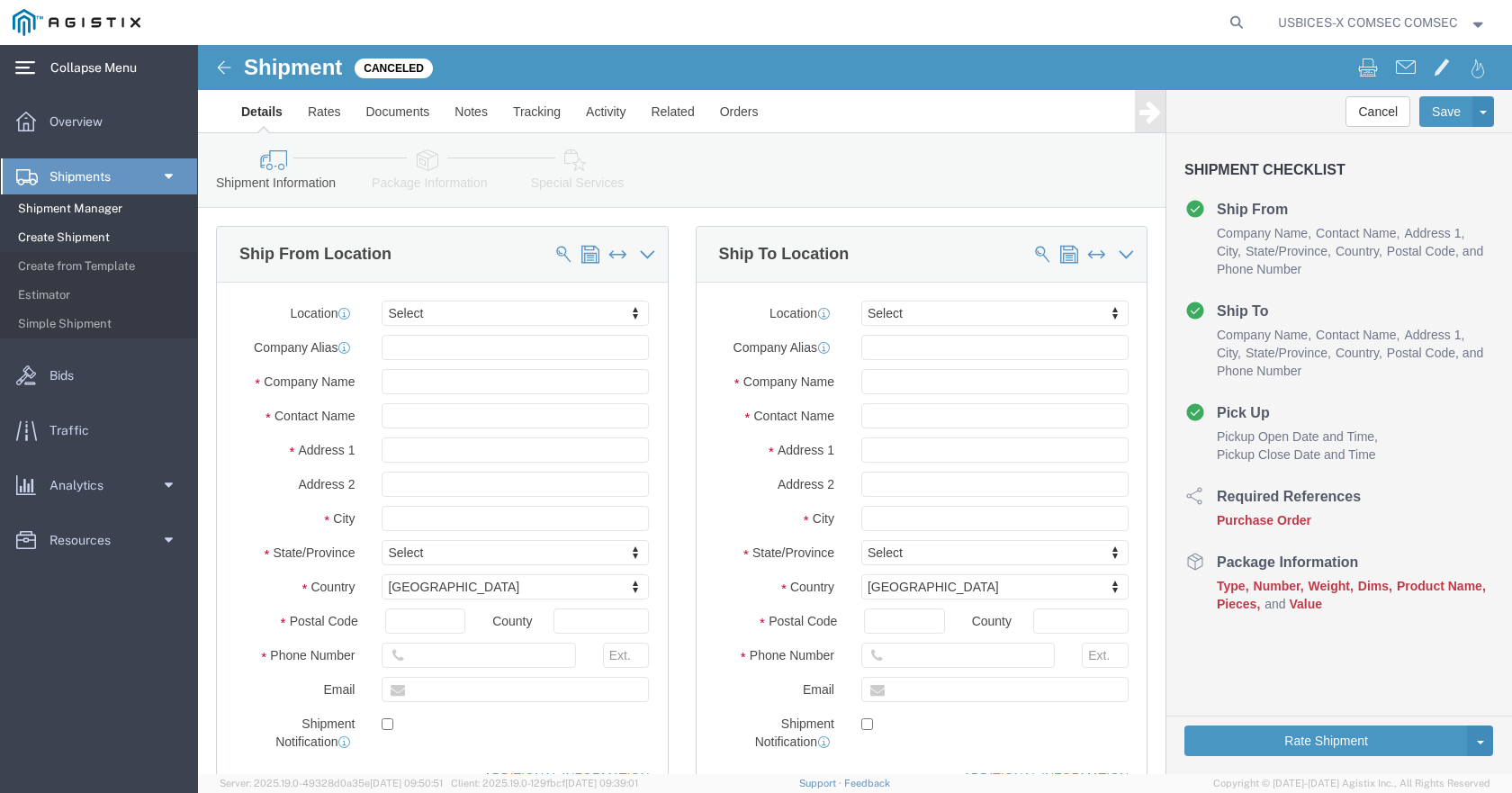
click at [81, 217] on span "Shipment Manager" at bounding box center [100, 209] width 166 height 36
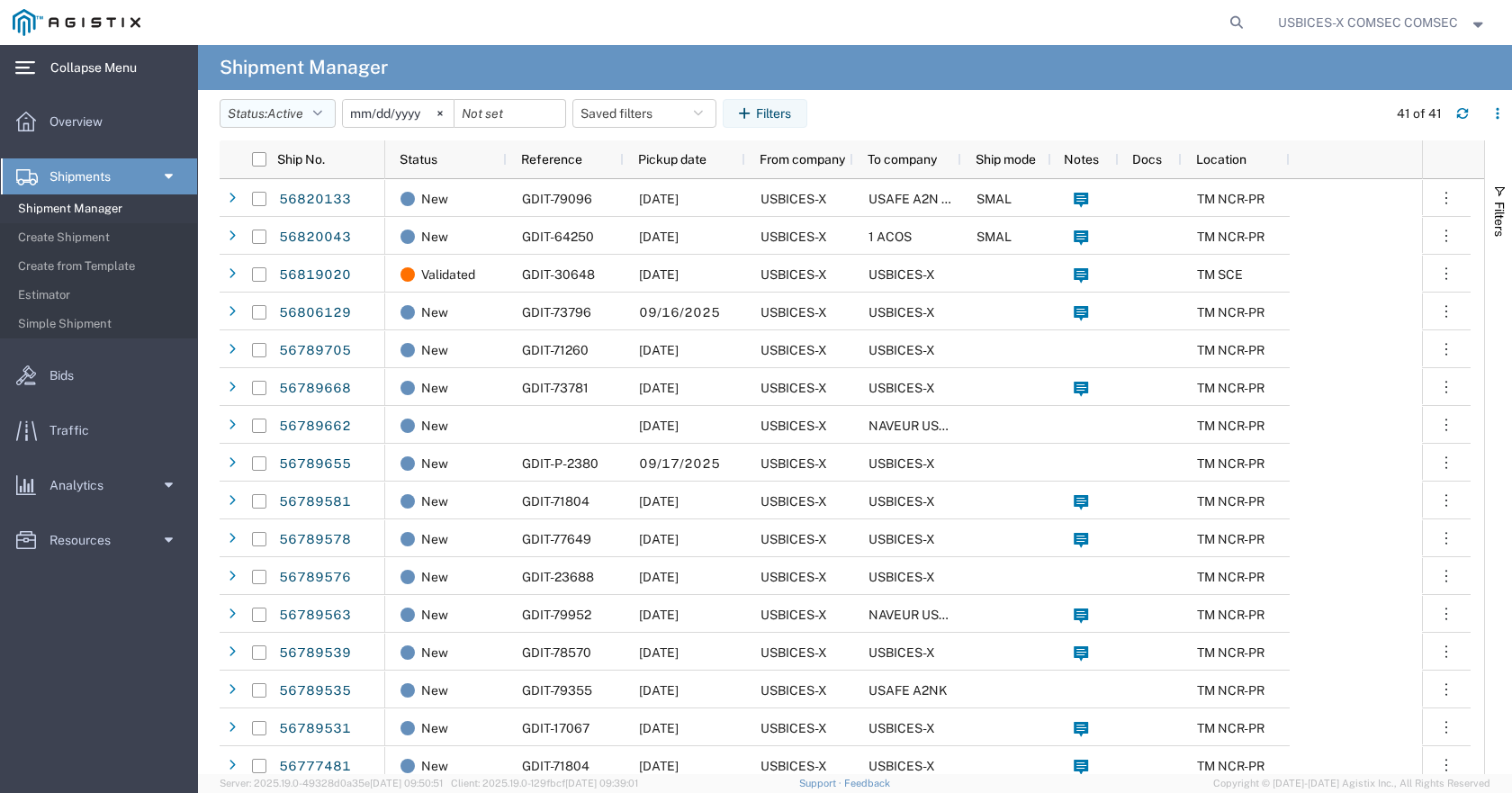
click at [330, 110] on button "Status: Active" at bounding box center [278, 113] width 116 height 29
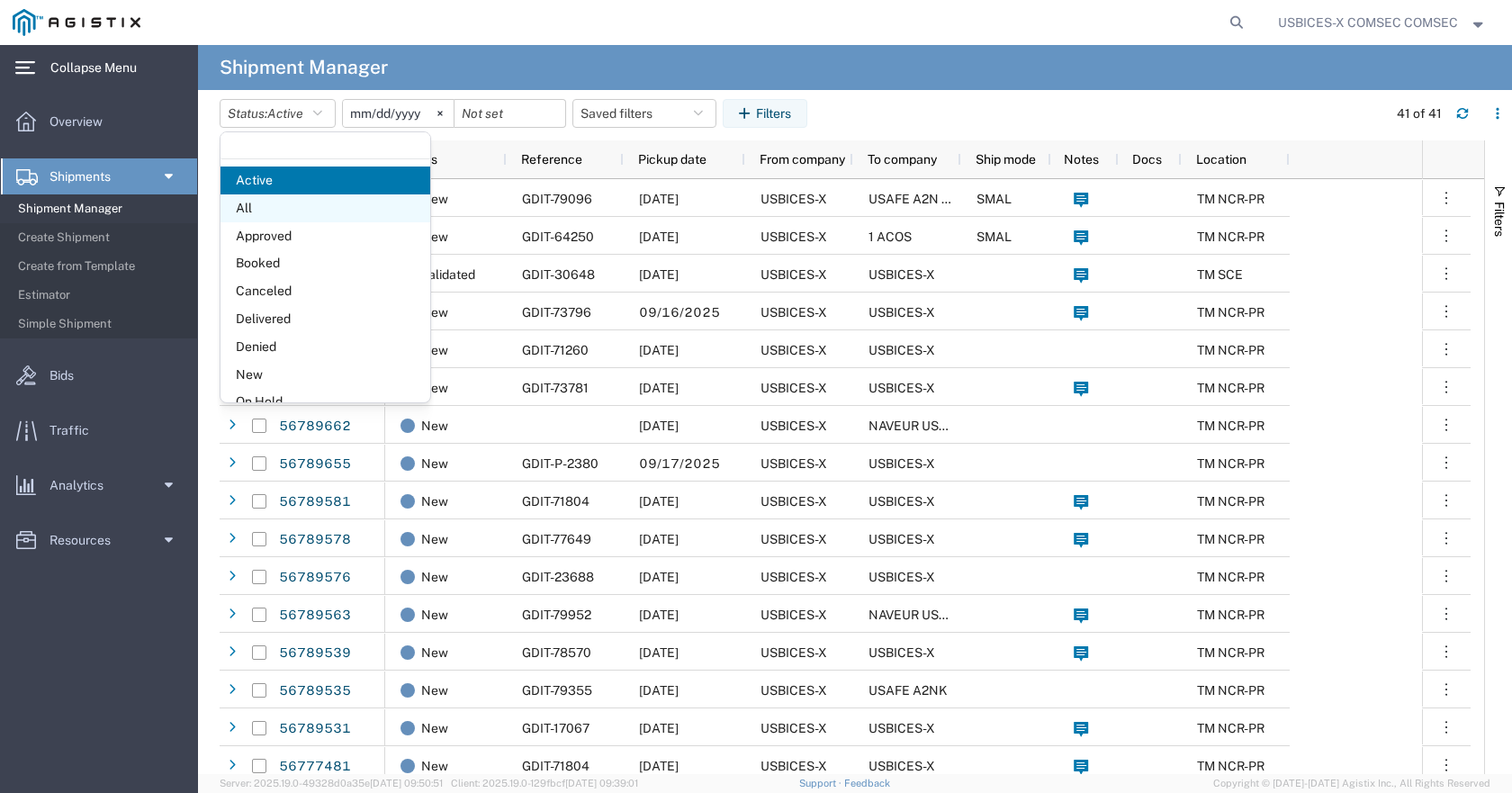
click at [265, 206] on span "All" at bounding box center [326, 208] width 210 height 28
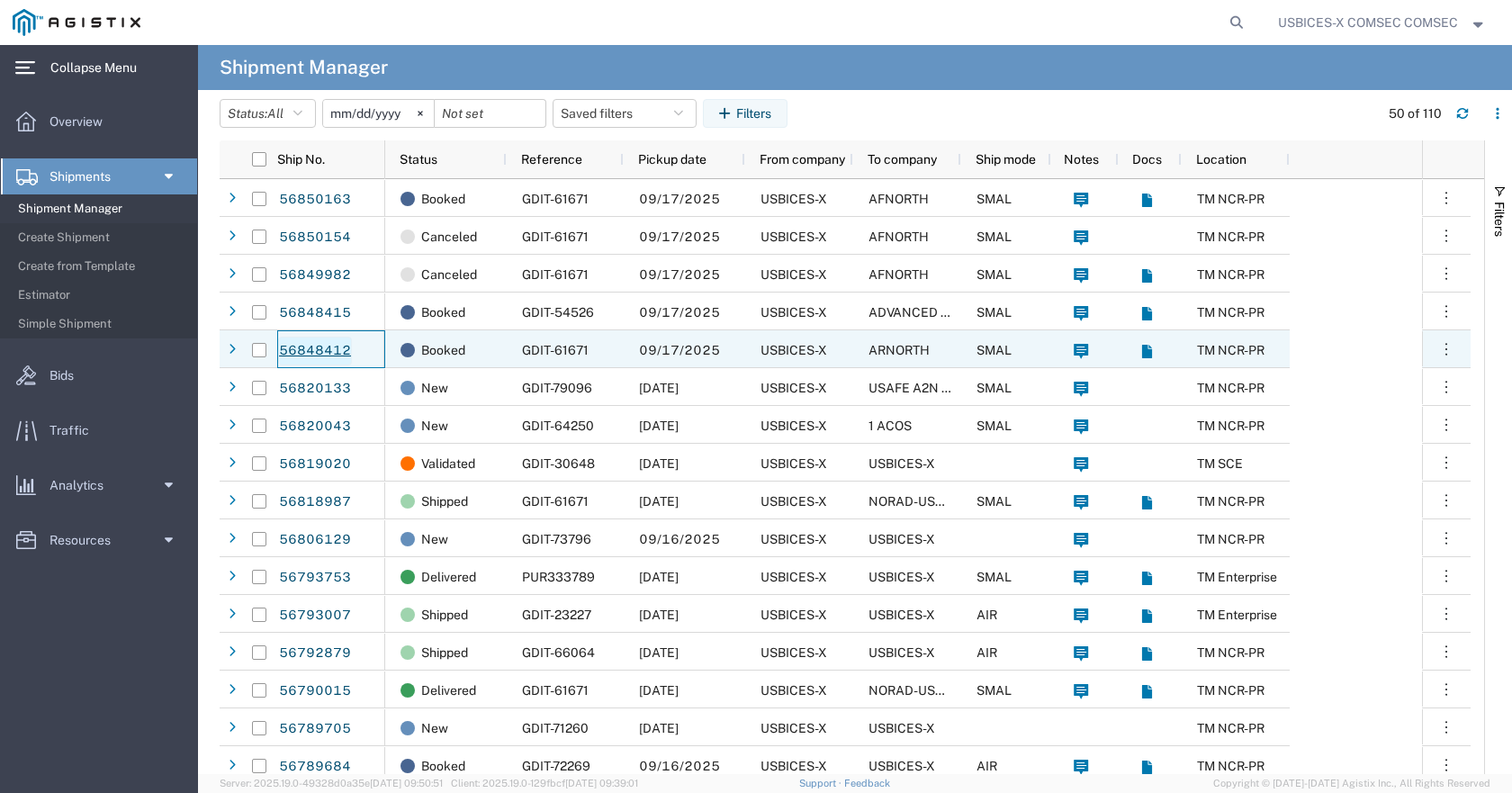
click at [327, 348] on link "56848412" at bounding box center [315, 351] width 73 height 29
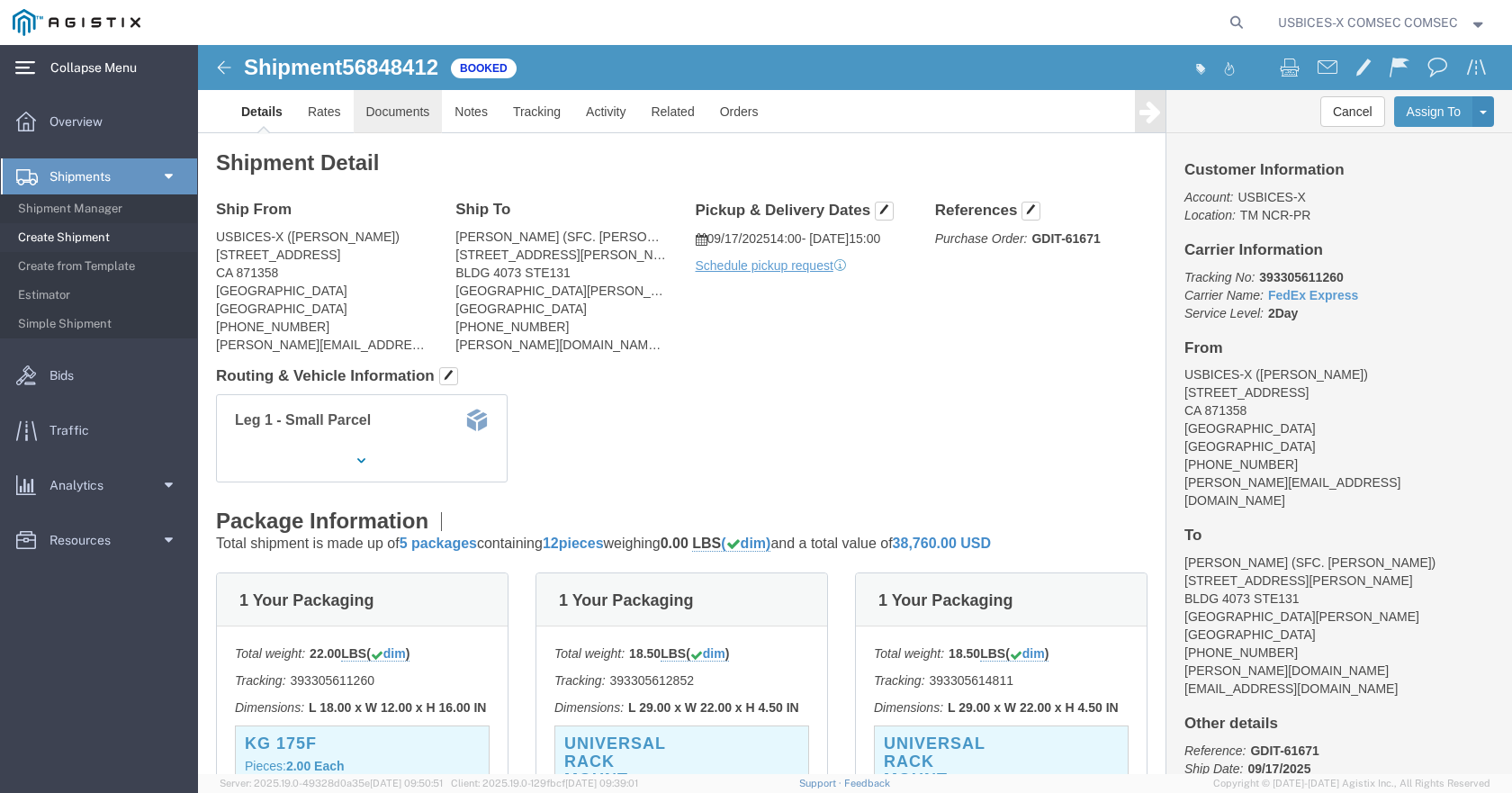
click link "Documents"
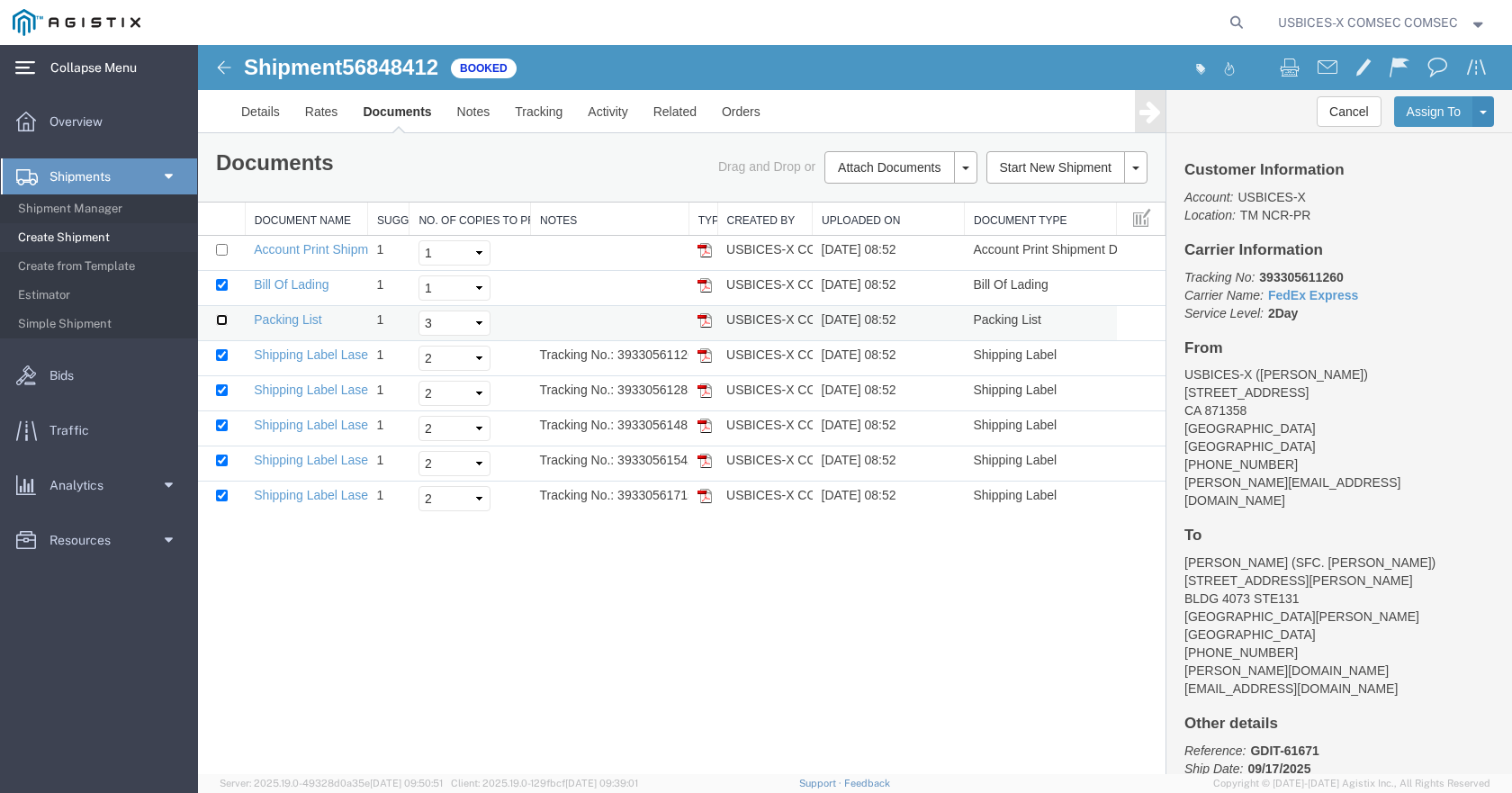
click at [217, 322] on input "checkbox" at bounding box center [222, 319] width 12 height 12
checkbox input "true"
click at [479, 324] on select "Select 1 2 3 4 5" at bounding box center [455, 322] width 72 height 25
click at [419, 310] on select "Select 1 2 3 4 5" at bounding box center [455, 322] width 72 height 25
click at [484, 324] on select "Select 1 2 3 4 5" at bounding box center [455, 322] width 72 height 25
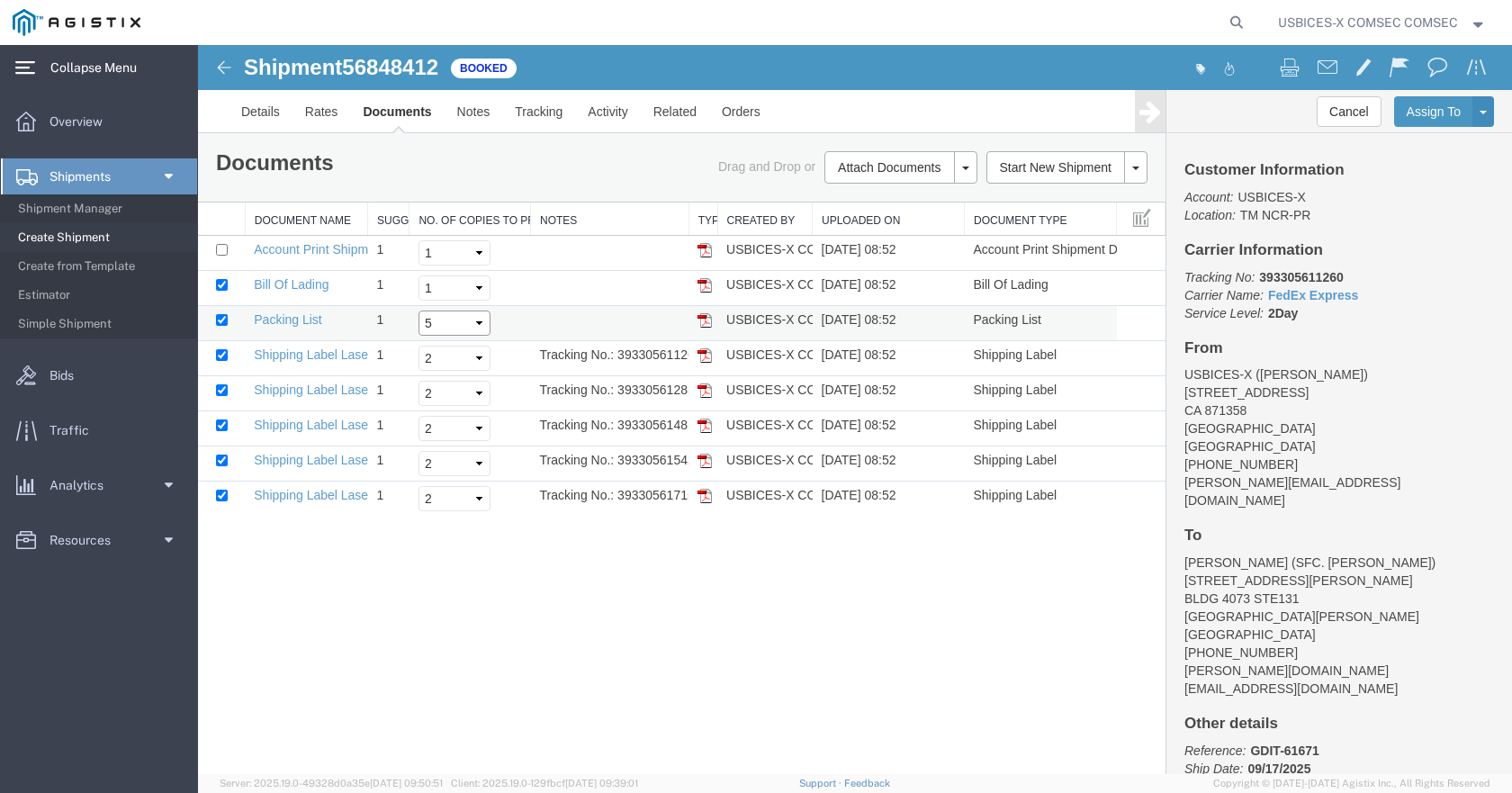
select select "1"
click at [419, 310] on select "Select 1 2 3 4 5" at bounding box center [455, 322] width 72 height 25
click at [492, 590] on div "Shipment 56848412 8 of 8 Booked Details Rates Documents Notes Tracking Activity…" at bounding box center [854, 409] width 1313 height 729
click at [301, 320] on link "Packing List" at bounding box center [287, 319] width 68 height 15
drag, startPoint x: 290, startPoint y: 280, endPoint x: 300, endPoint y: 284, distance: 10.8
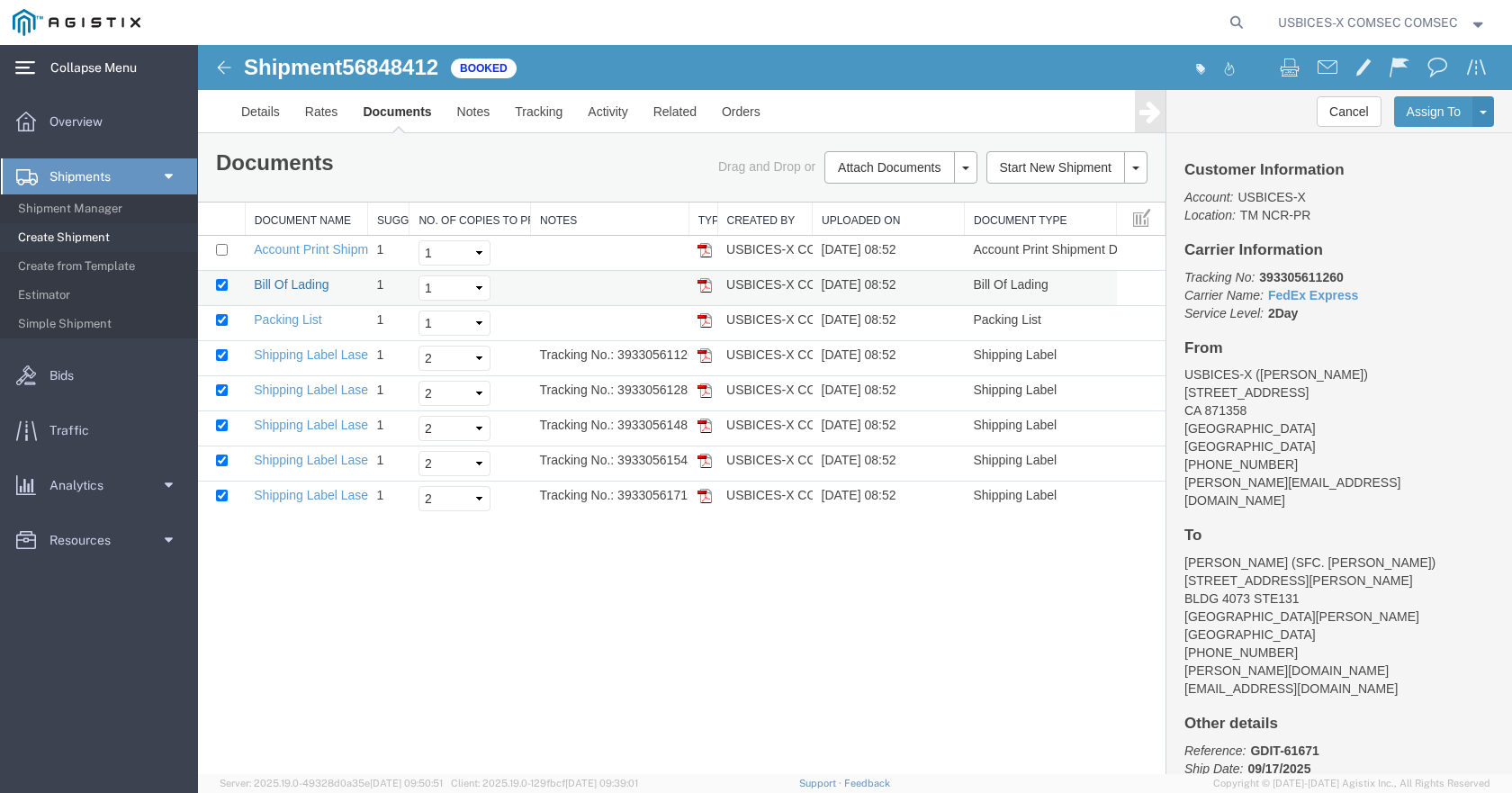
click at [290, 280] on link "Bill Of Lading" at bounding box center [291, 285] width 74 height 15
click at [324, 352] on link "Shipping Label Laser" at bounding box center [313, 355] width 119 height 15
click at [335, 390] on link "Shipping Label Laser" at bounding box center [313, 390] width 119 height 15
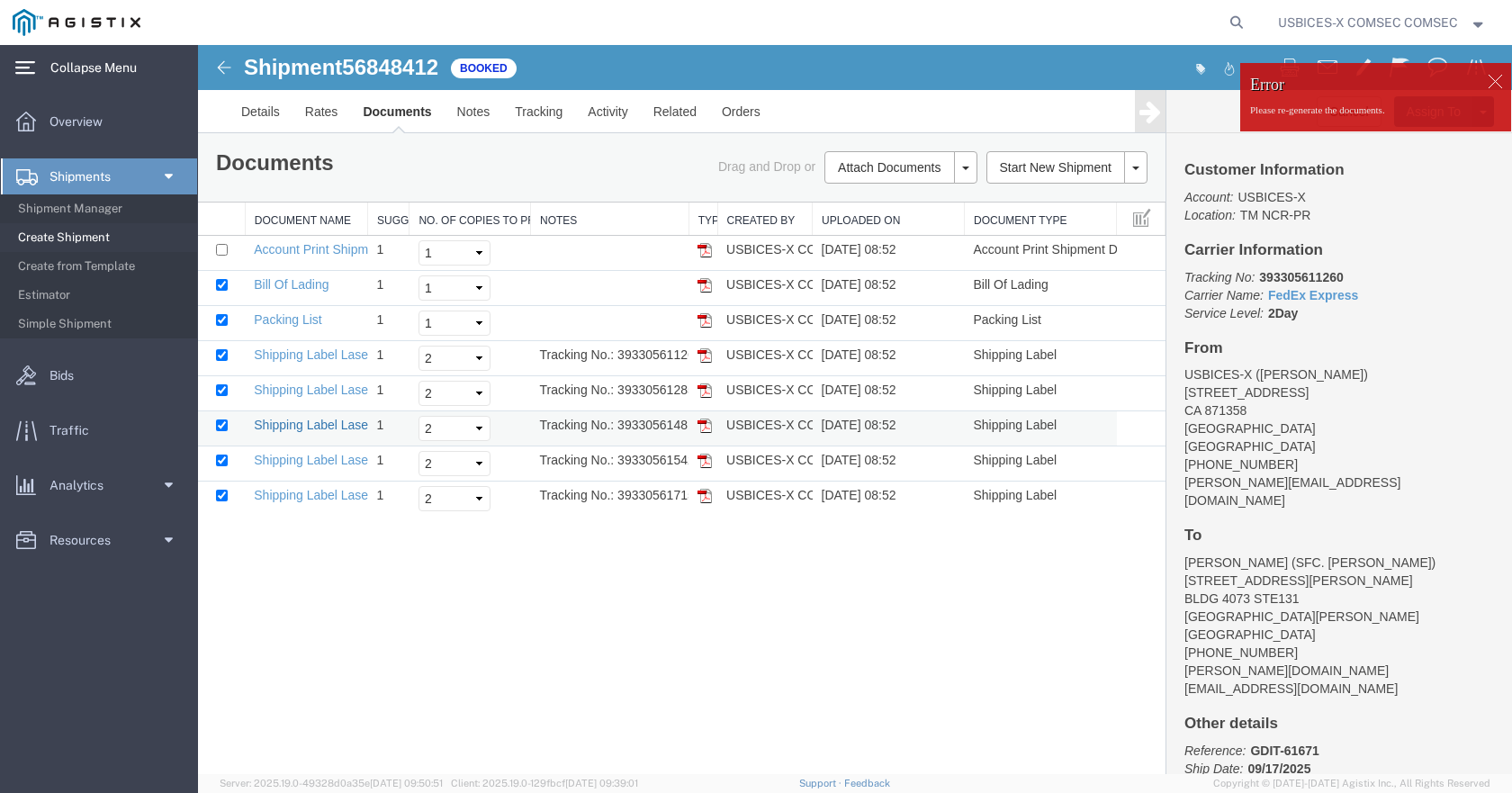
click at [279, 421] on link "Shipping Label Laser" at bounding box center [313, 425] width 119 height 15
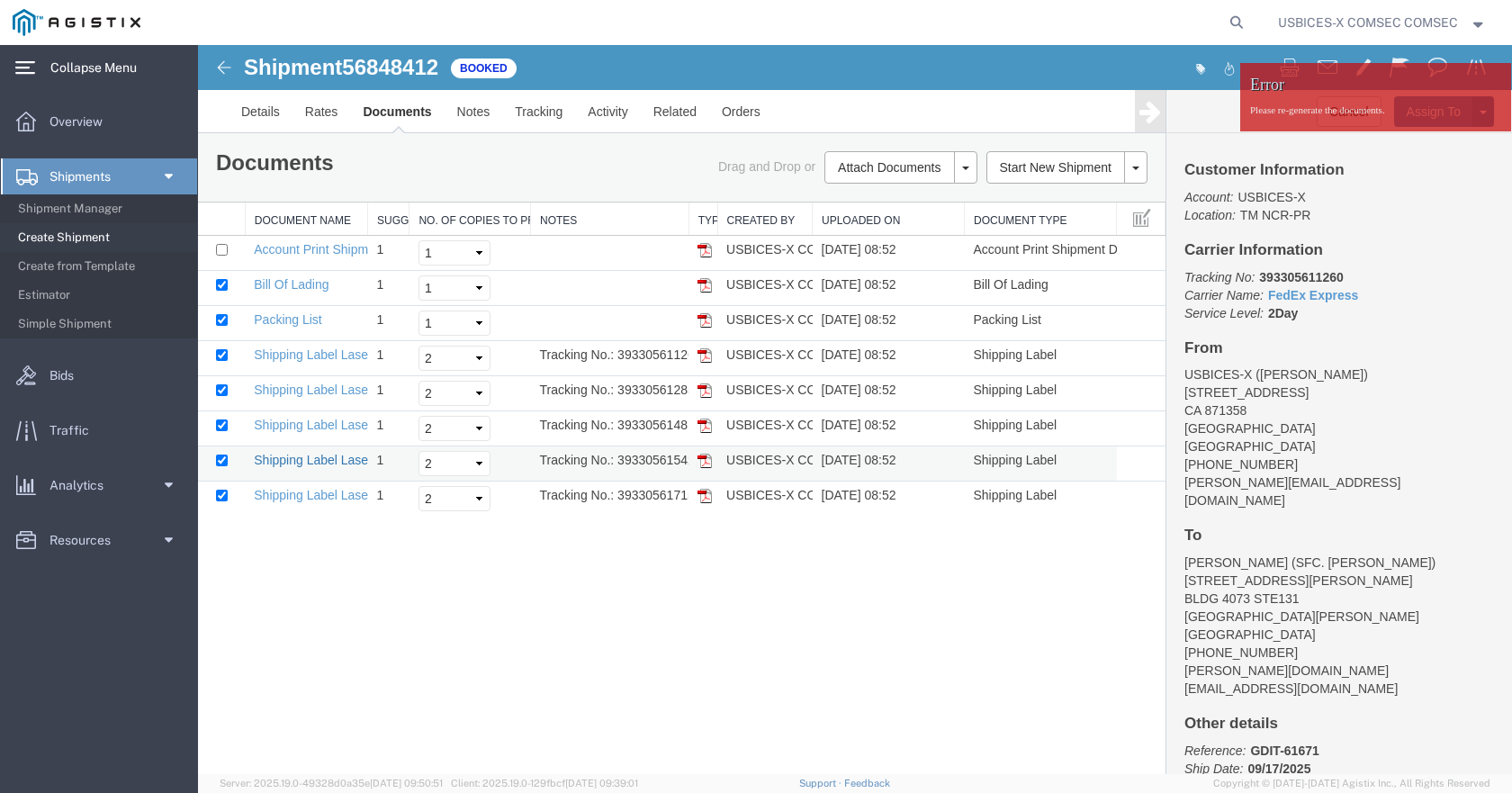
click at [304, 461] on link "Shipping Label Laser" at bounding box center [313, 461] width 119 height 15
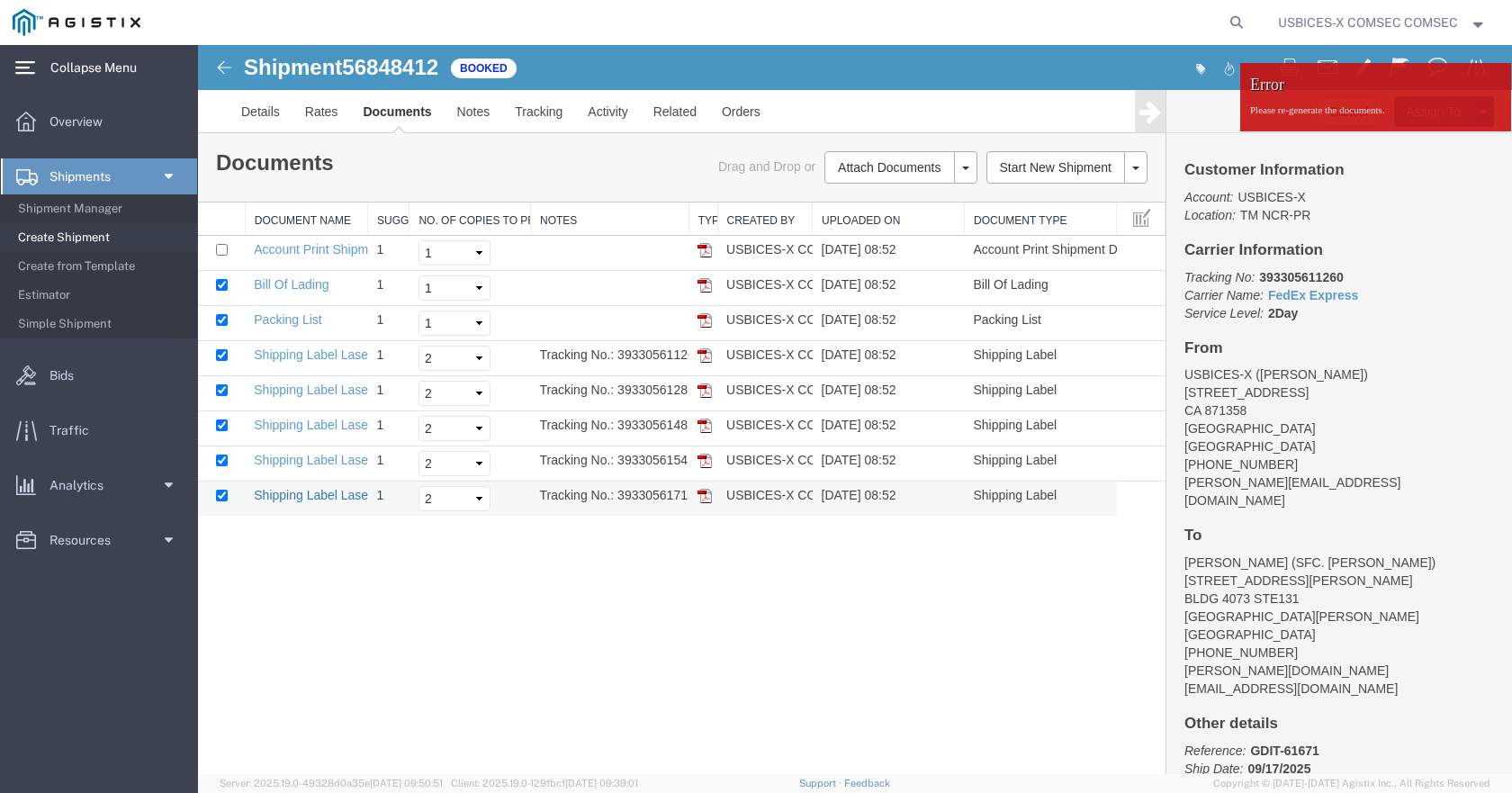
click at [323, 489] on link "Shipping Label Laser" at bounding box center [313, 495] width 119 height 15
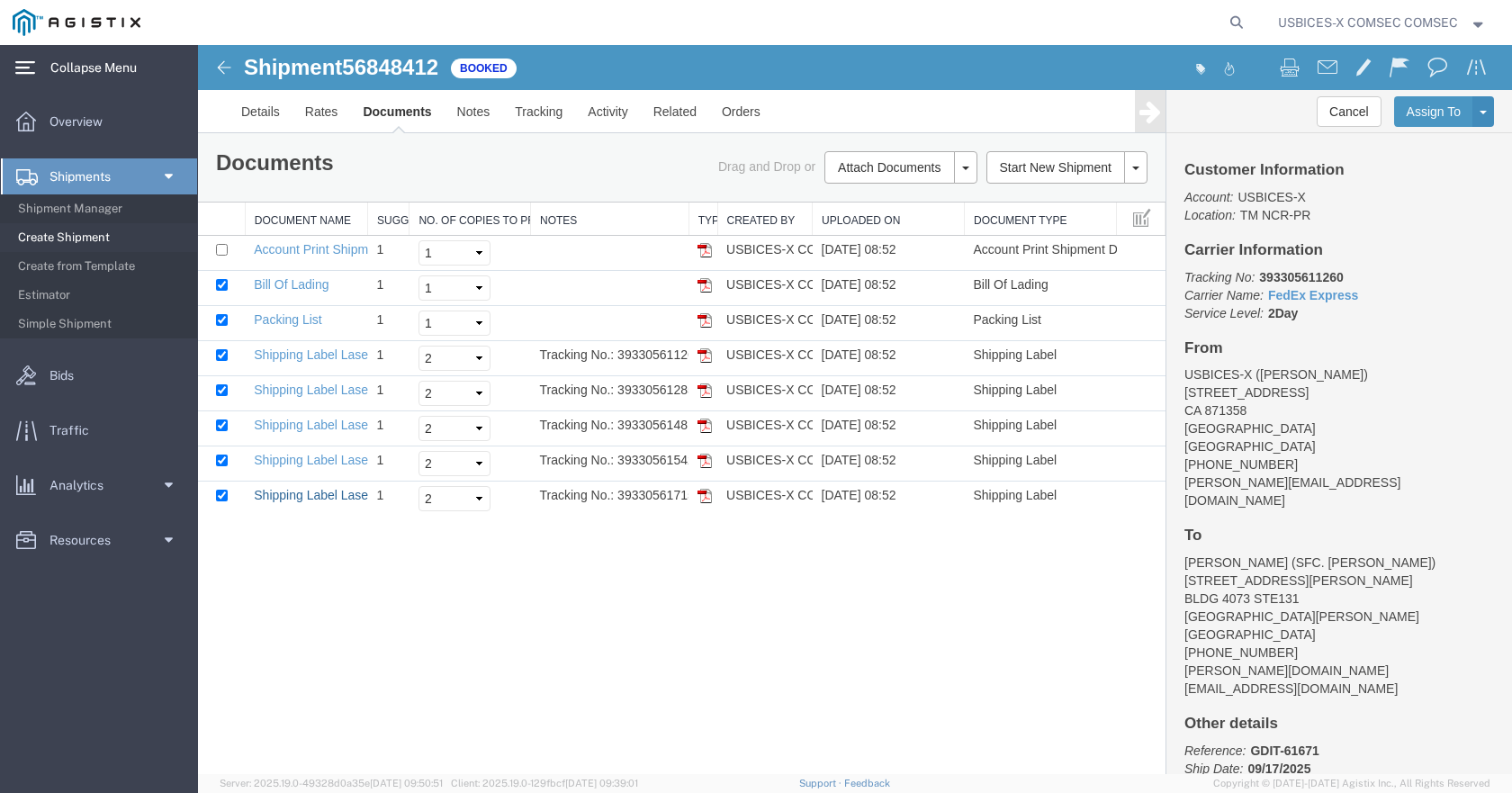
drag, startPoint x: 688, startPoint y: 211, endPoint x: 756, endPoint y: 210, distance: 68.0
click at [756, 210] on div "Document Name Suggested No. of Copies No. of Copies to Print Notes Type Created…" at bounding box center [681, 358] width 967 height 313
drag, startPoint x: 691, startPoint y: 219, endPoint x: 739, endPoint y: 219, distance: 48.0
click at [739, 219] on div "Document Name Suggested No. of Copies No. of Copies to Print Notes Type Created…" at bounding box center [681, 358] width 967 height 313
drag, startPoint x: 664, startPoint y: 354, endPoint x: 762, endPoint y: 351, distance: 98.0
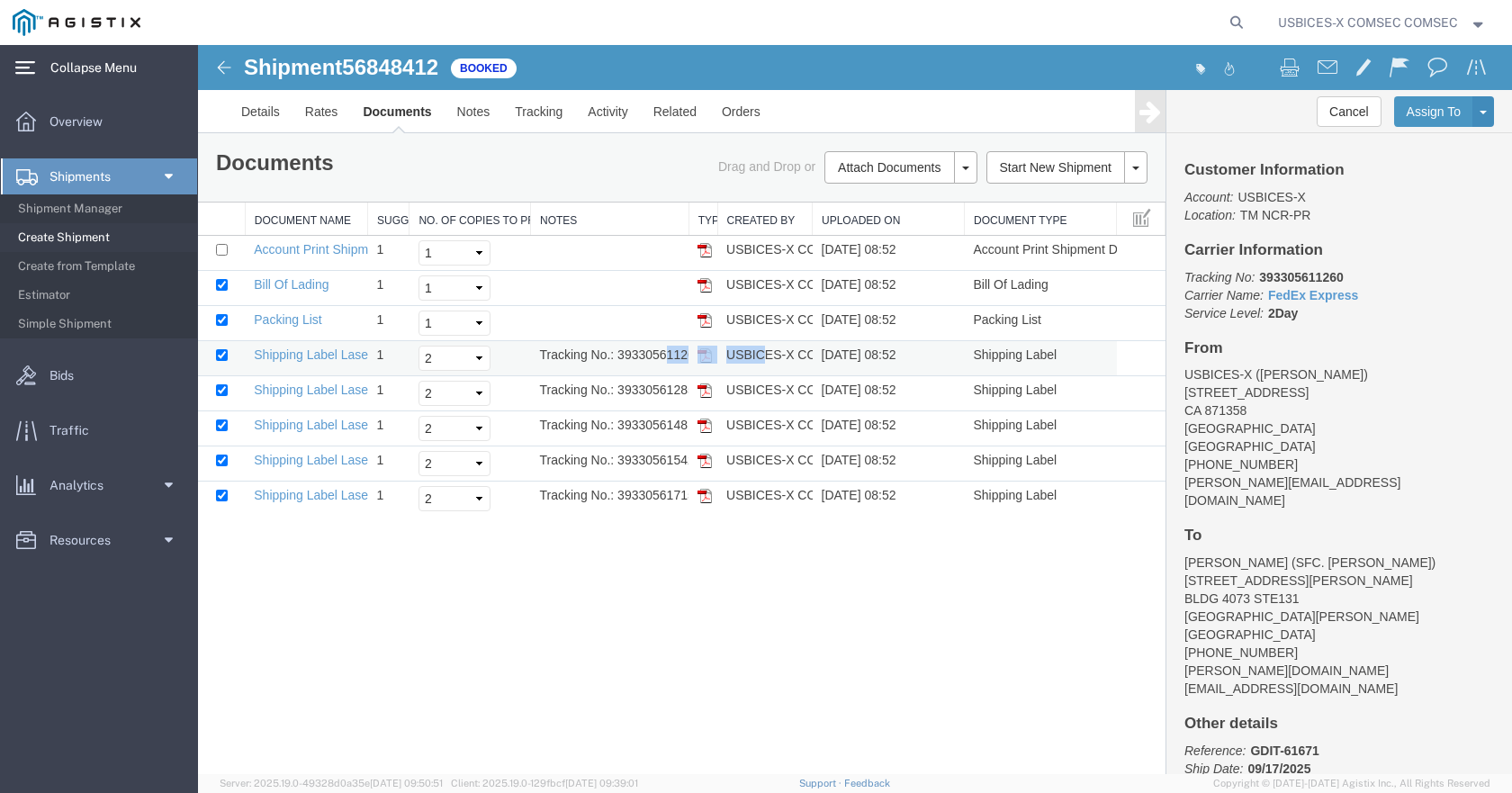
click at [762, 351] on tr "Shipping Label Laser 1 Select 1 2 3 4 5 Tracking No.: 393305611260 USBICES-X CO…" at bounding box center [681, 358] width 967 height 35
click at [631, 345] on td "Tracking No.: 393305611260" at bounding box center [610, 358] width 159 height 35
click at [317, 490] on link "Shipping Label Laser" at bounding box center [313, 495] width 119 height 15
click at [303, 457] on link "Shipping Label Laser" at bounding box center [313, 461] width 119 height 15
click at [301, 427] on link "Shipping Label Laser" at bounding box center [313, 425] width 119 height 15
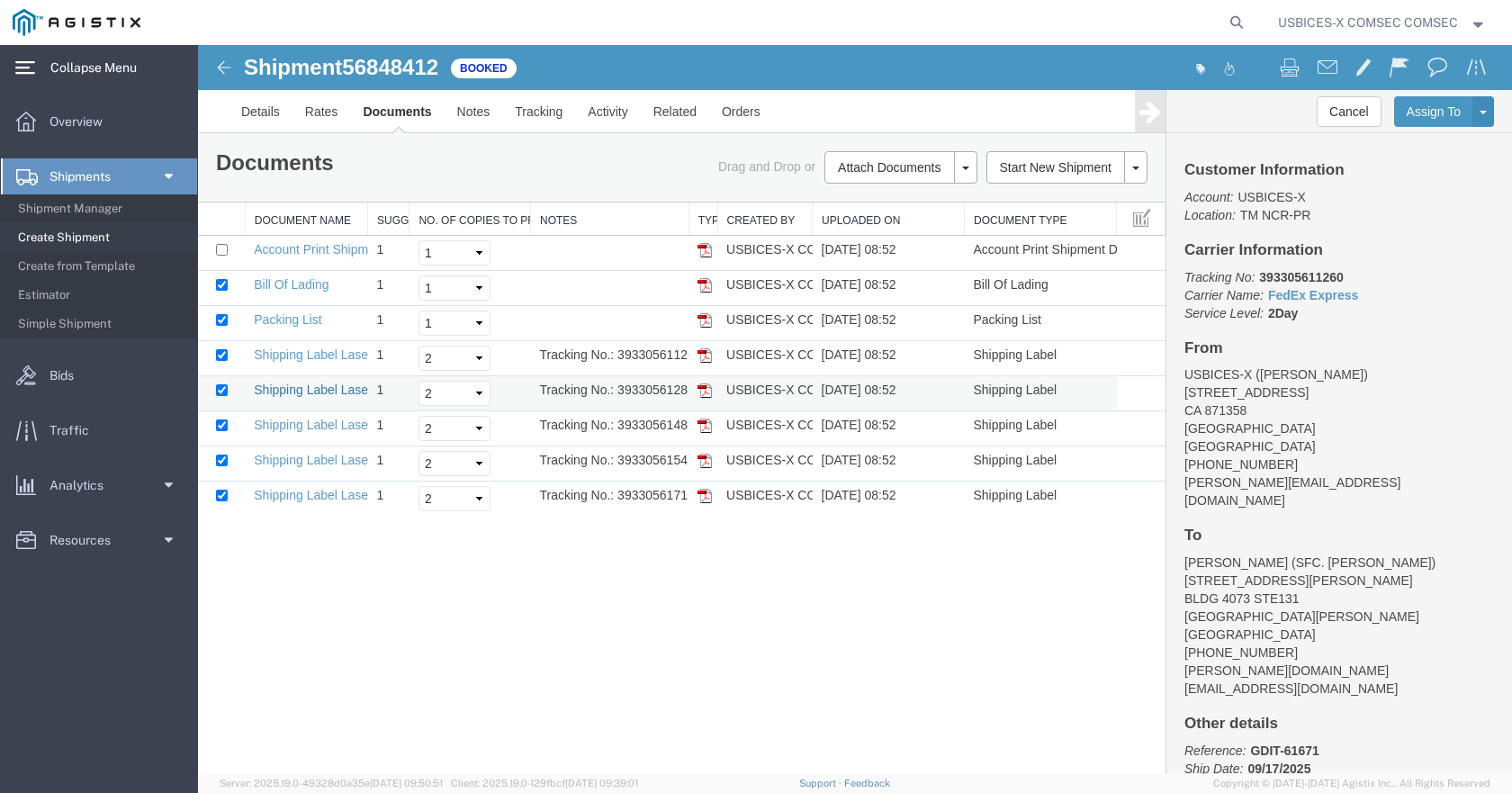
click at [330, 393] on link "Shipping Label Laser" at bounding box center [313, 390] width 119 height 15
click at [308, 354] on link "Shipping Label Laser" at bounding box center [313, 355] width 119 height 15
